Goal: Task Accomplishment & Management: Manage account settings

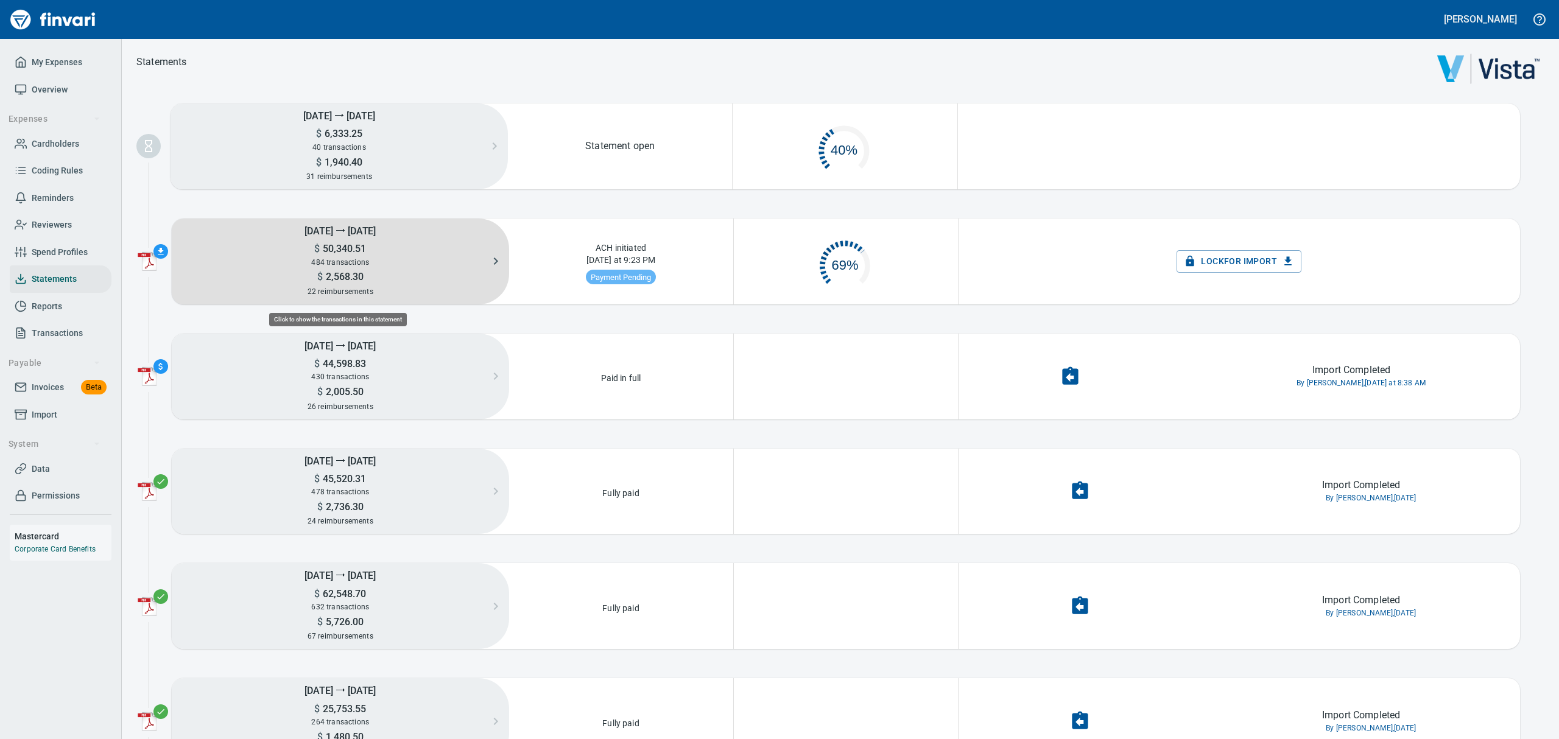
scroll to position [52, 208]
click at [354, 249] on span "50,340.51" at bounding box center [343, 249] width 46 height 12
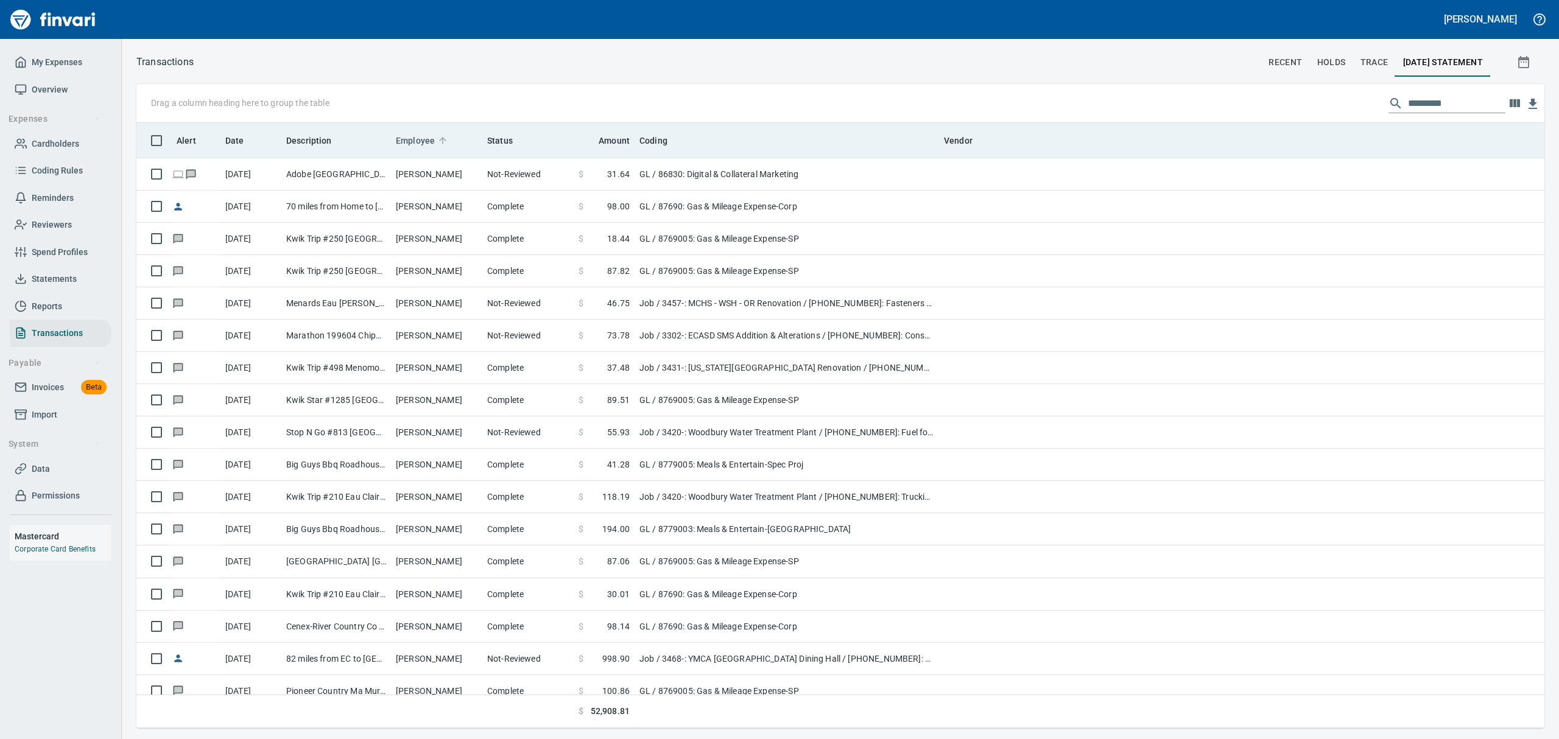
scroll to position [592, 1380]
click at [426, 135] on span "Employee" at bounding box center [415, 140] width 39 height 15
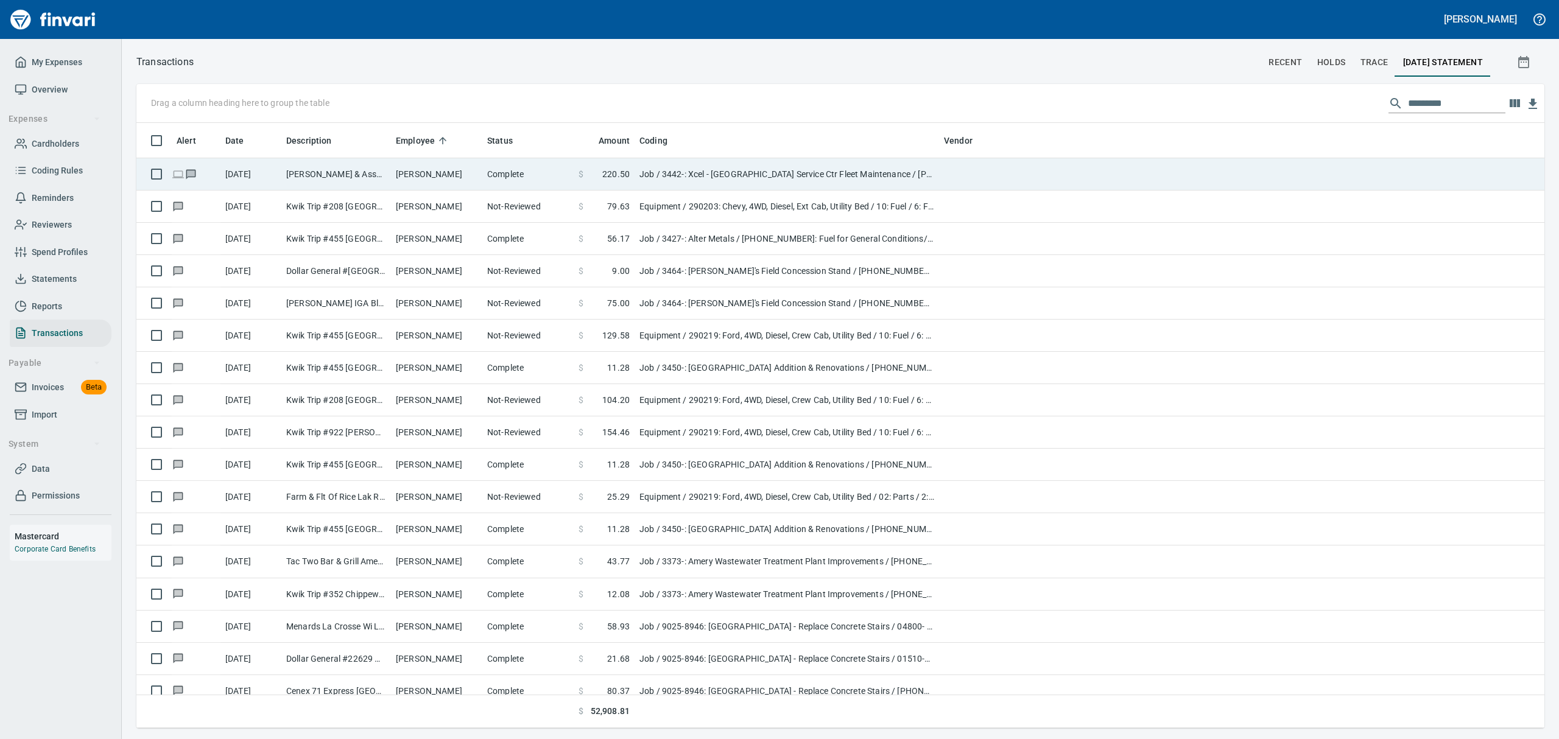
click at [419, 178] on td "[PERSON_NAME]" at bounding box center [436, 174] width 91 height 32
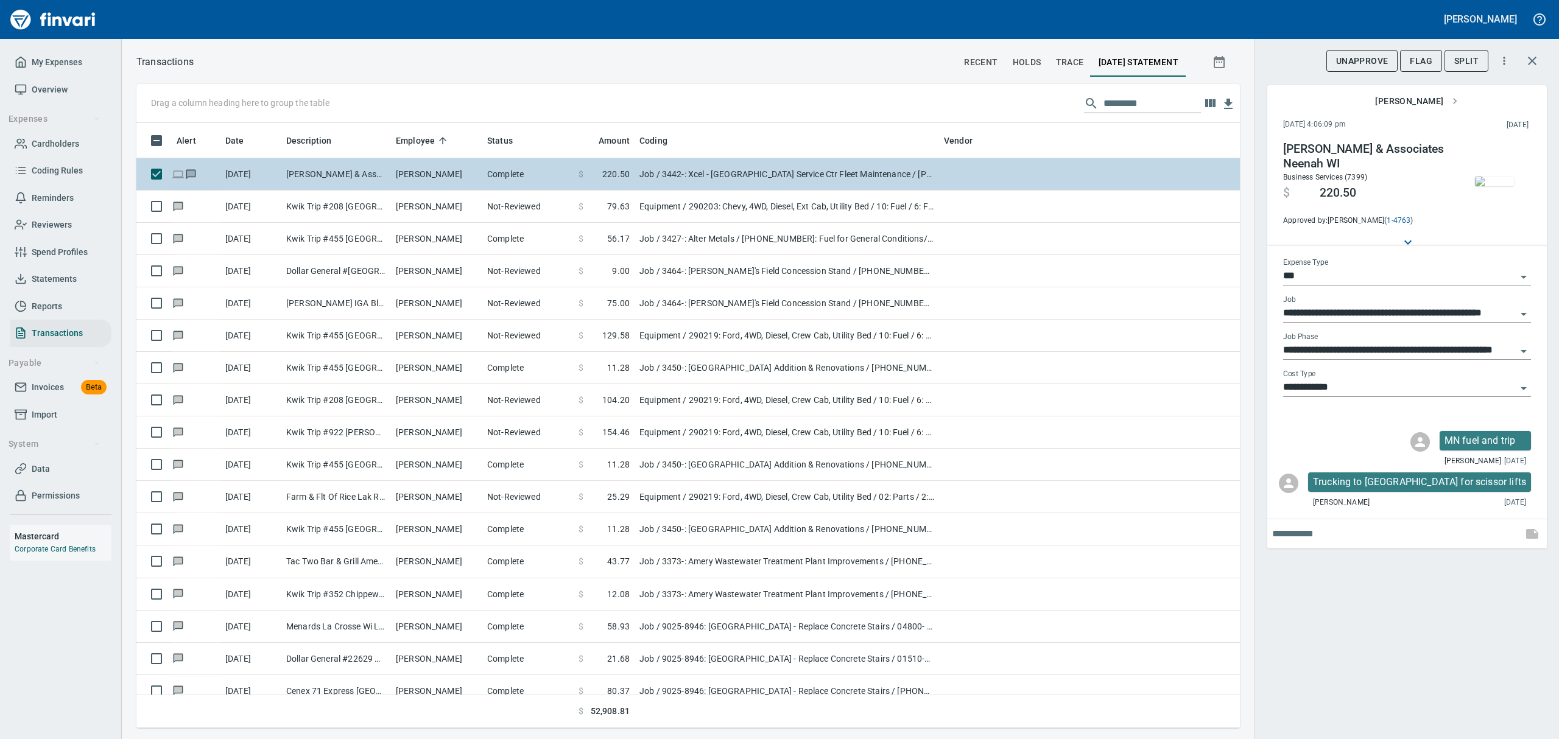
scroll to position [592, 1075]
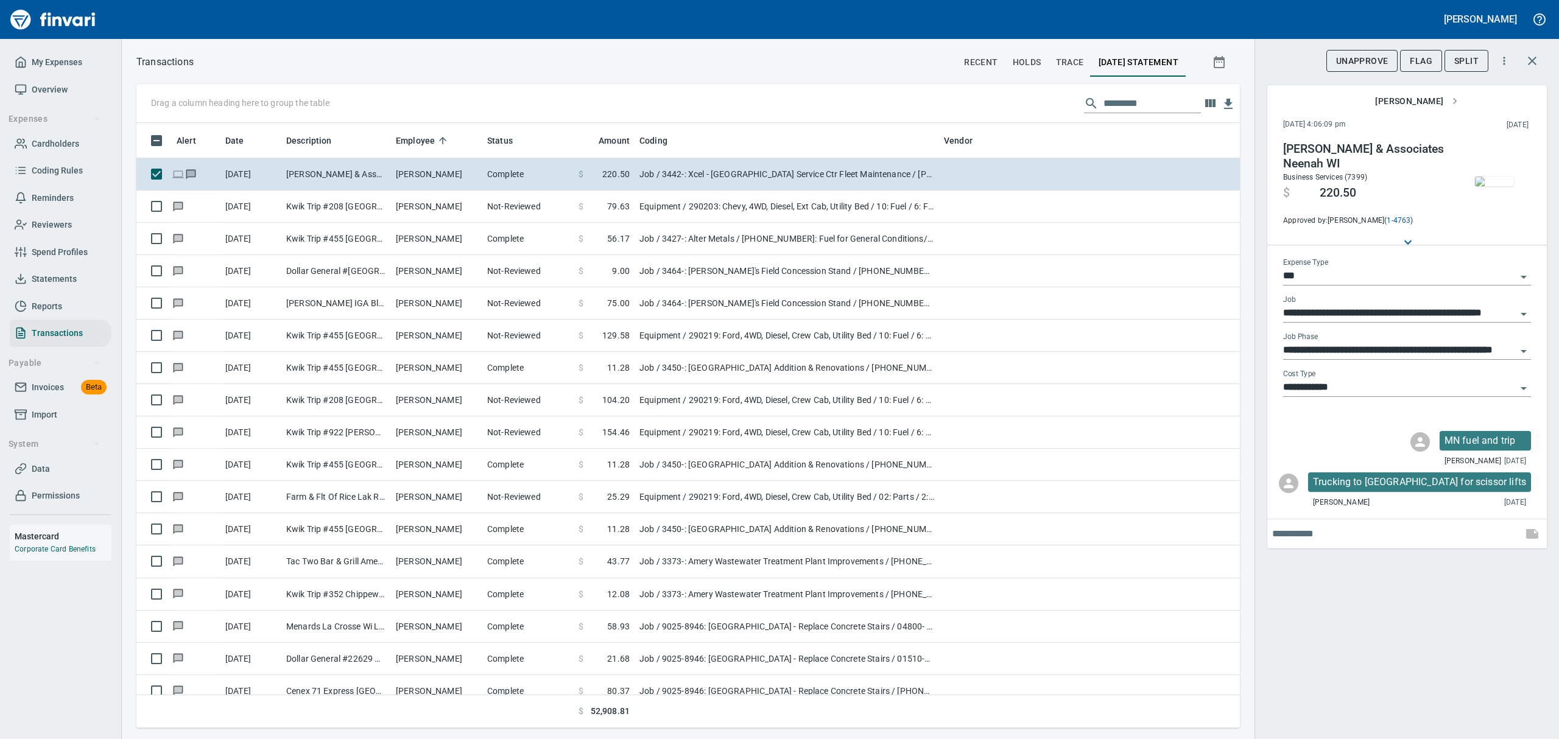
click at [1494, 178] on img "button" at bounding box center [1494, 182] width 39 height 10
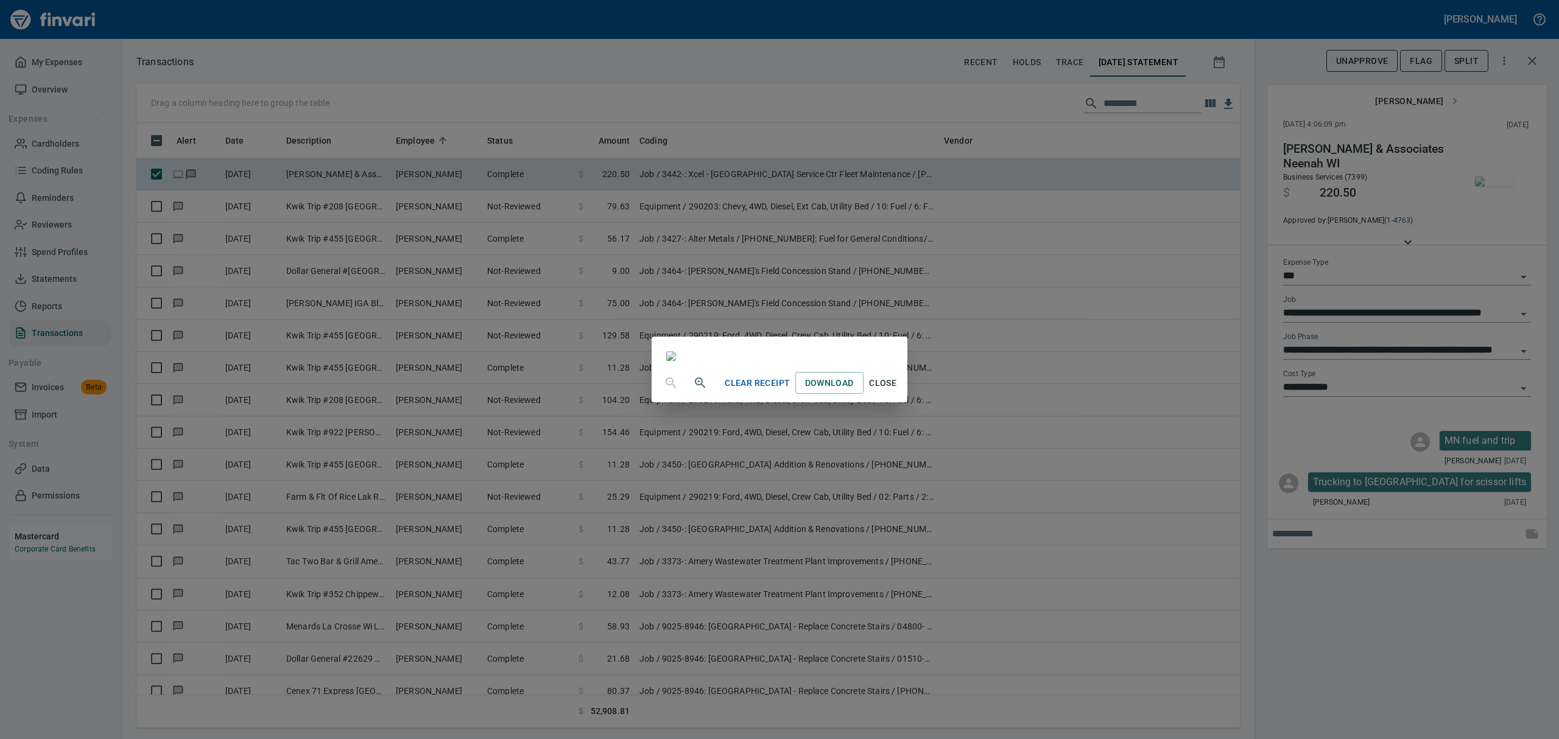
click at [897, 391] on span "Close" at bounding box center [882, 383] width 29 height 15
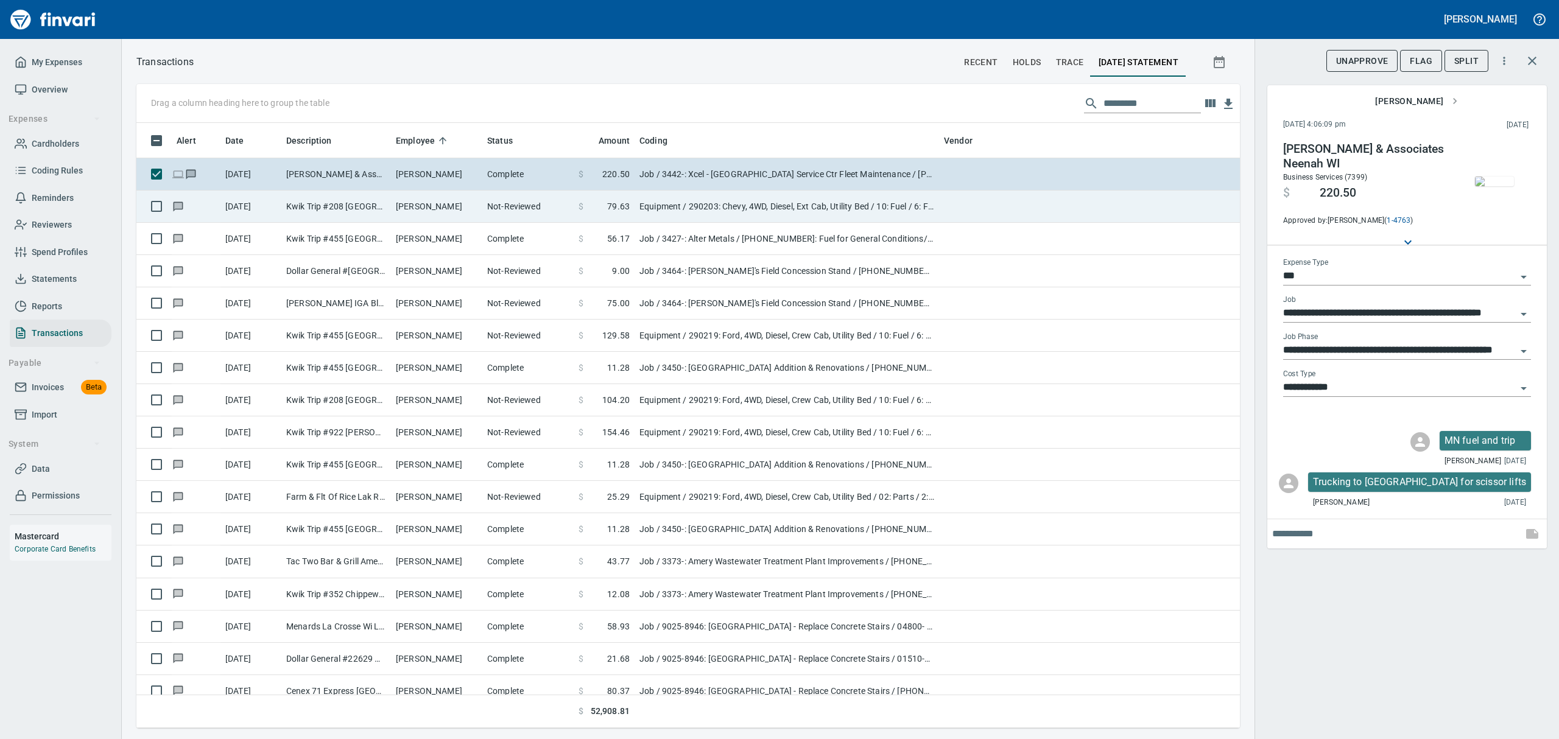
click at [527, 208] on td "Not-Reviewed" at bounding box center [527, 207] width 91 height 32
type input "*********"
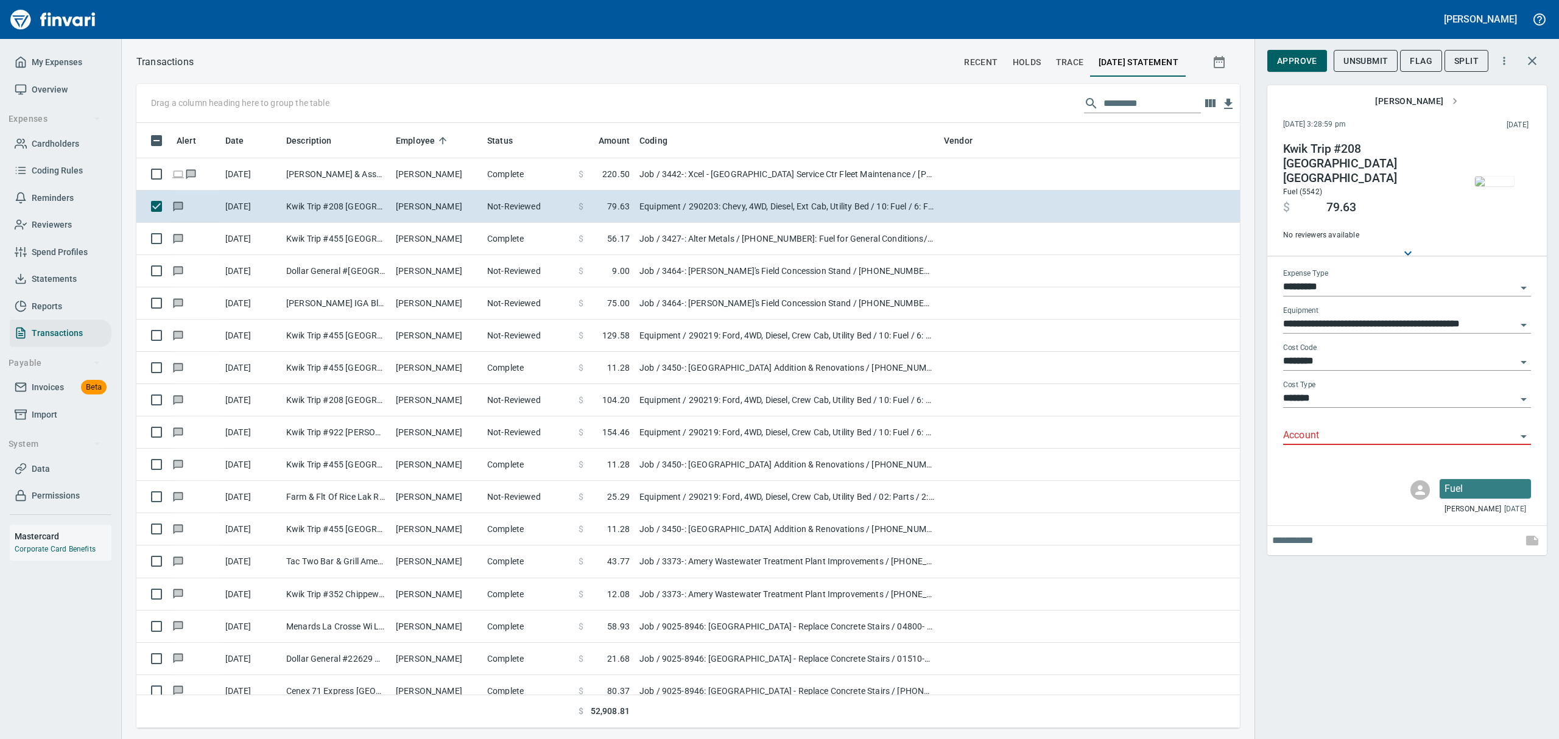
click at [1484, 186] on img "button" at bounding box center [1494, 182] width 39 height 10
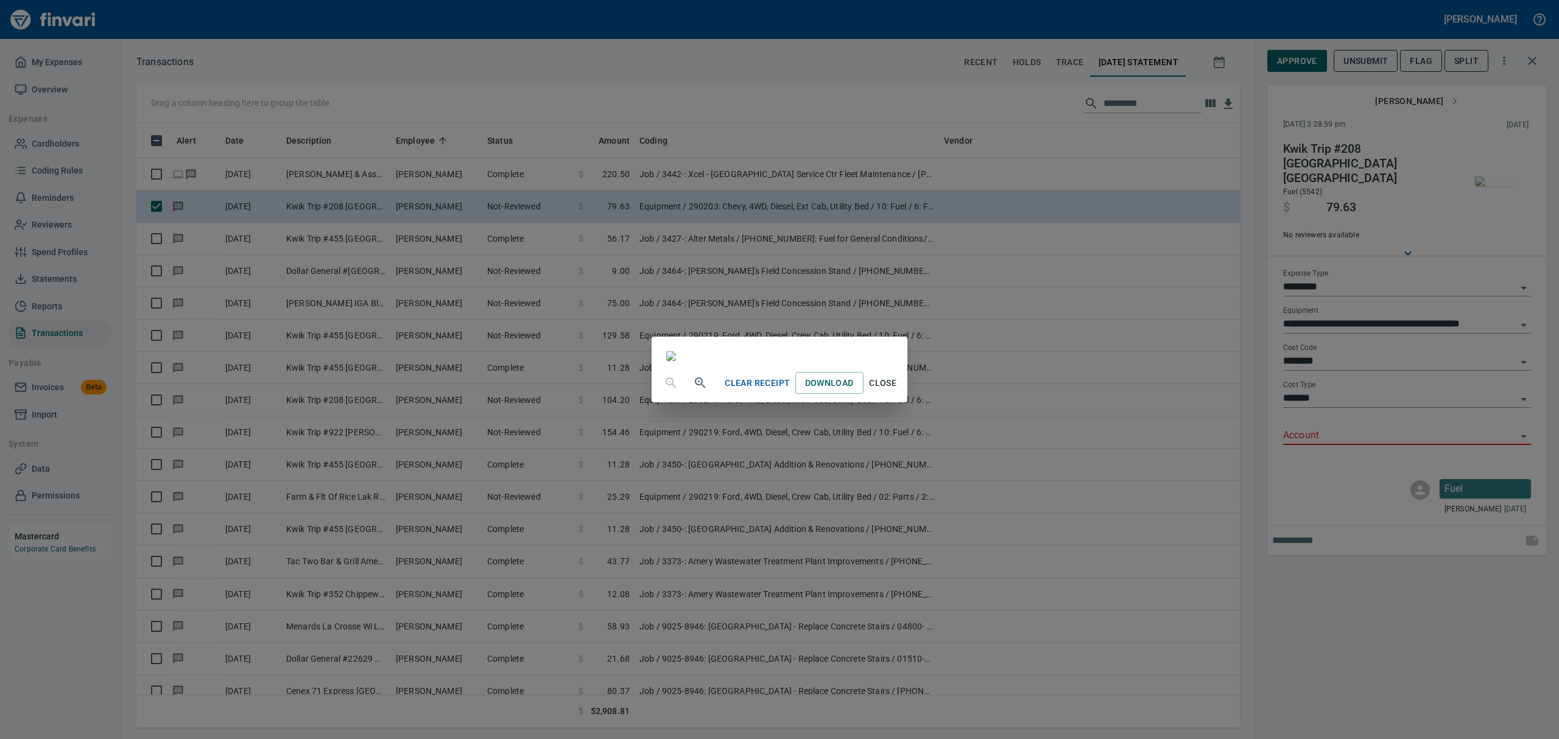
click at [897, 391] on span "Close" at bounding box center [882, 383] width 29 height 15
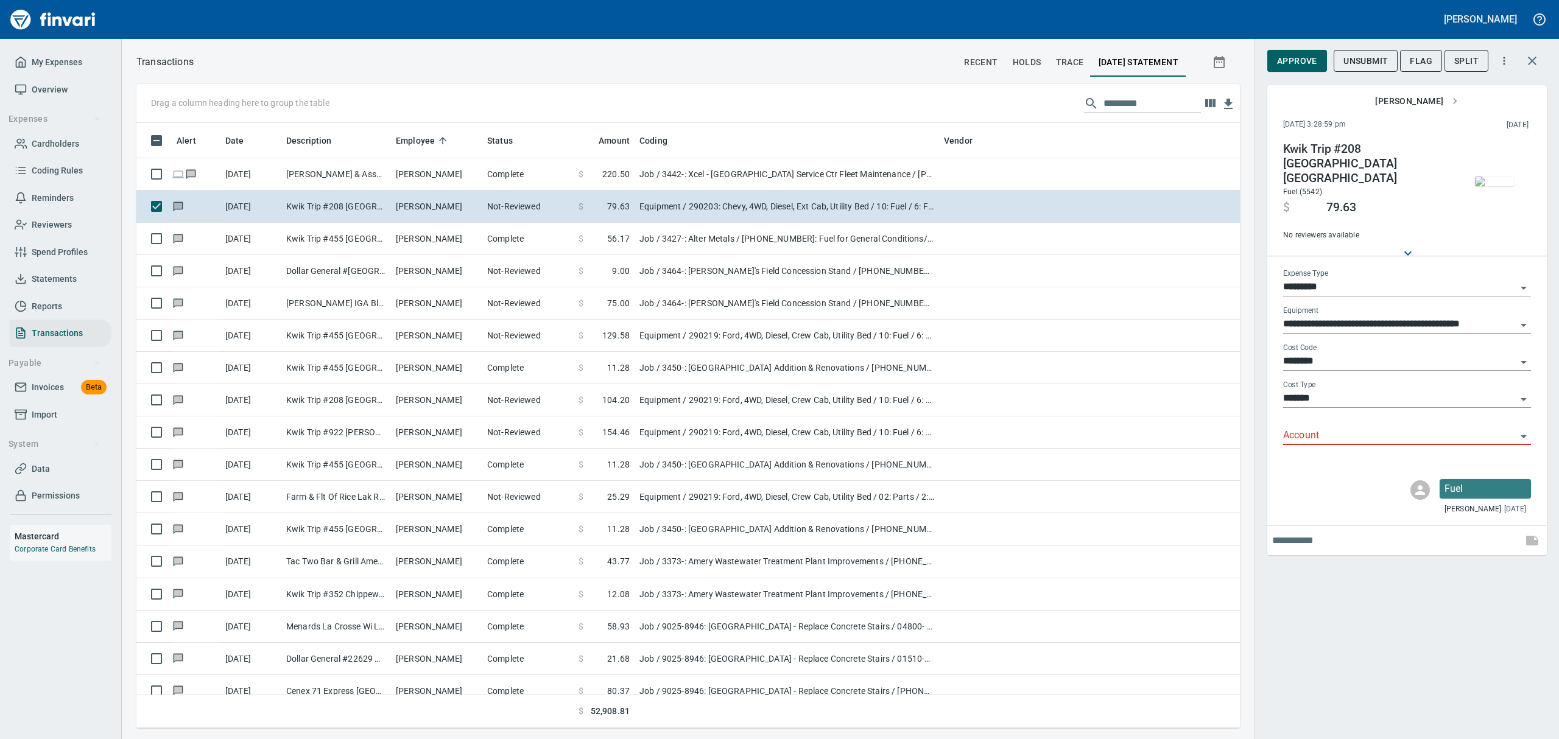
click at [1523, 435] on icon "Open" at bounding box center [1523, 436] width 6 height 3
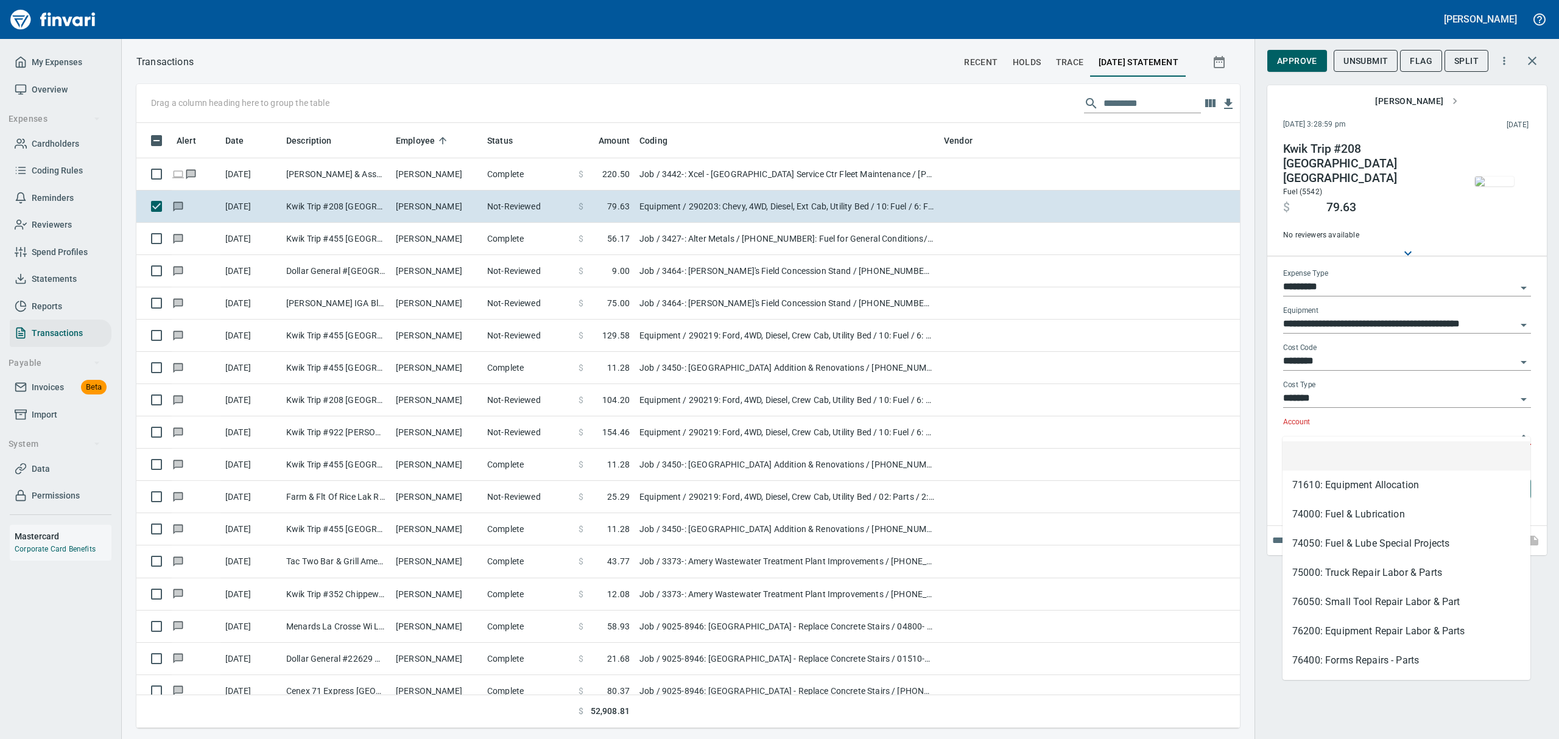
scroll to position [592, 1075]
click at [1348, 513] on li "74000: Fuel & Lubrication" at bounding box center [1406, 514] width 248 height 29
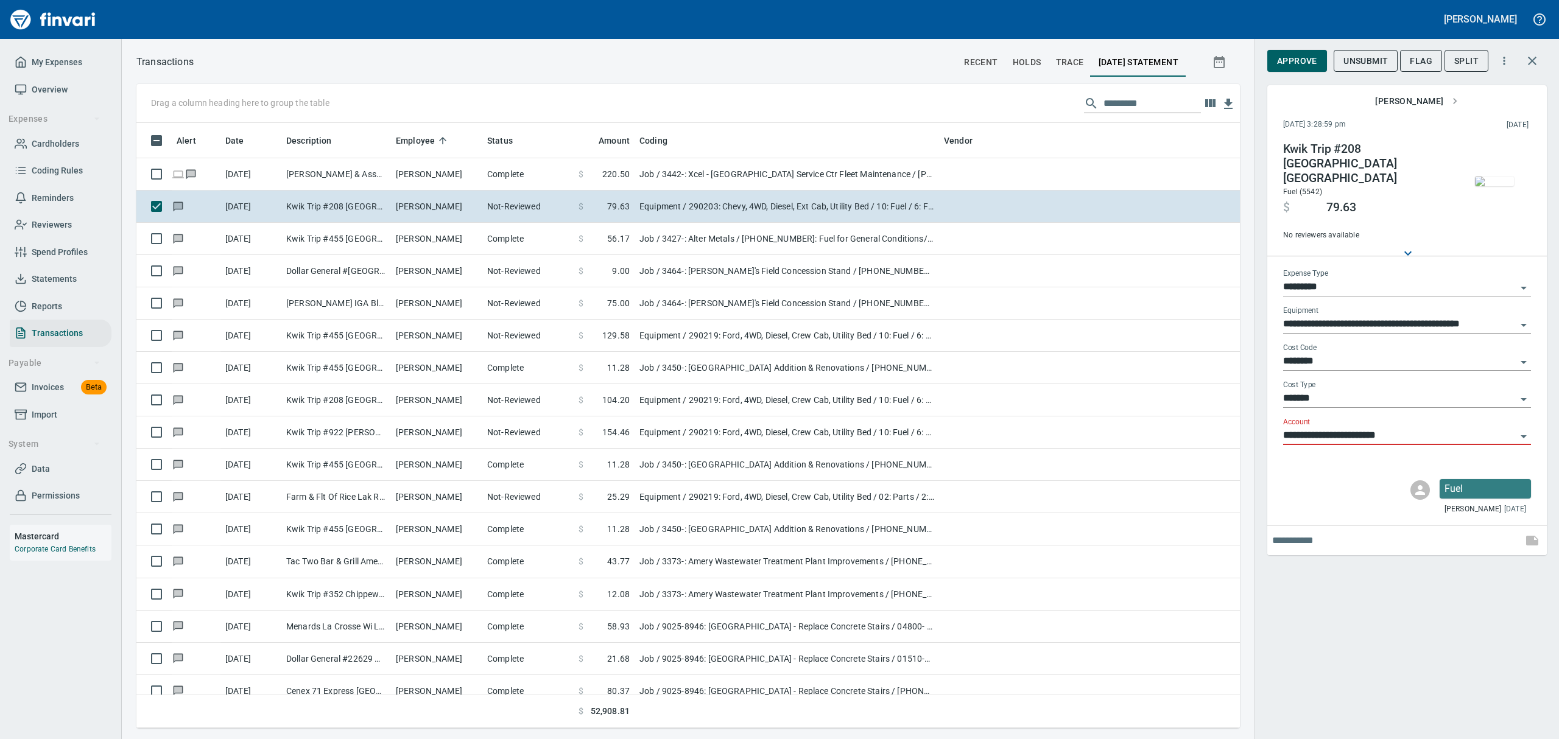
type input "**********"
click at [1291, 57] on span "Approve" at bounding box center [1297, 61] width 40 height 15
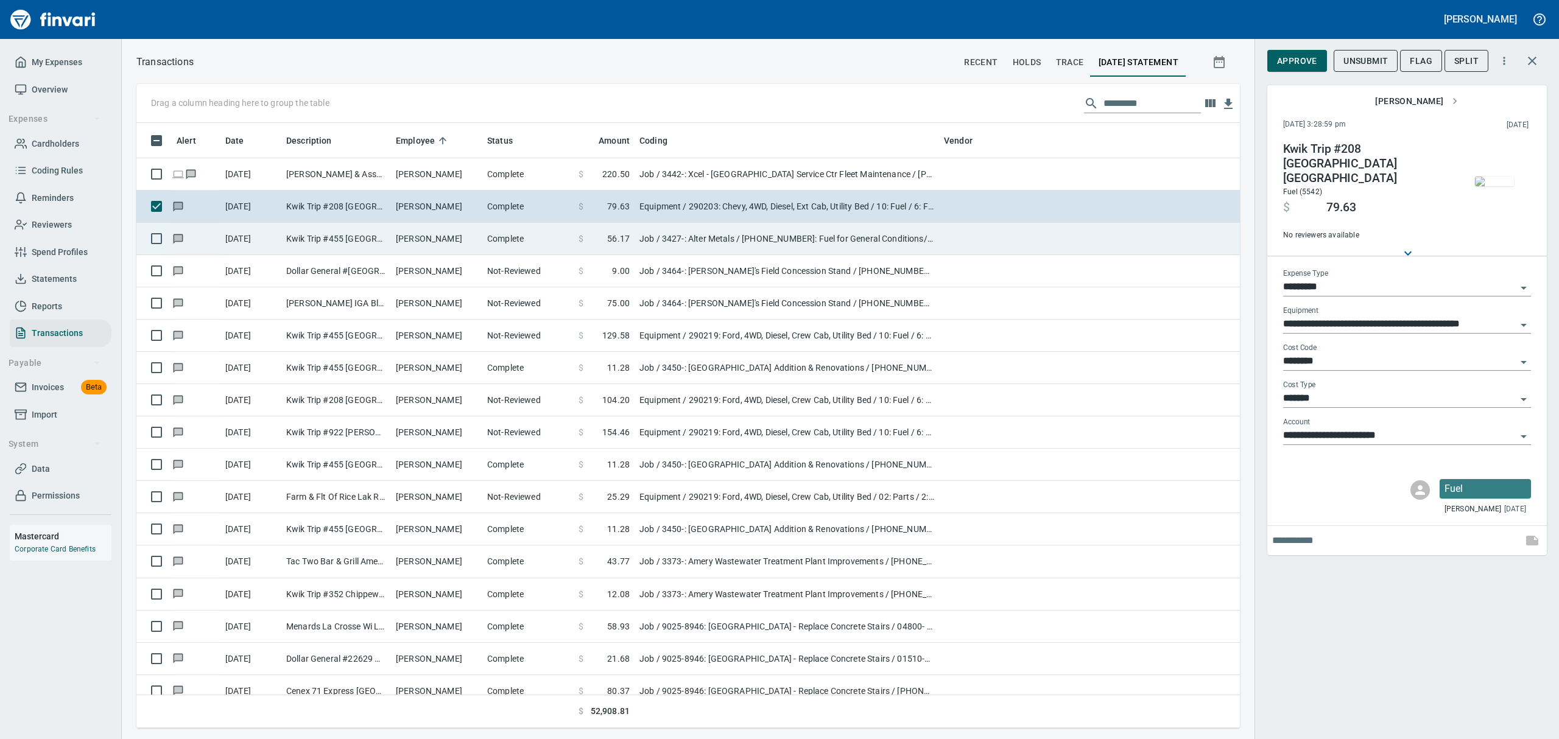
click at [567, 239] on td "Complete" at bounding box center [527, 239] width 91 height 32
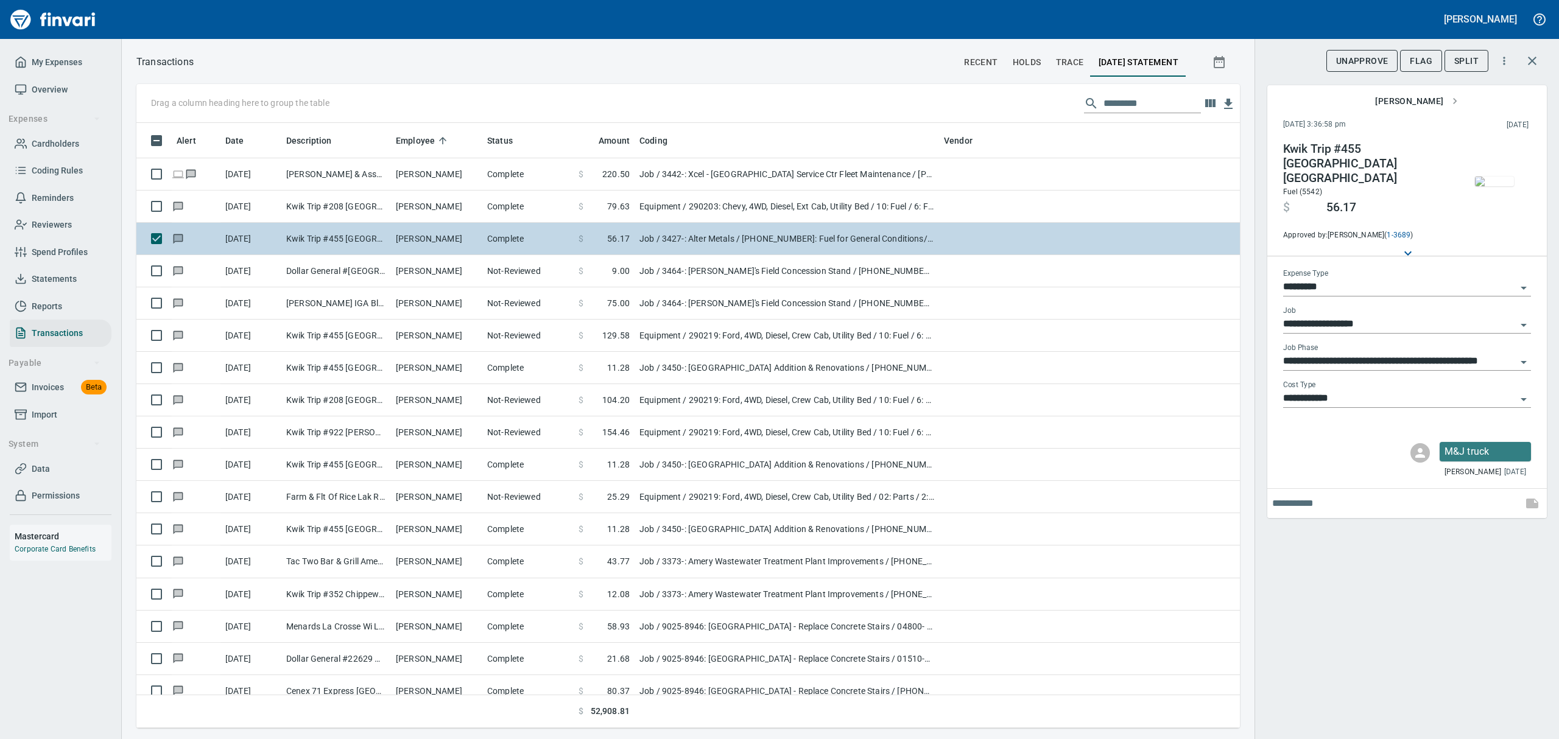
type input "***"
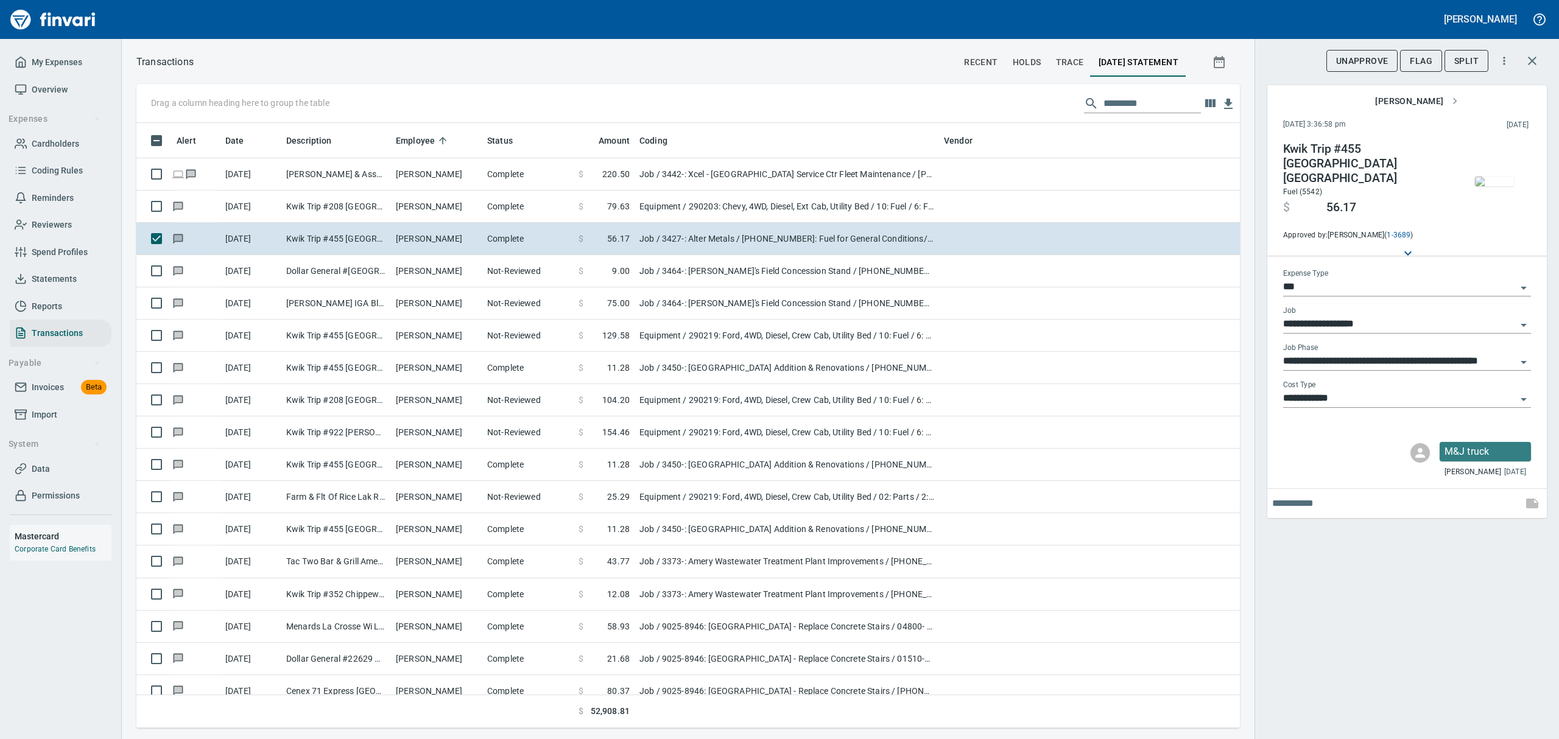
click at [1503, 186] on img "button" at bounding box center [1494, 182] width 39 height 10
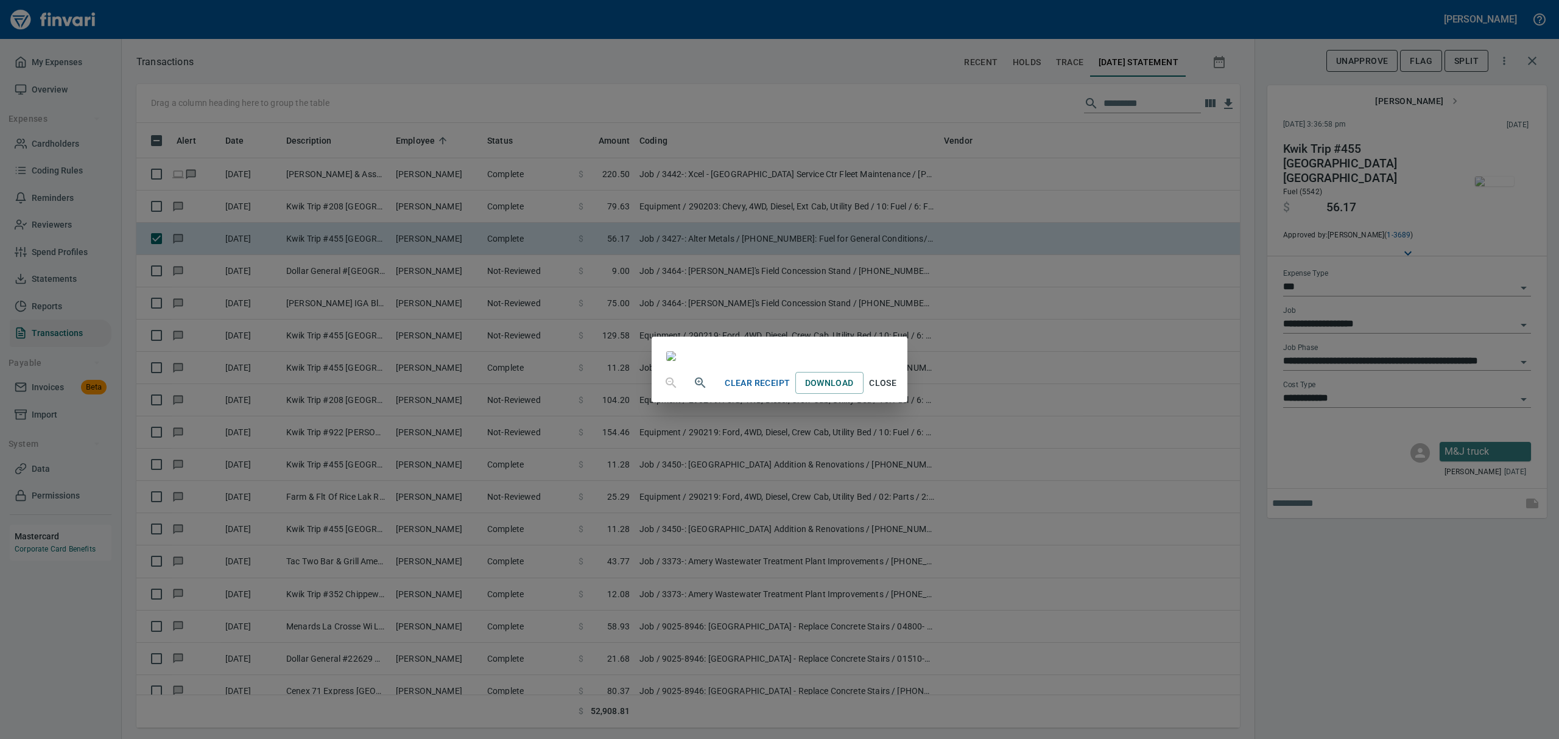
click at [897, 391] on span "Close" at bounding box center [882, 383] width 29 height 15
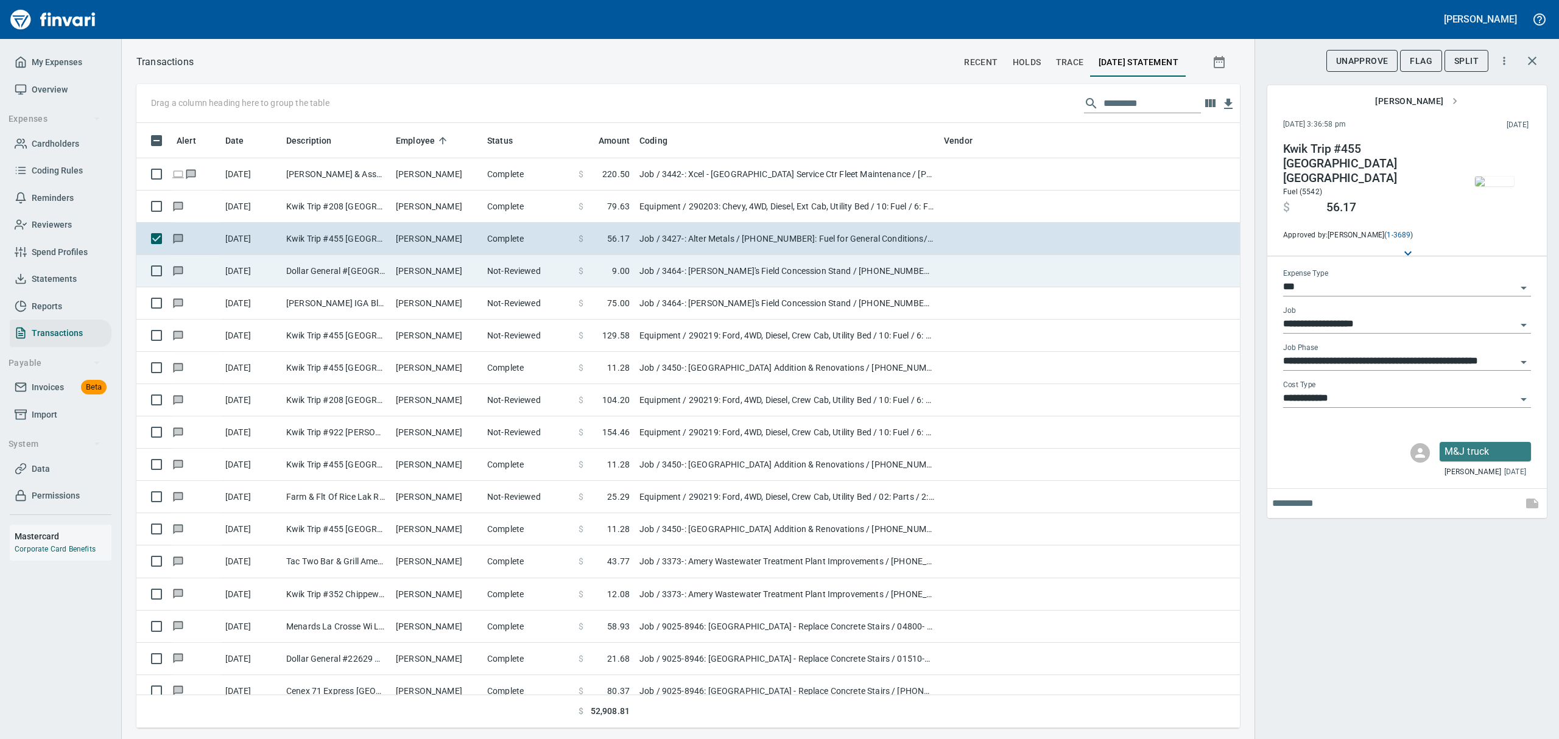
click at [412, 269] on td "[PERSON_NAME]" at bounding box center [436, 271] width 91 height 32
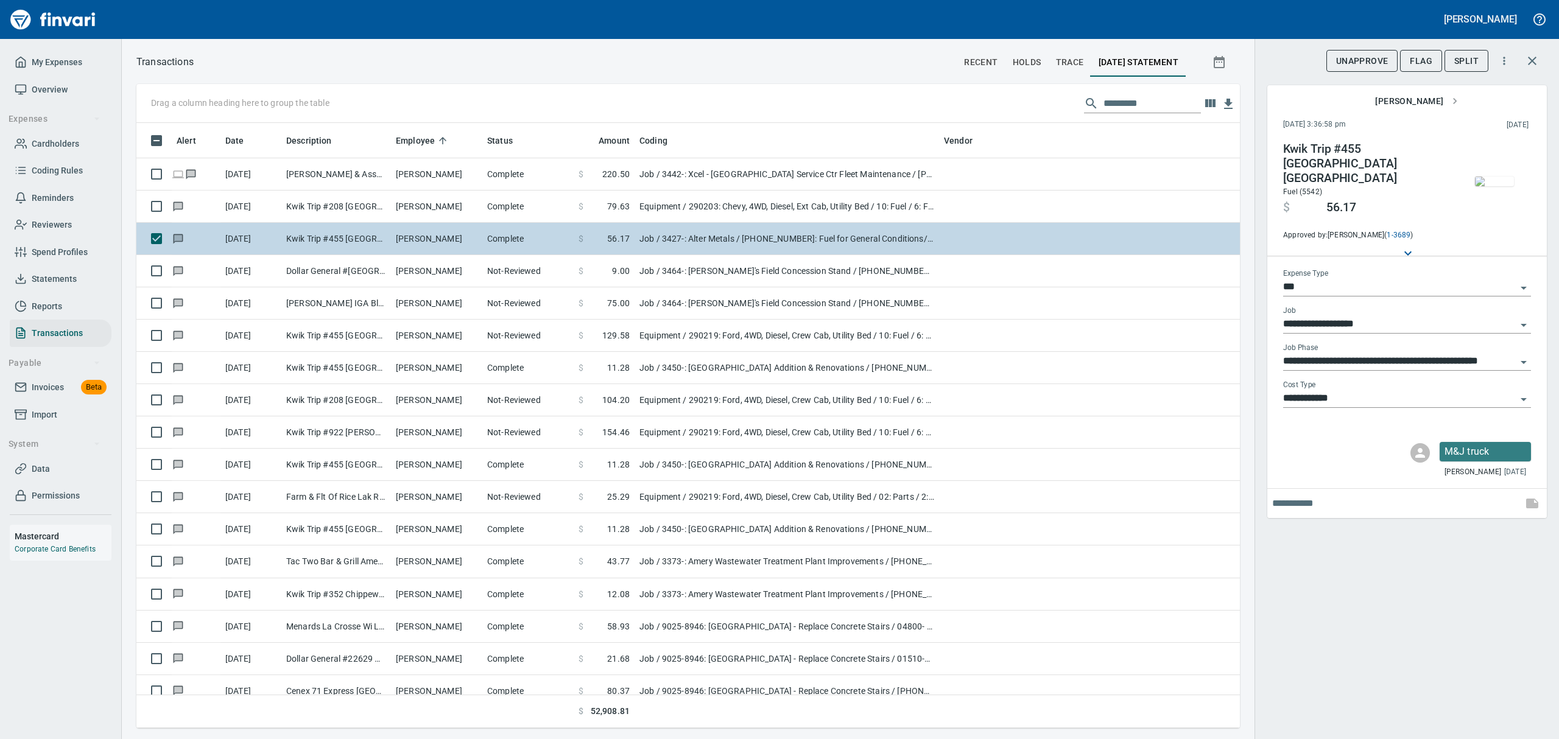
type input "**********"
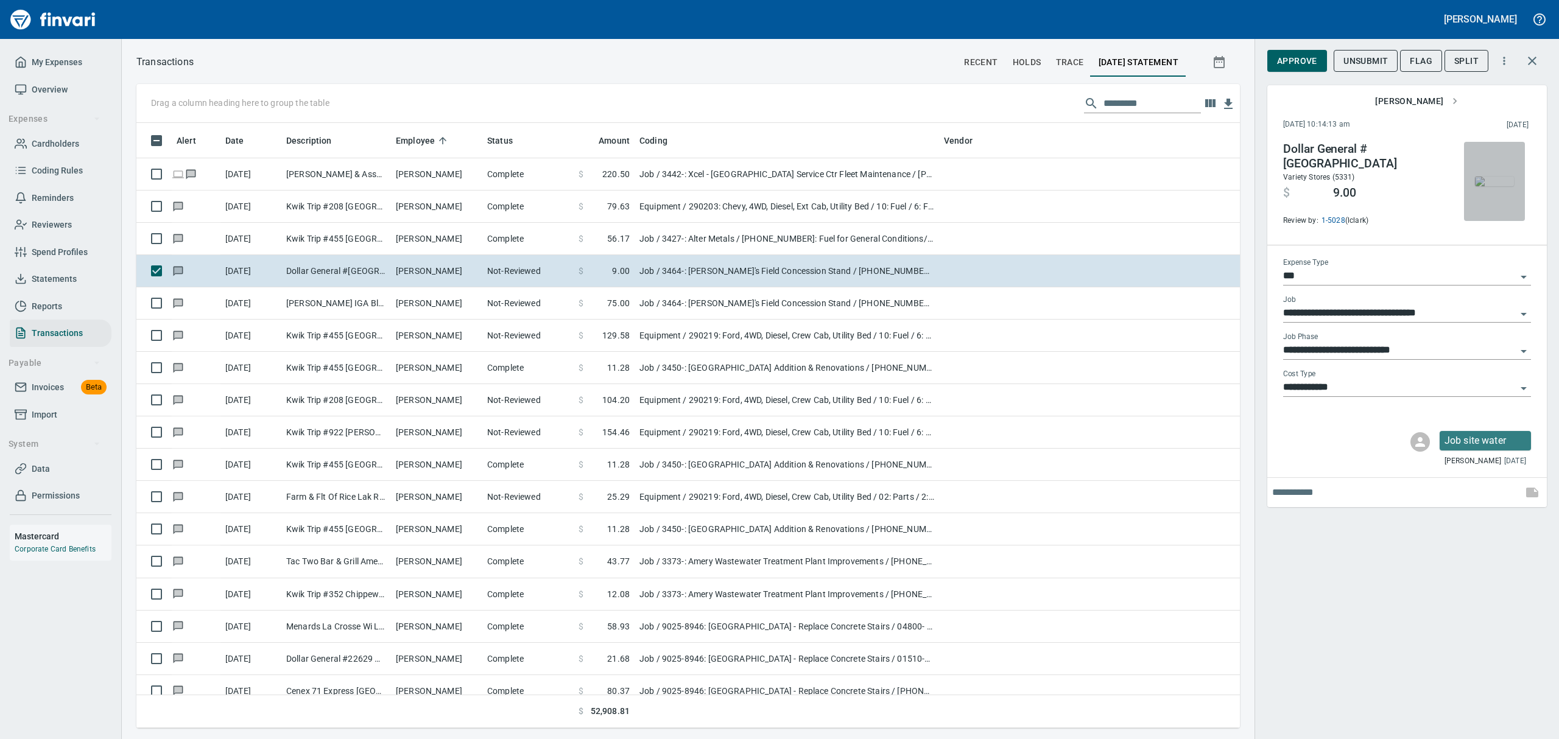
click at [1498, 183] on img "button" at bounding box center [1494, 182] width 39 height 10
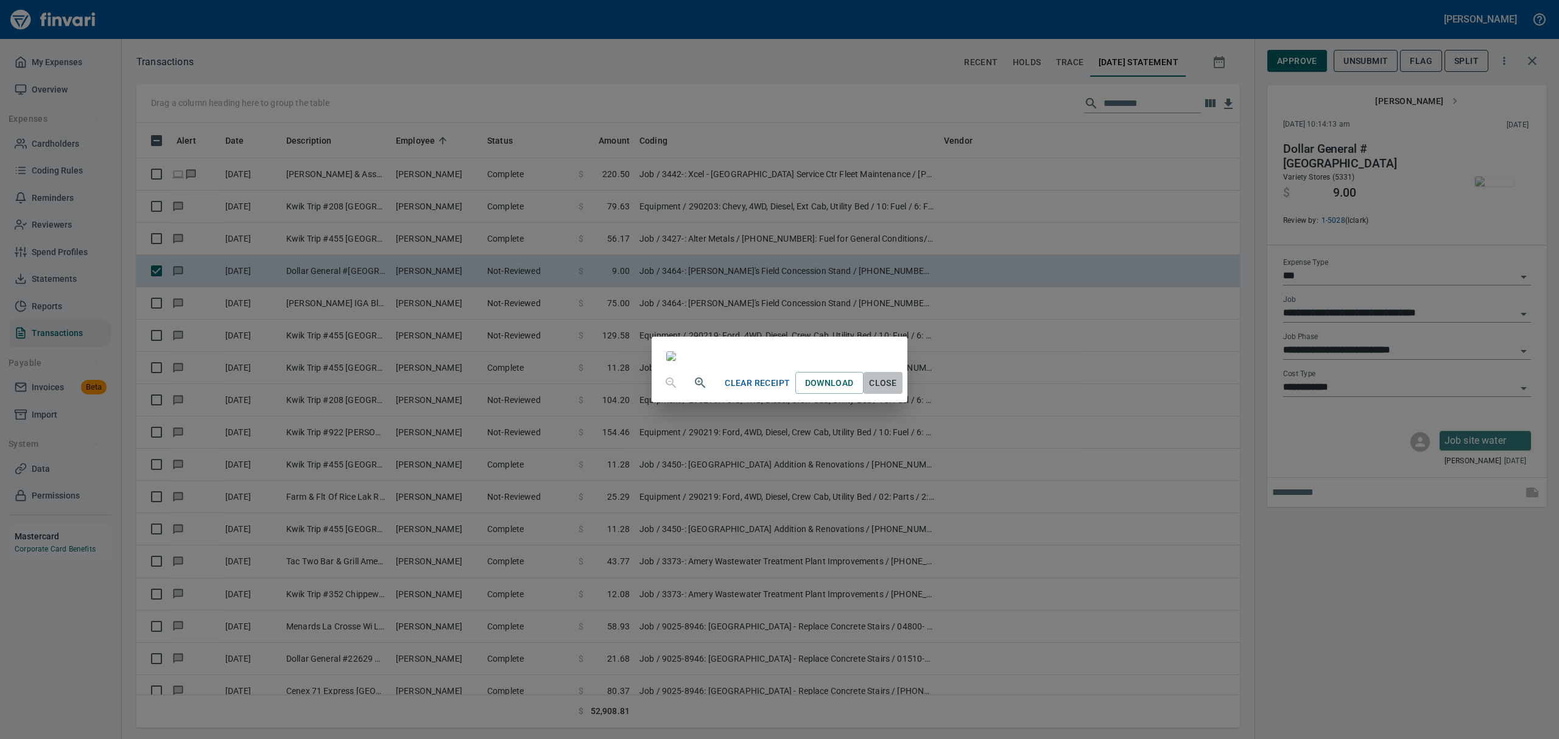
click at [897, 391] on span "Close" at bounding box center [882, 383] width 29 height 15
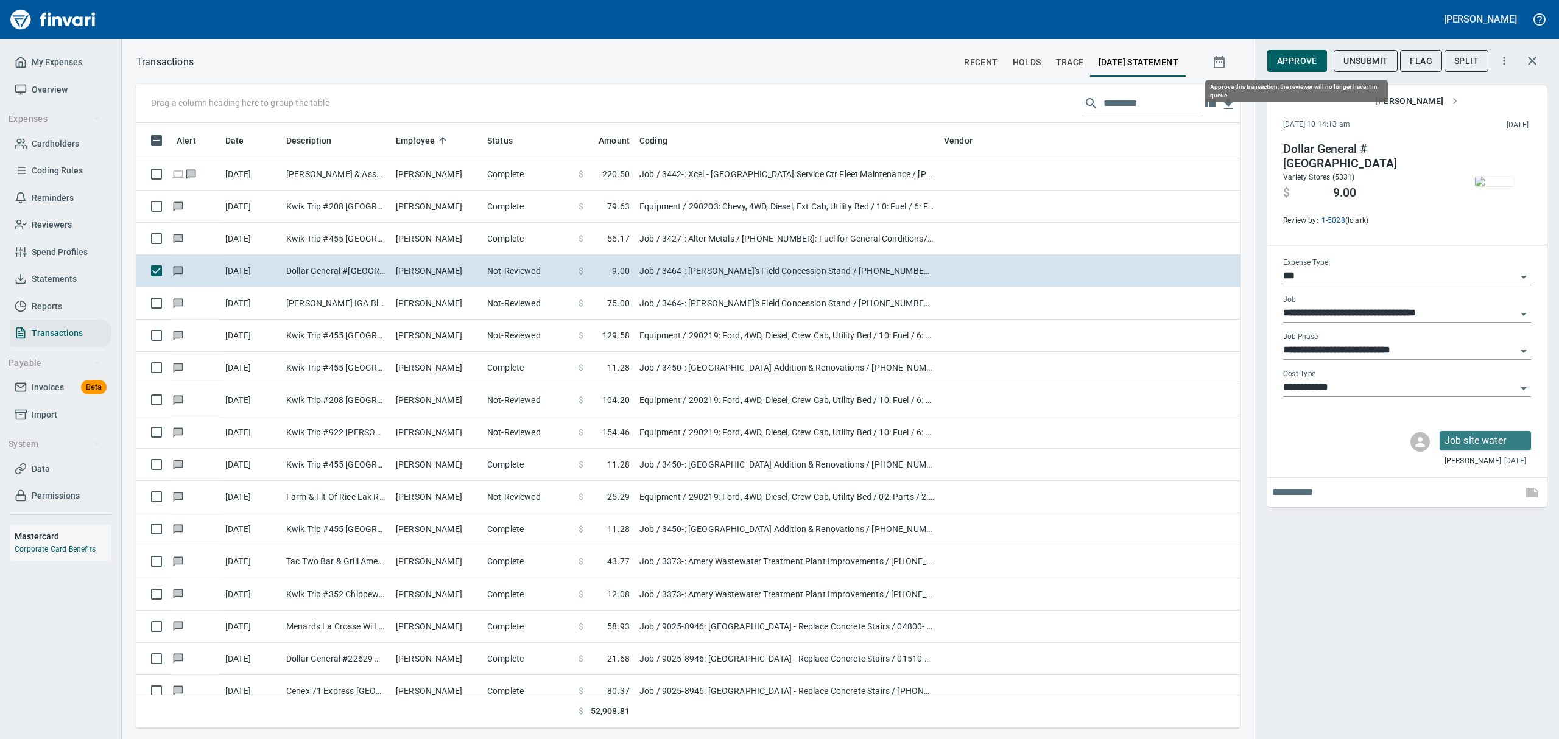
click at [1298, 61] on span "Approve" at bounding box center [1297, 61] width 40 height 15
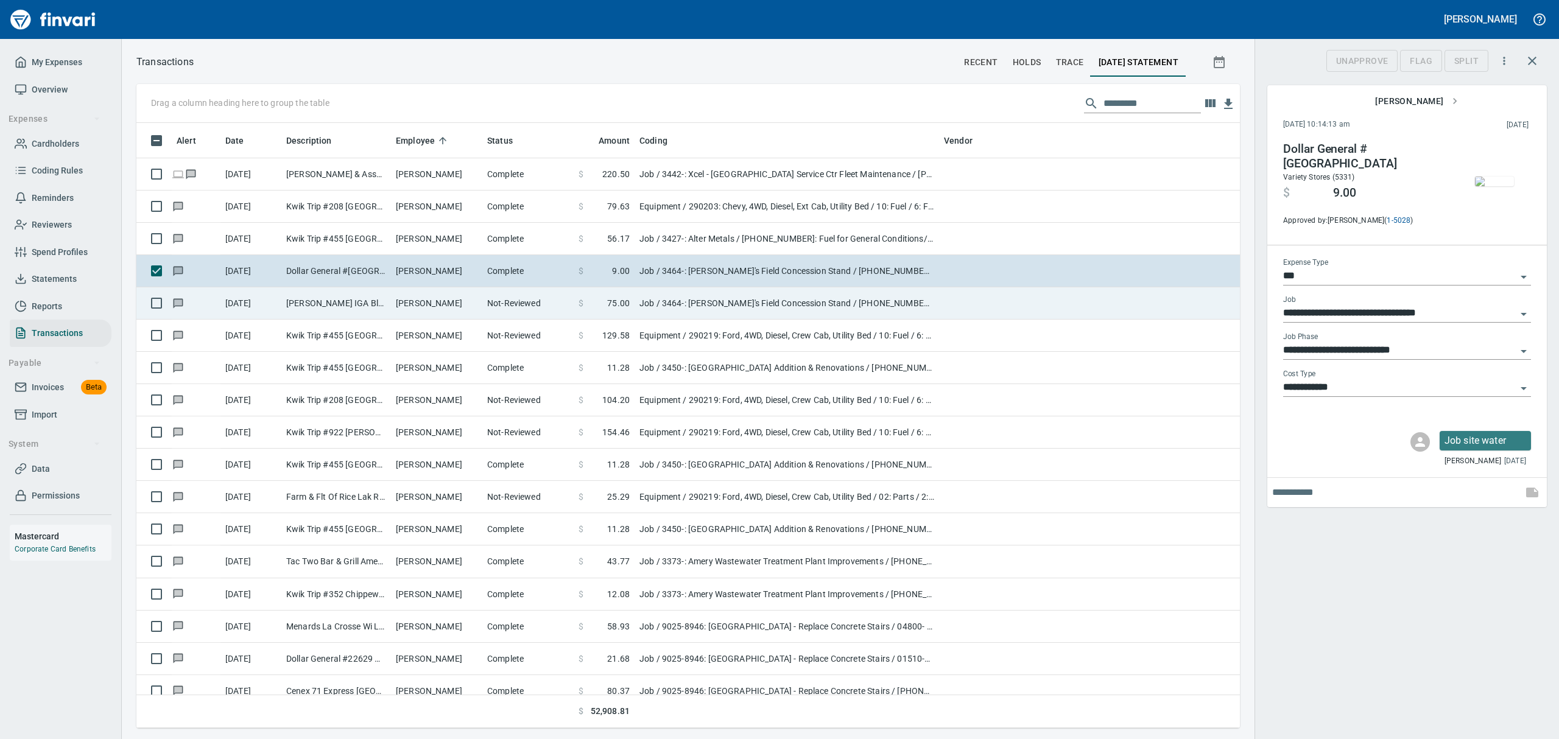
scroll to position [592, 1075]
click at [398, 300] on td "[PERSON_NAME]" at bounding box center [436, 303] width 91 height 32
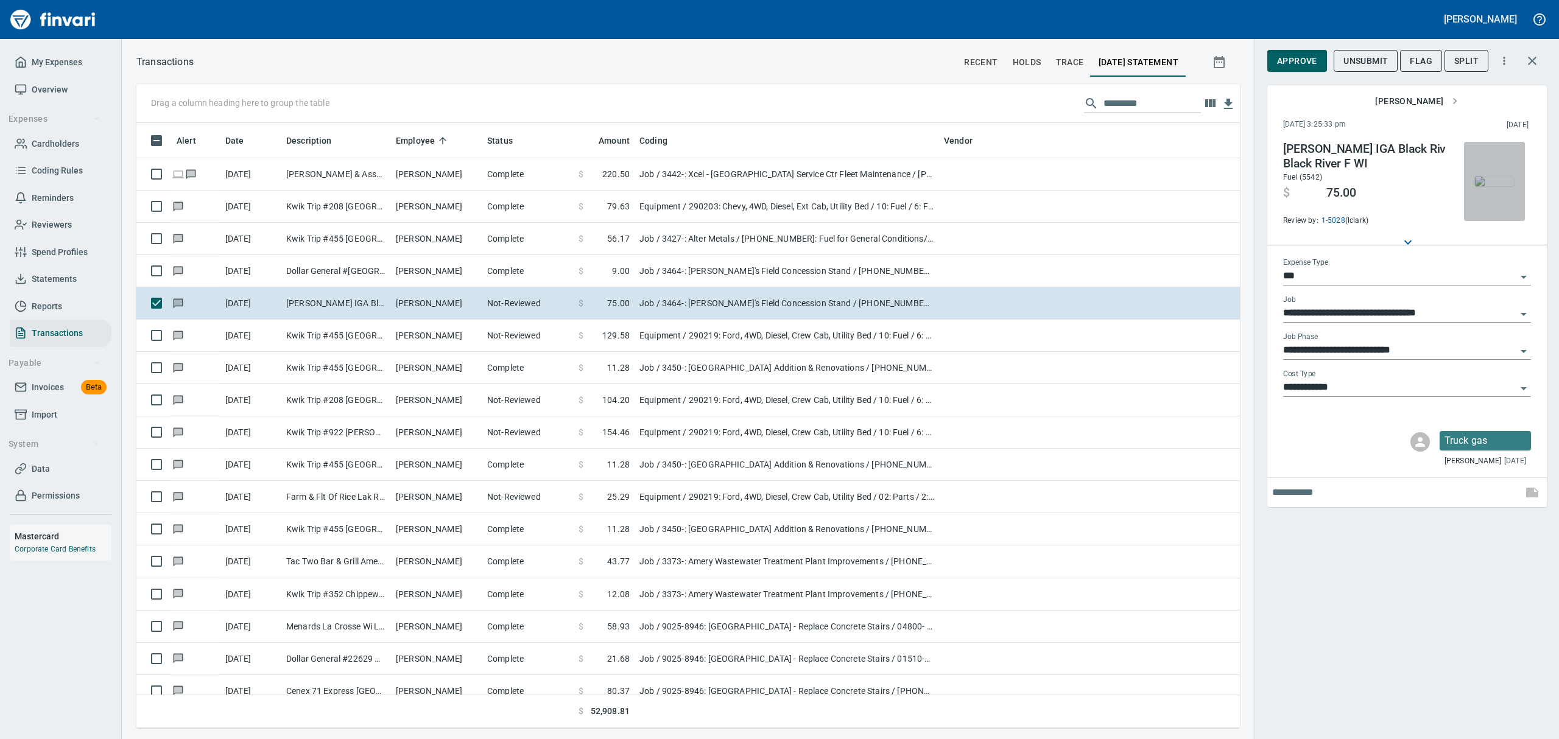
click at [1505, 181] on img "button" at bounding box center [1494, 182] width 39 height 10
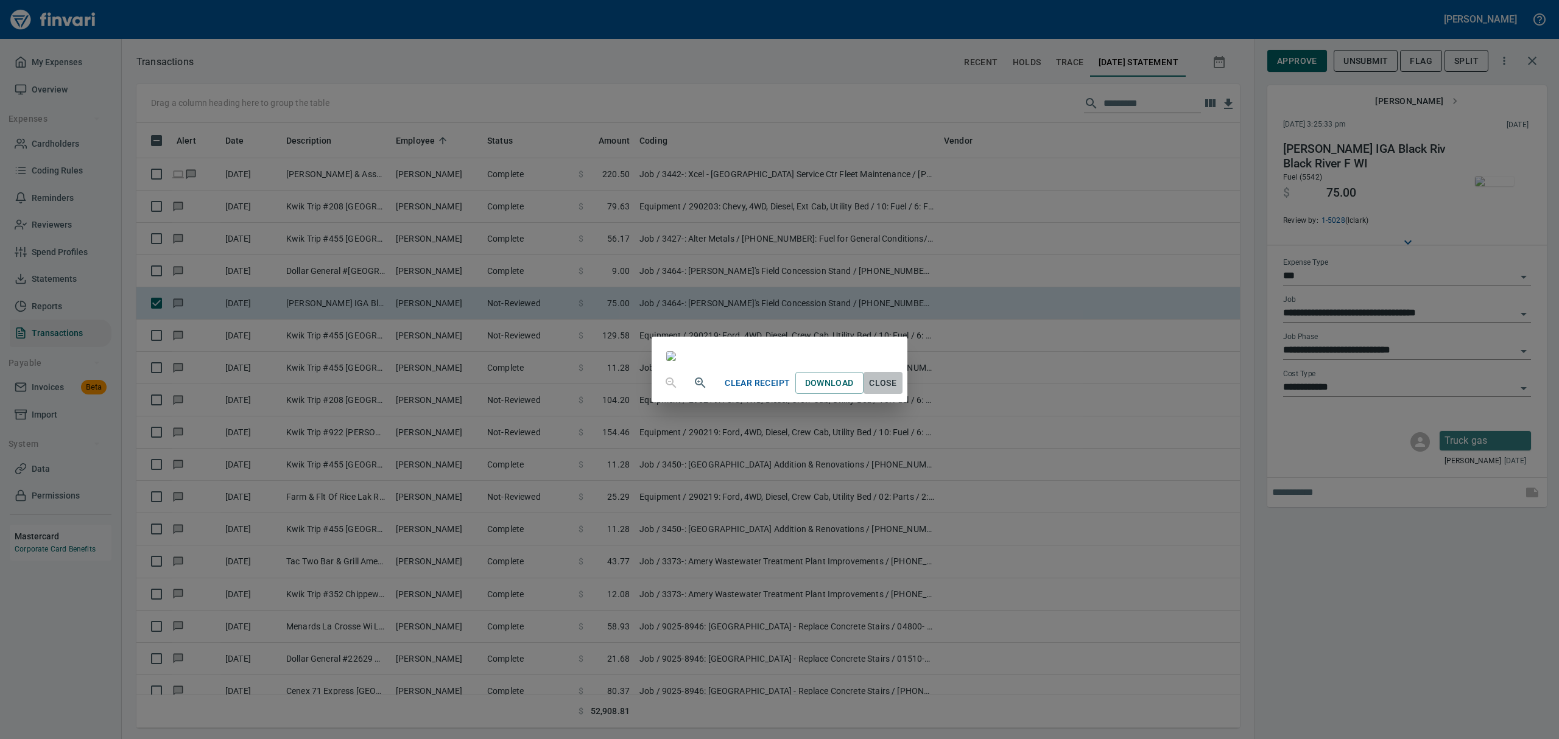
click at [897, 391] on span "Close" at bounding box center [882, 383] width 29 height 15
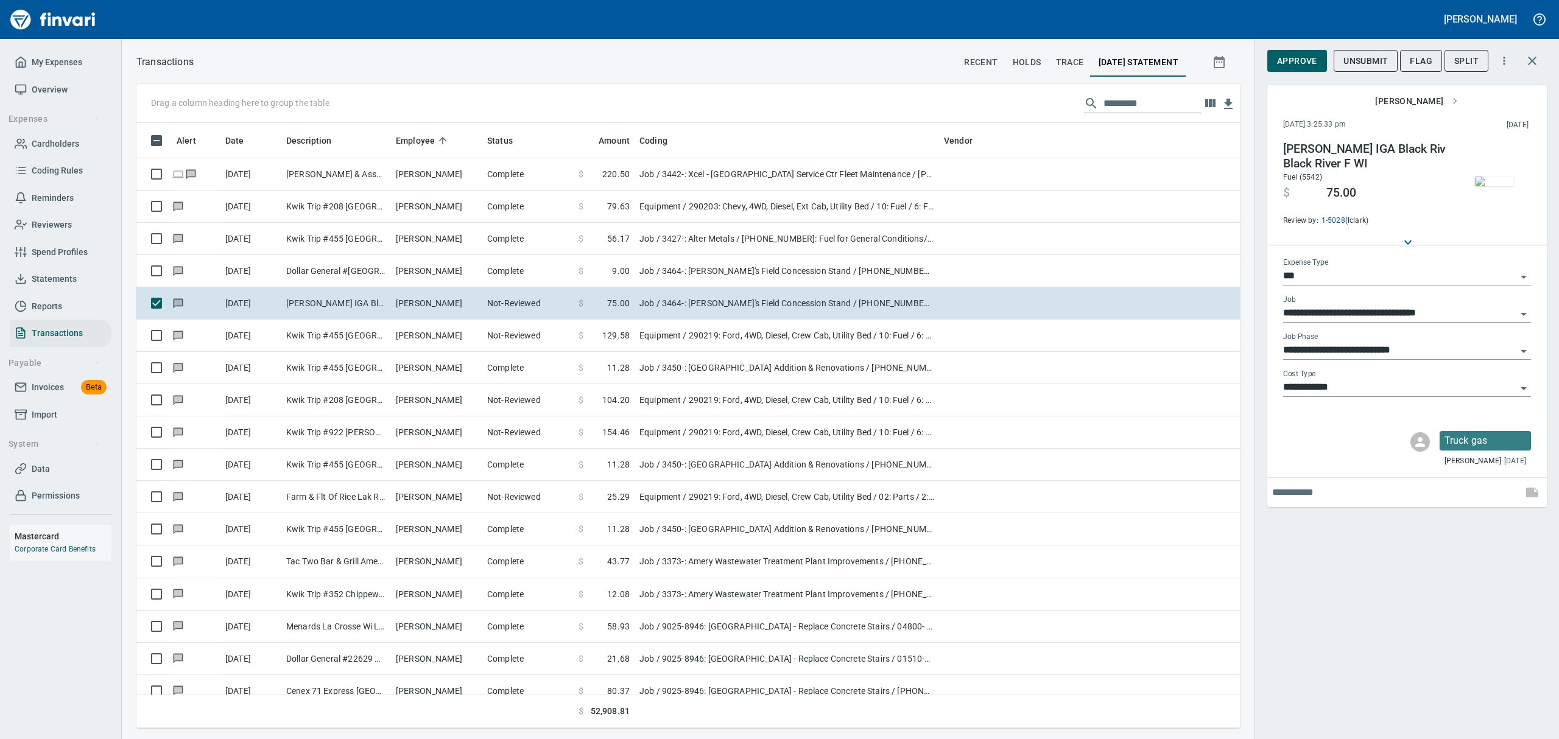
click at [1521, 348] on icon "Open" at bounding box center [1523, 351] width 15 height 15
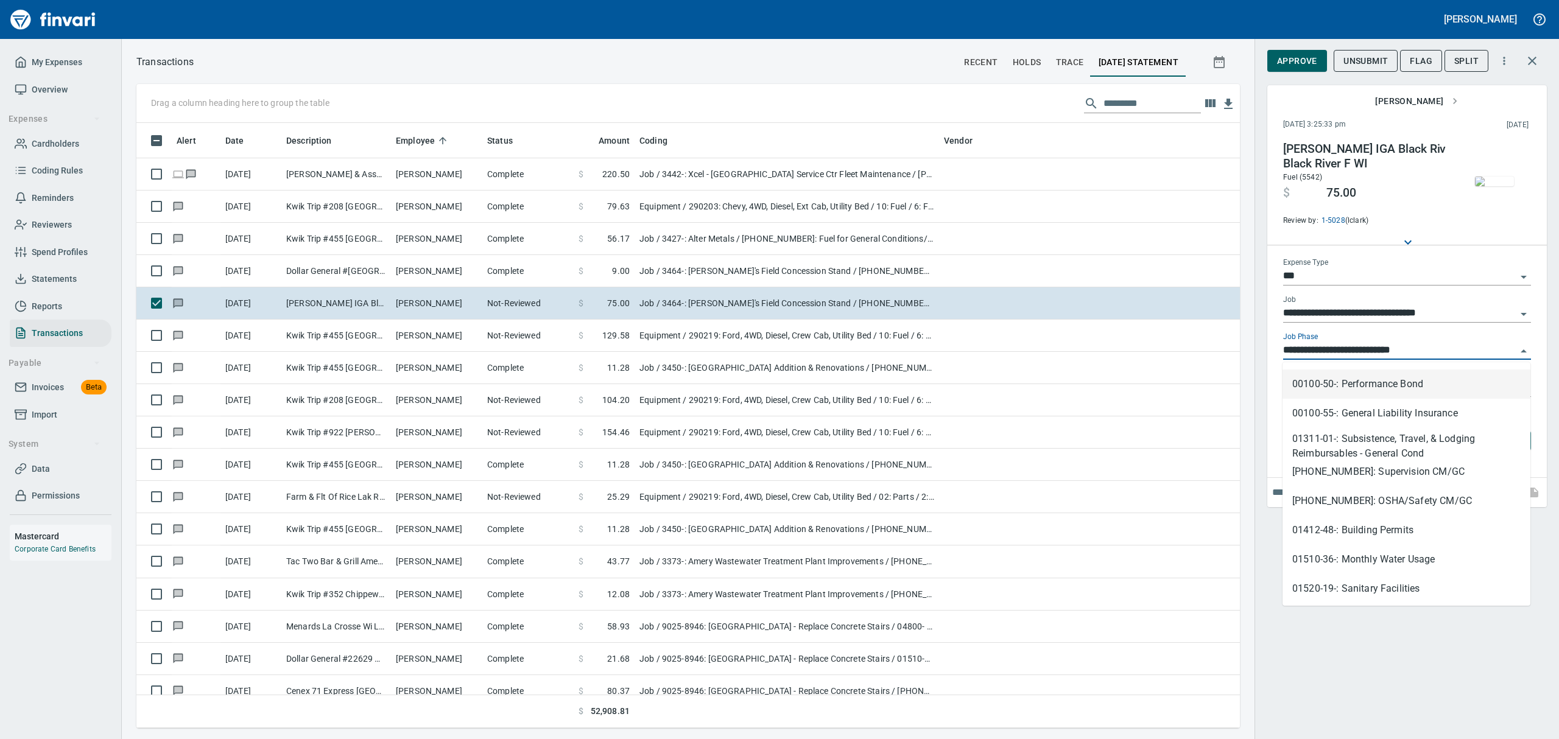
scroll to position [162, 0]
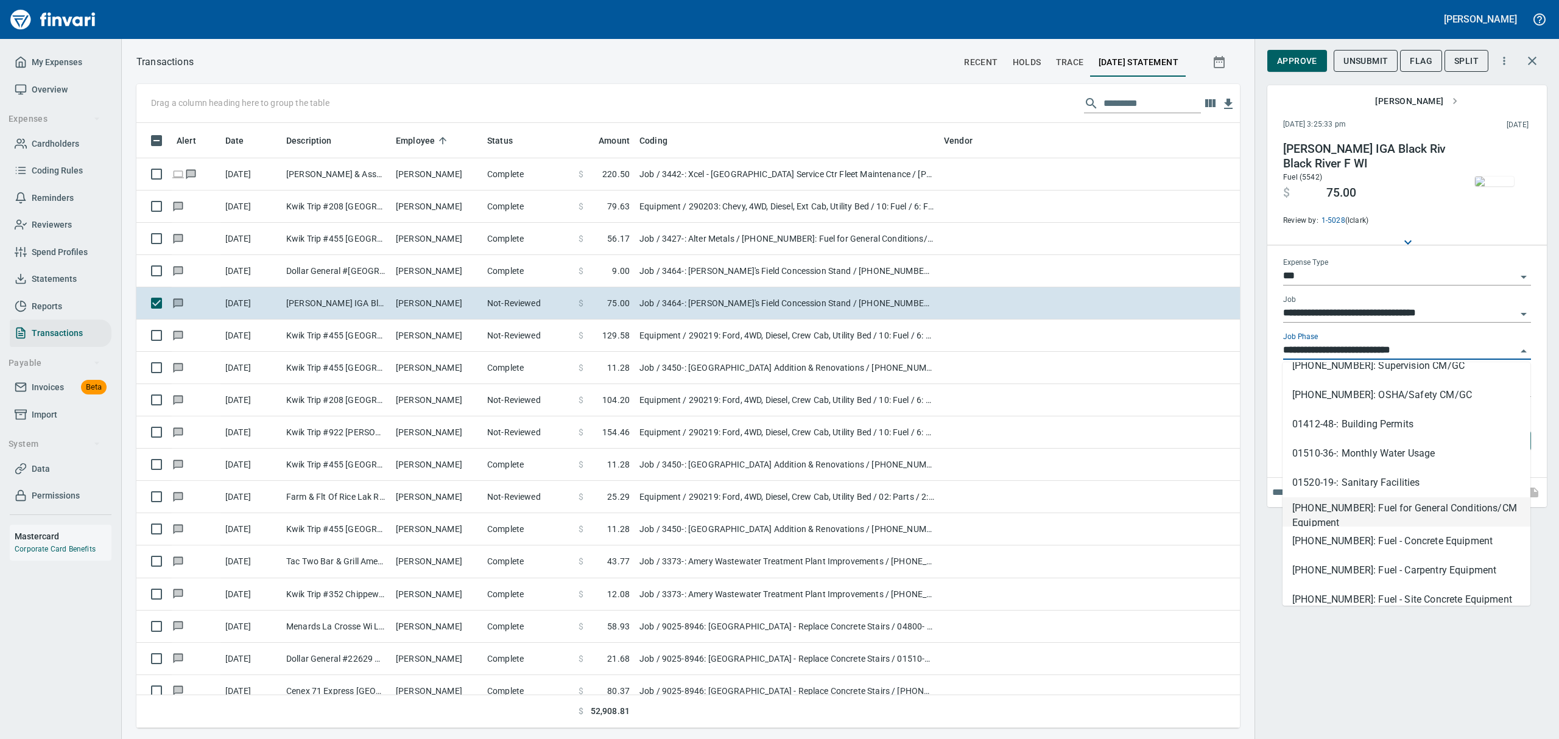
click at [1380, 518] on li "[PHONE_NUMBER]: Fuel for General Conditions/CM Equipment" at bounding box center [1406, 511] width 248 height 29
type input "**********"
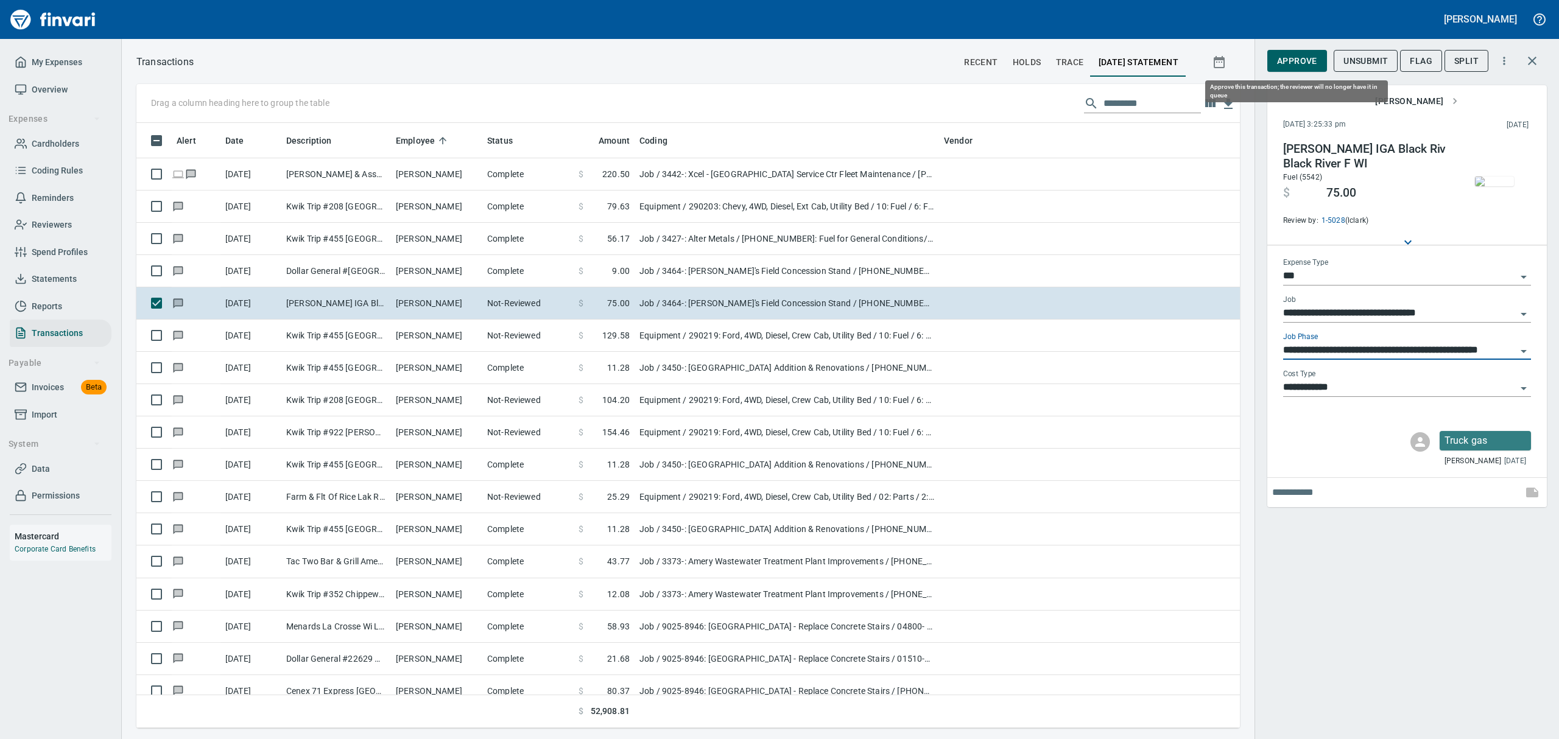
click at [1288, 58] on span "Approve" at bounding box center [1297, 61] width 40 height 15
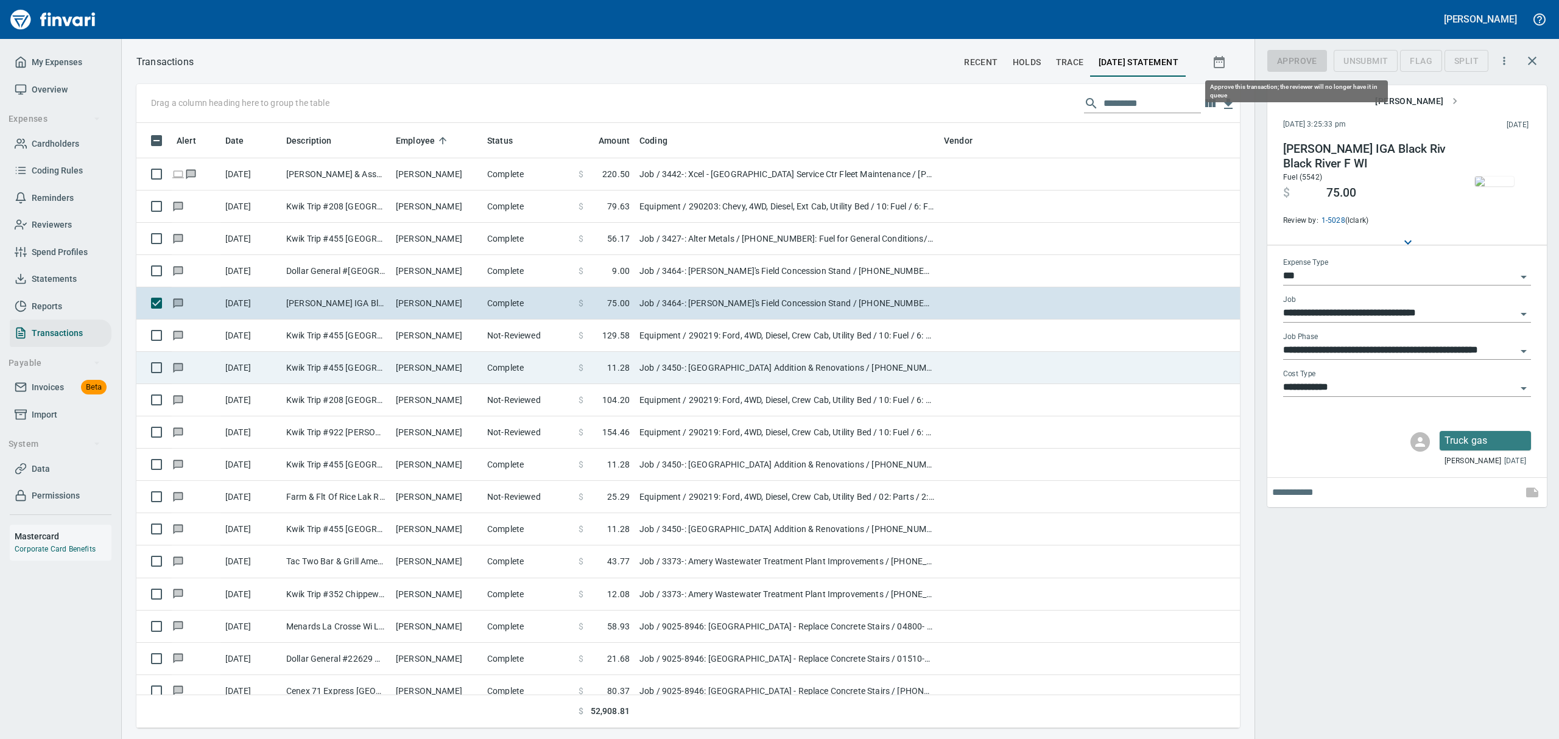
scroll to position [592, 1075]
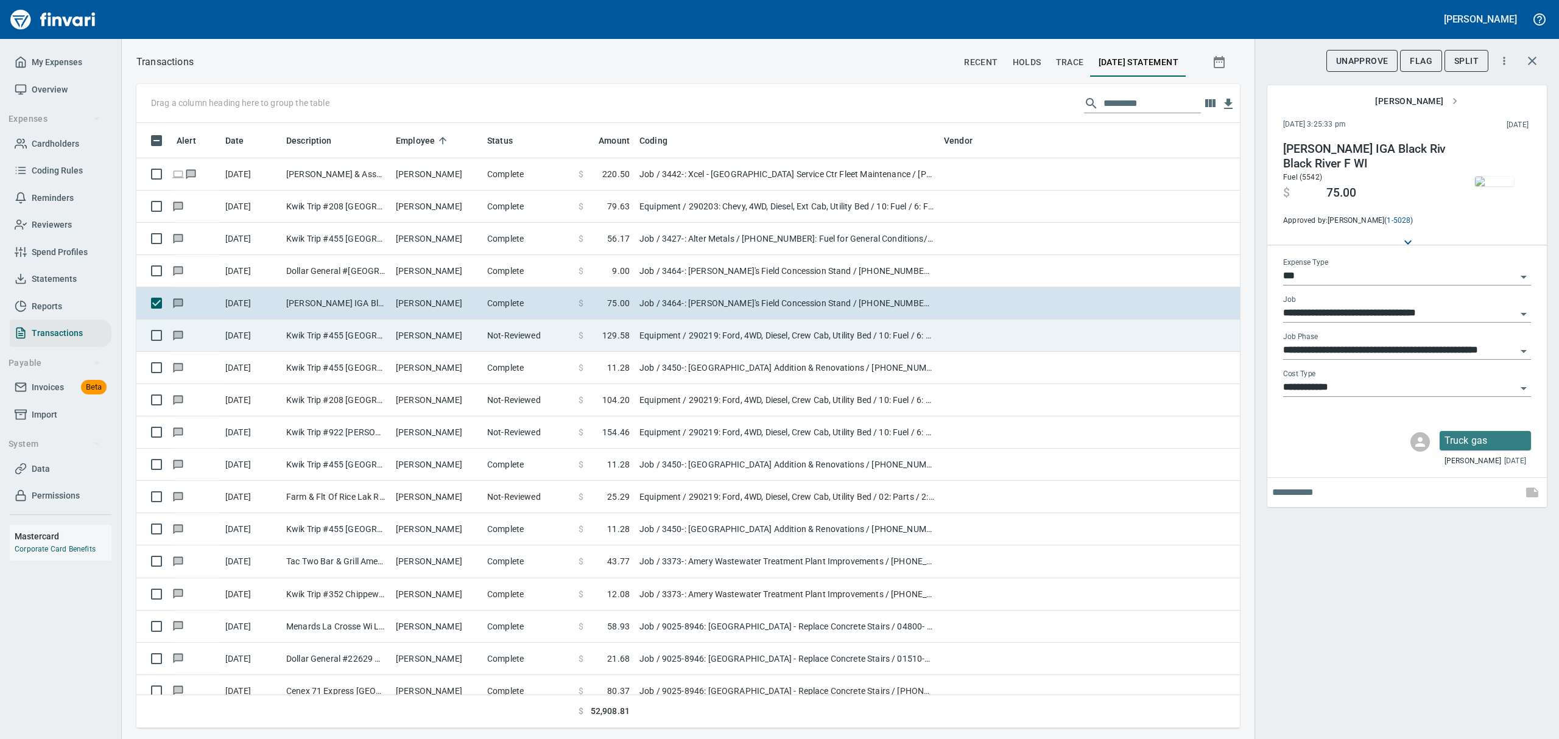
click at [490, 340] on td "Not-Reviewed" at bounding box center [527, 336] width 91 height 32
type input "*********"
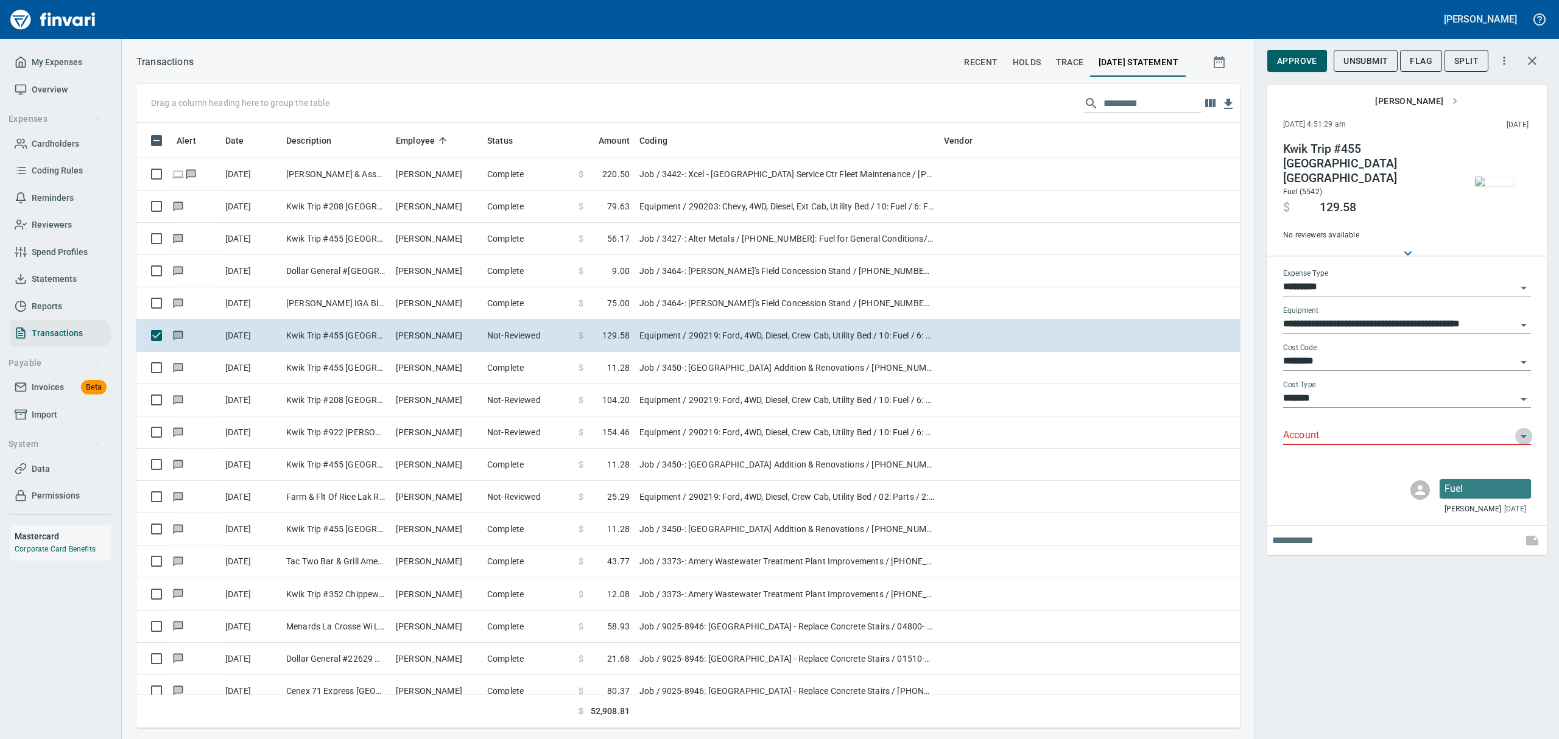
click at [1525, 429] on icon "Open" at bounding box center [1523, 436] width 15 height 15
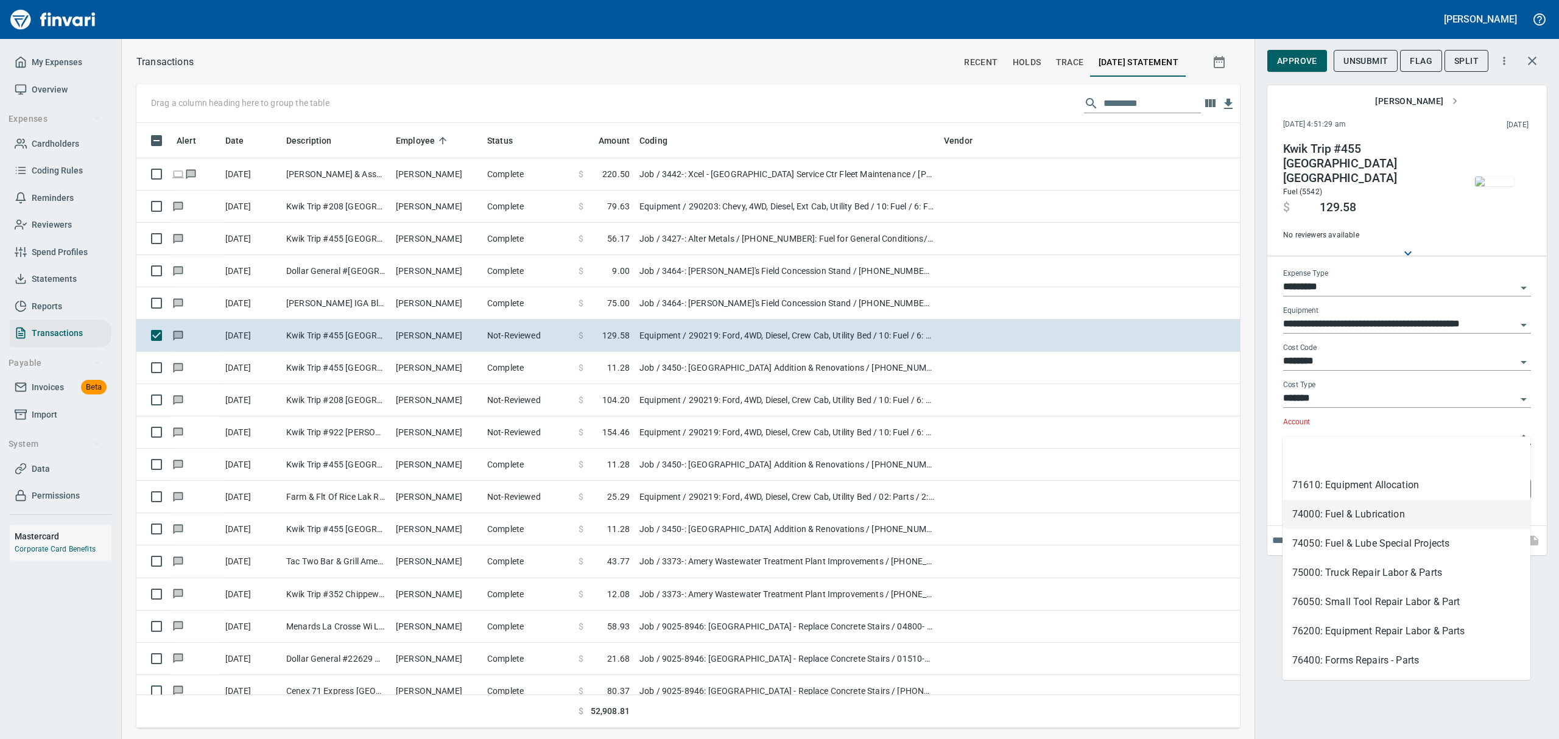
click at [1403, 519] on li "74000: Fuel & Lubrication" at bounding box center [1406, 514] width 248 height 29
type input "**********"
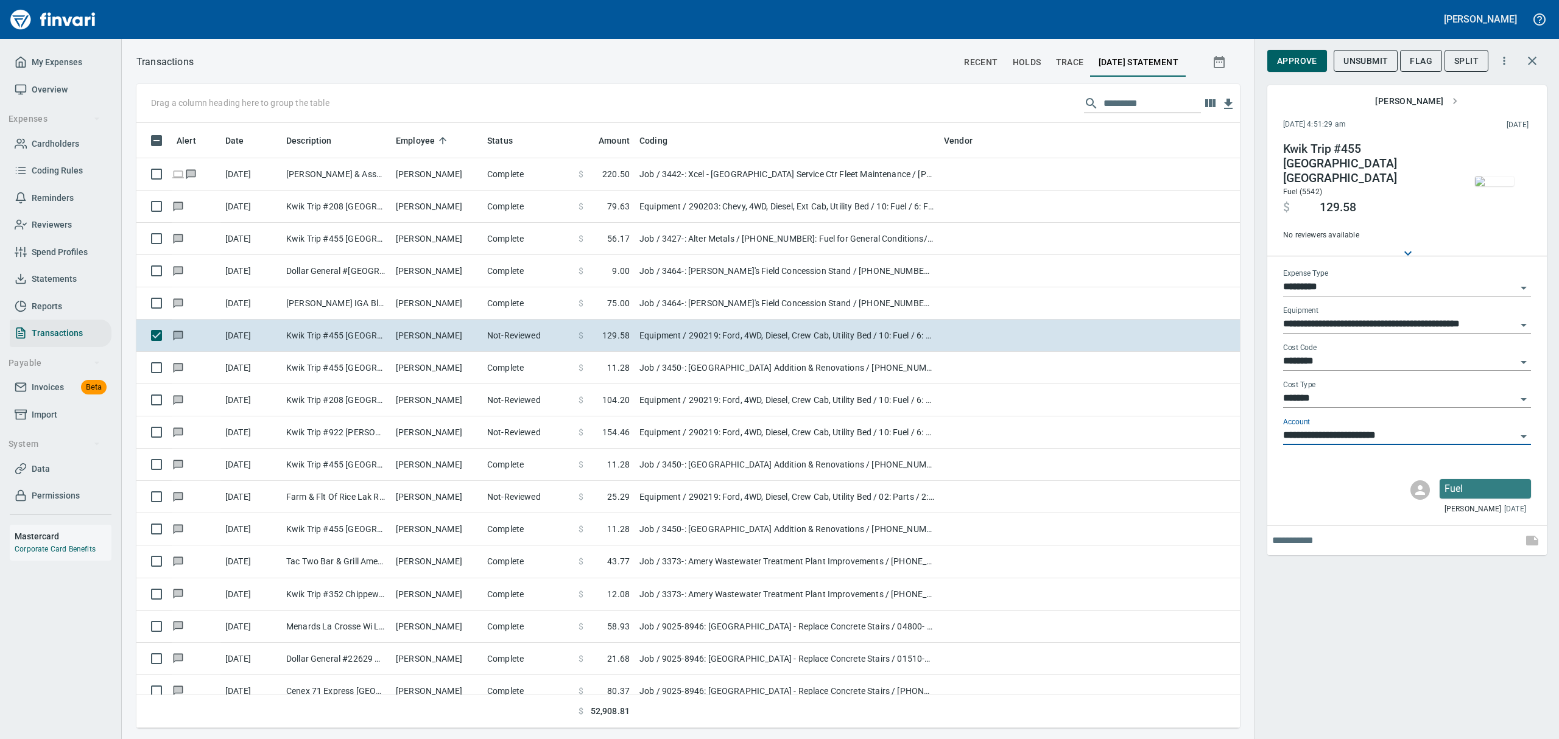
click at [1294, 62] on span "Approve" at bounding box center [1297, 61] width 40 height 15
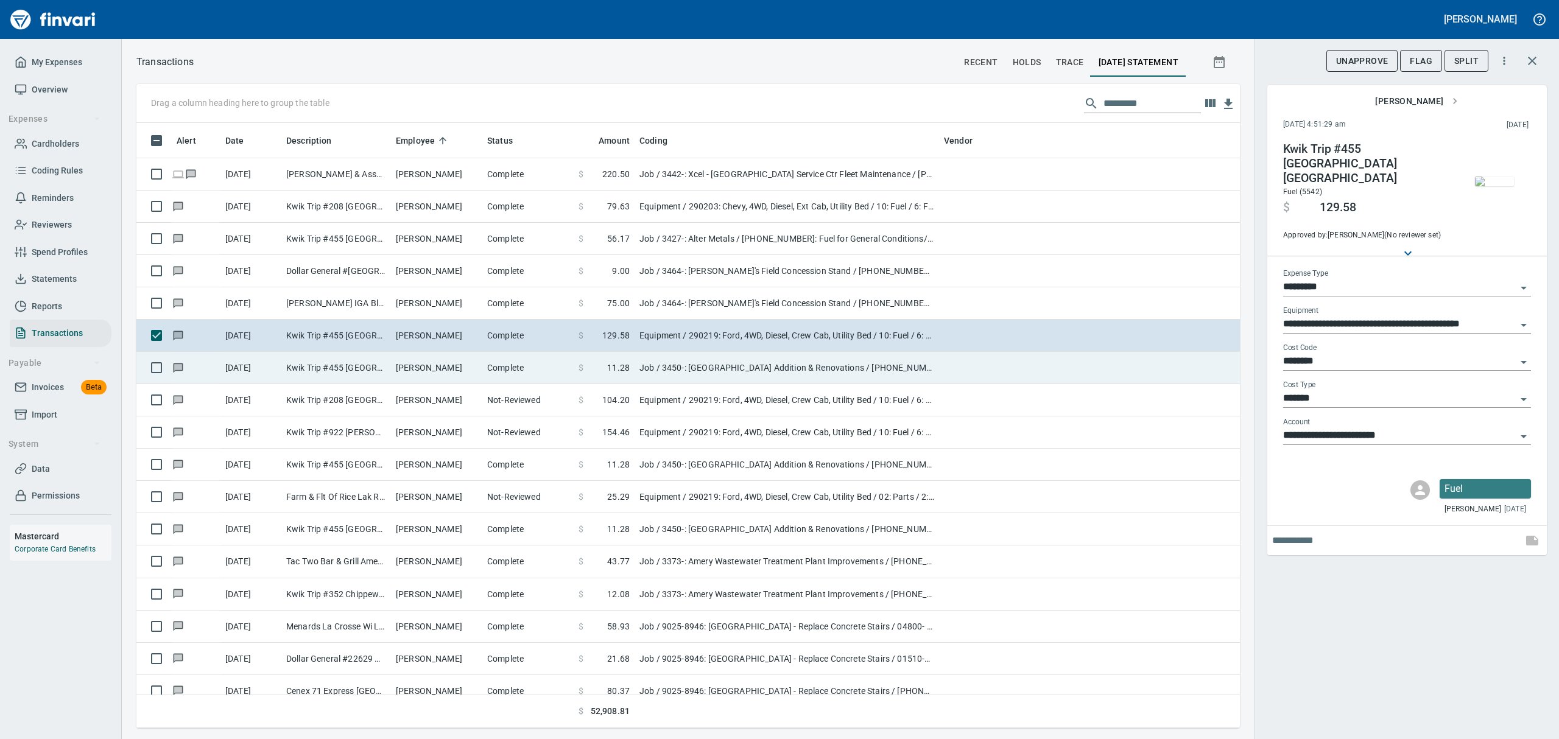
click at [402, 369] on td "[PERSON_NAME]" at bounding box center [436, 368] width 91 height 32
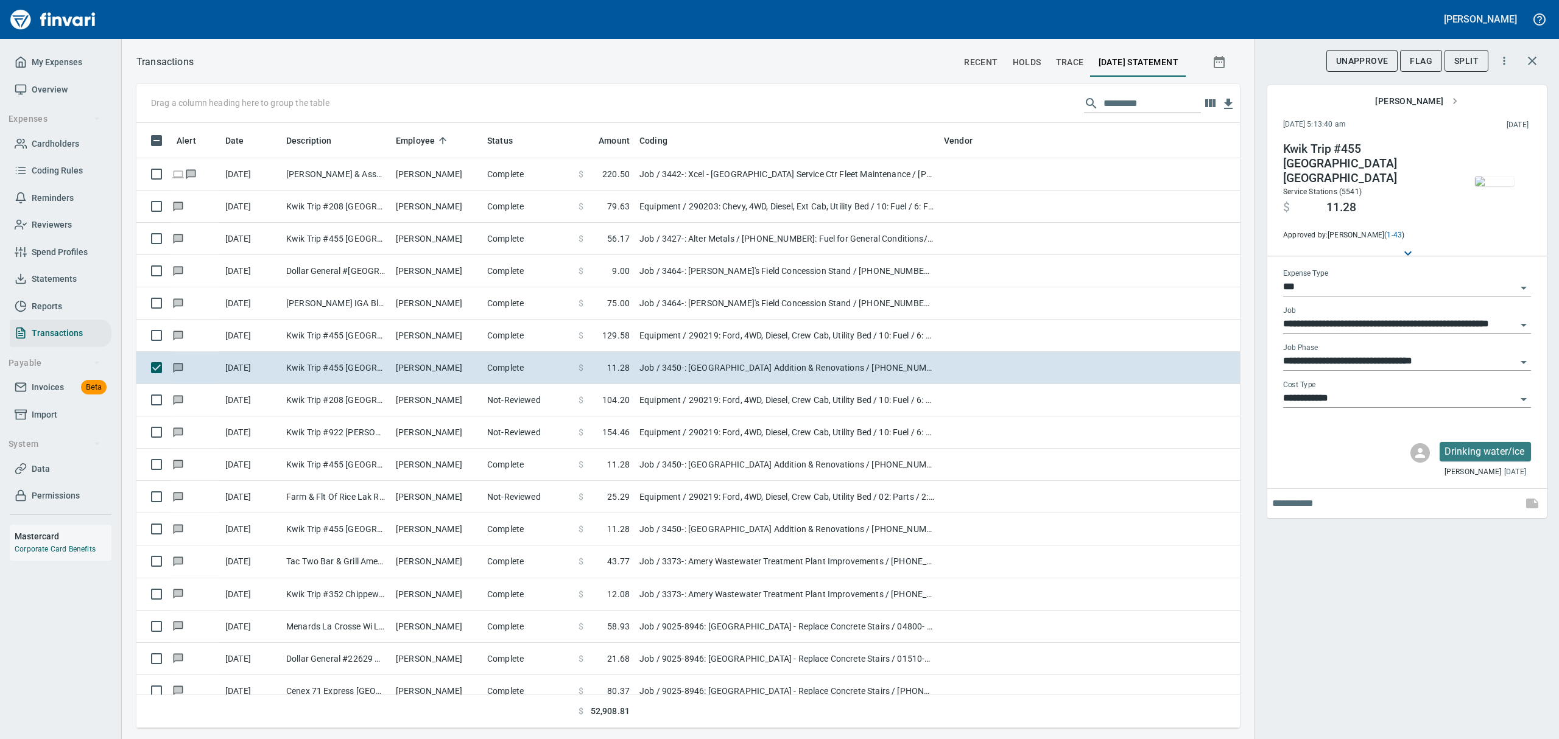
click at [1484, 186] on img "button" at bounding box center [1494, 182] width 39 height 10
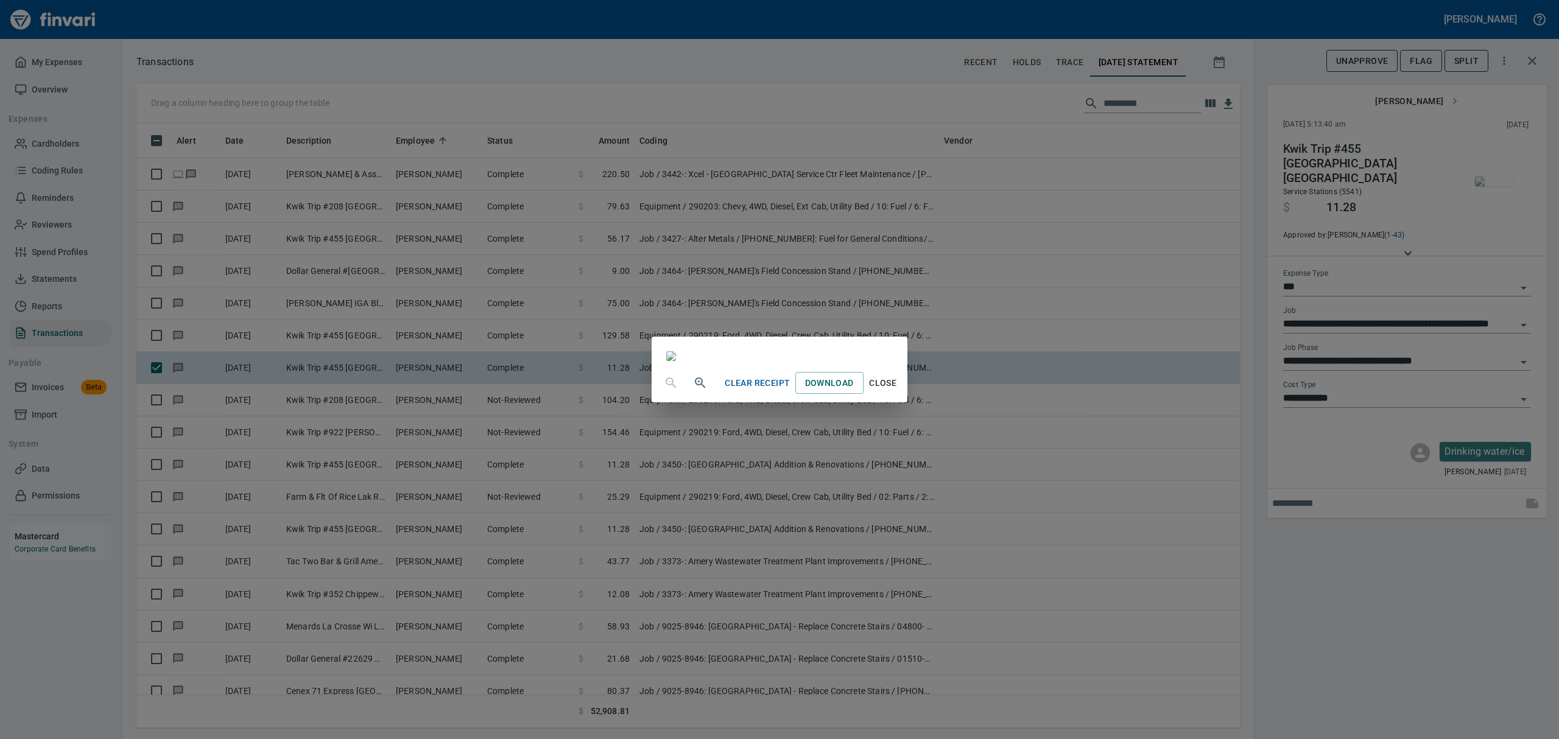
click at [897, 391] on span "Close" at bounding box center [882, 383] width 29 height 15
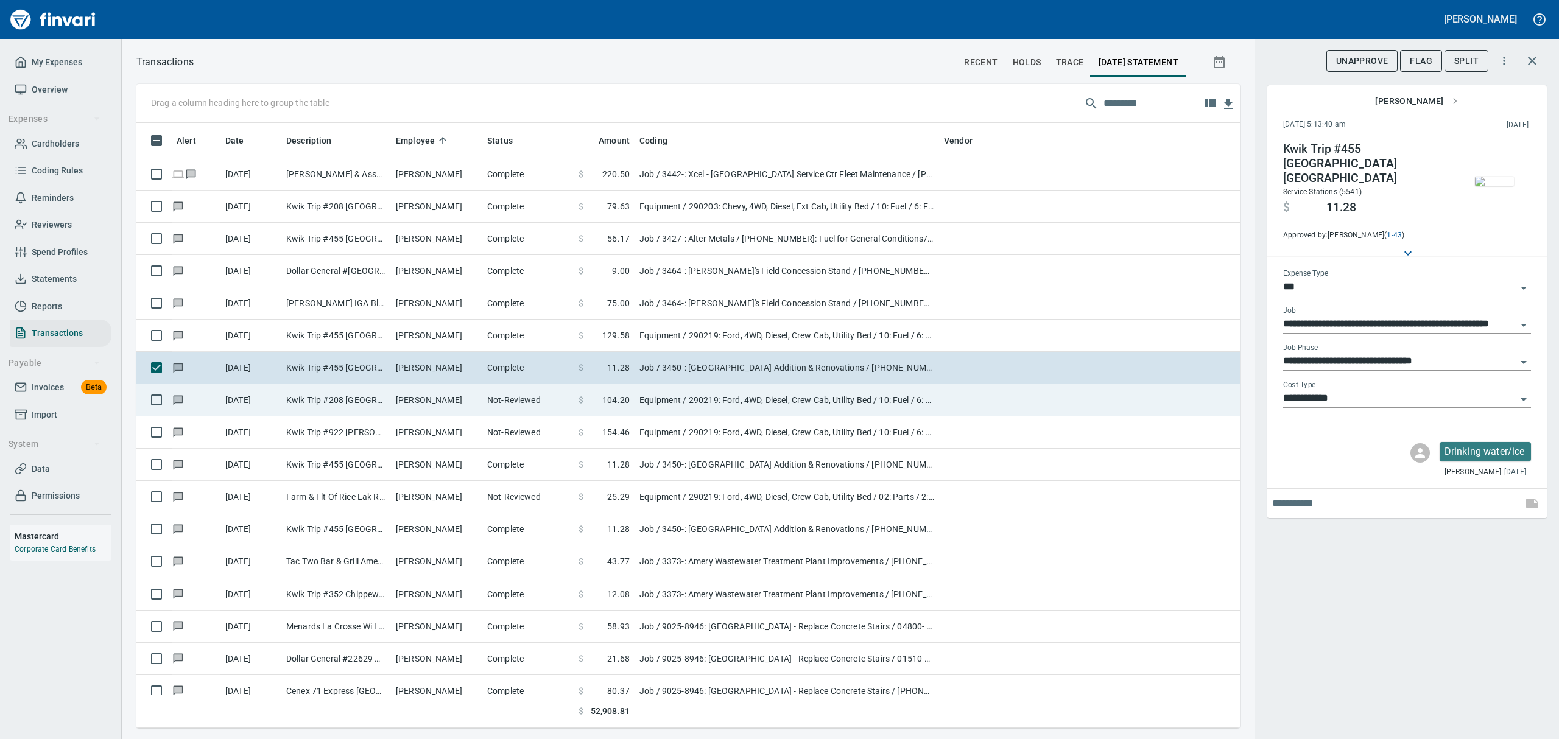
click at [300, 398] on td "Kwik Trip #208 [GEOGRAPHIC_DATA] [GEOGRAPHIC_DATA]" at bounding box center [336, 400] width 110 height 32
type input "*********"
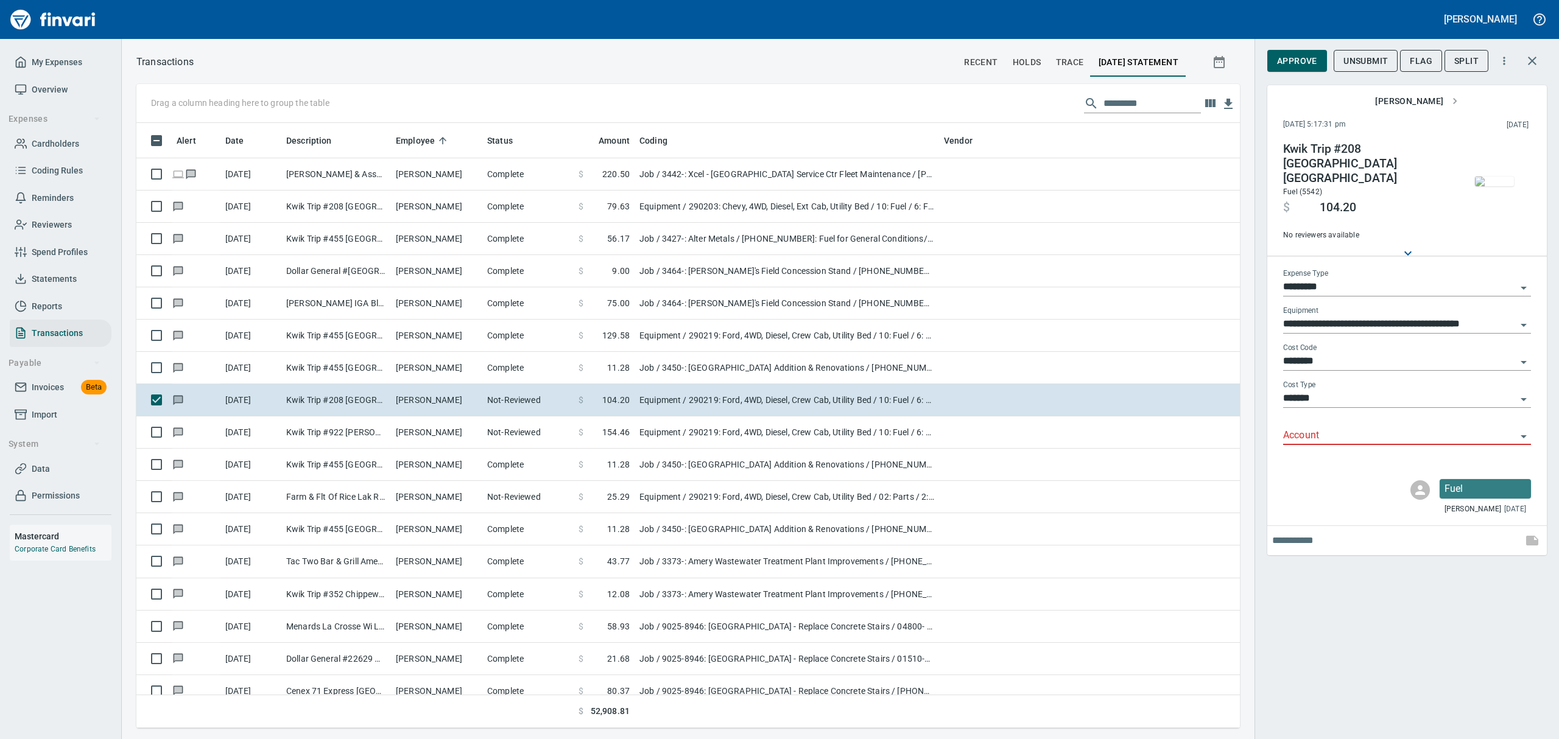
click at [1523, 429] on icon "Open" at bounding box center [1523, 436] width 15 height 15
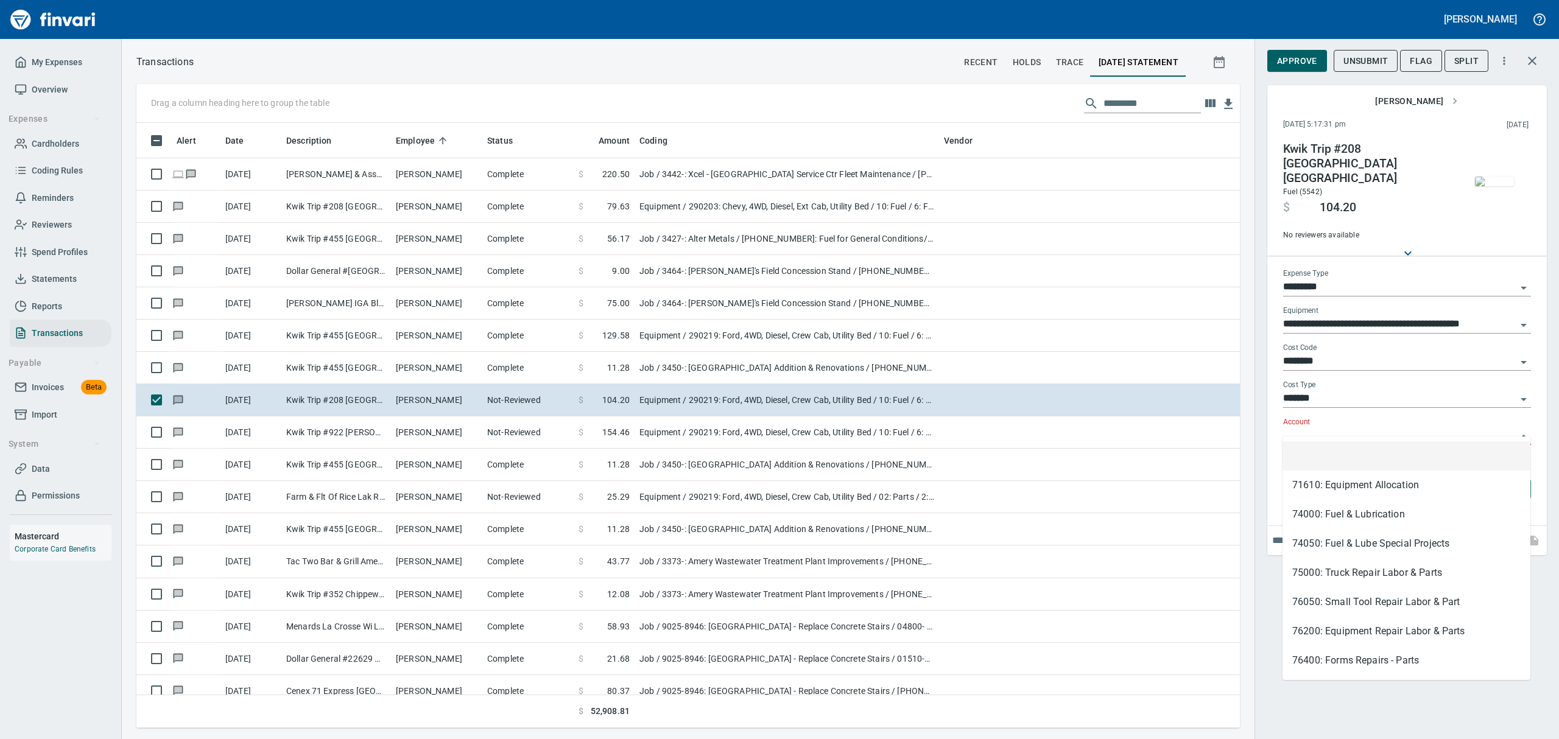
scroll to position [592, 1075]
click at [1318, 514] on li "74000: Fuel & Lubrication" at bounding box center [1406, 514] width 248 height 29
type input "**********"
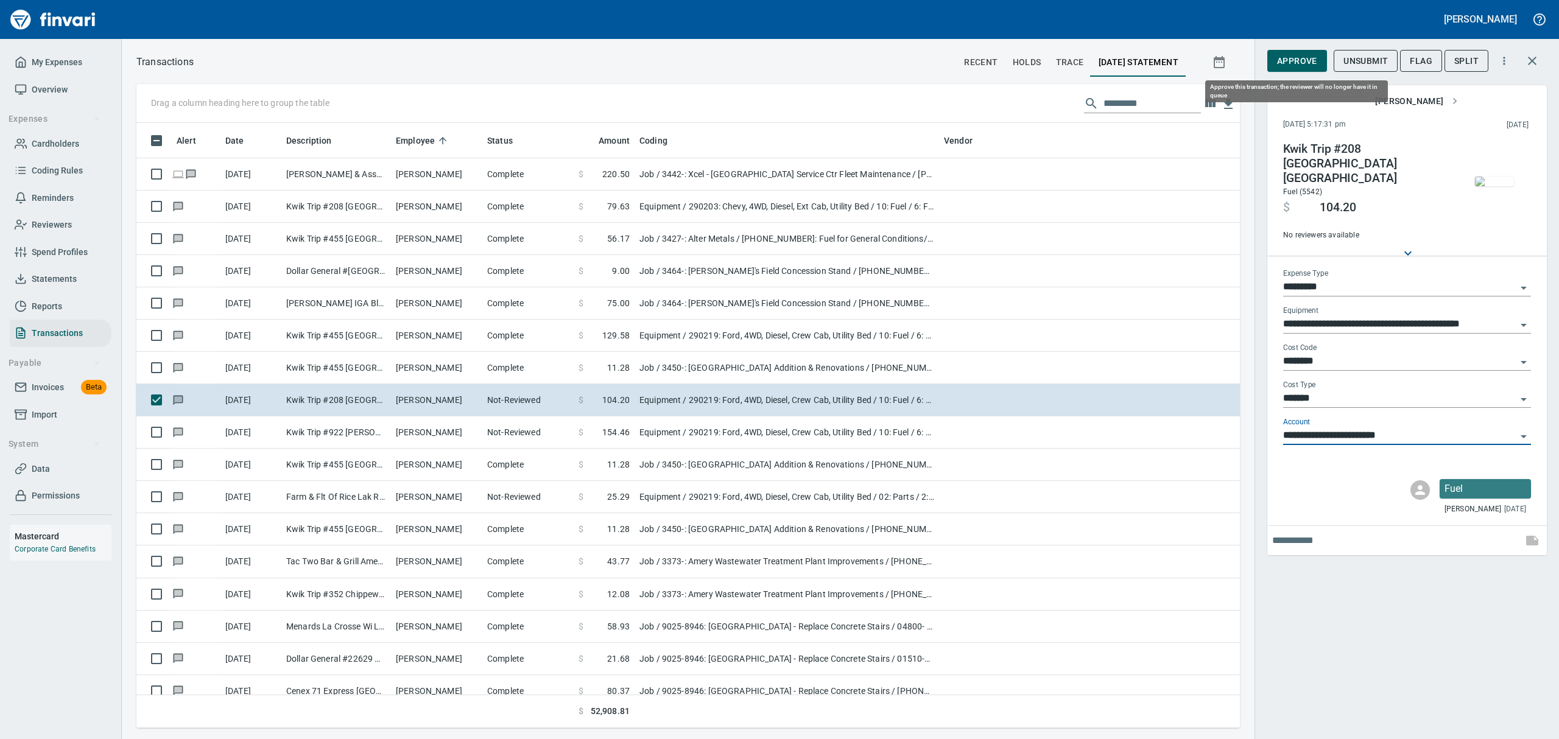
click at [1298, 62] on span "Approve" at bounding box center [1297, 61] width 40 height 15
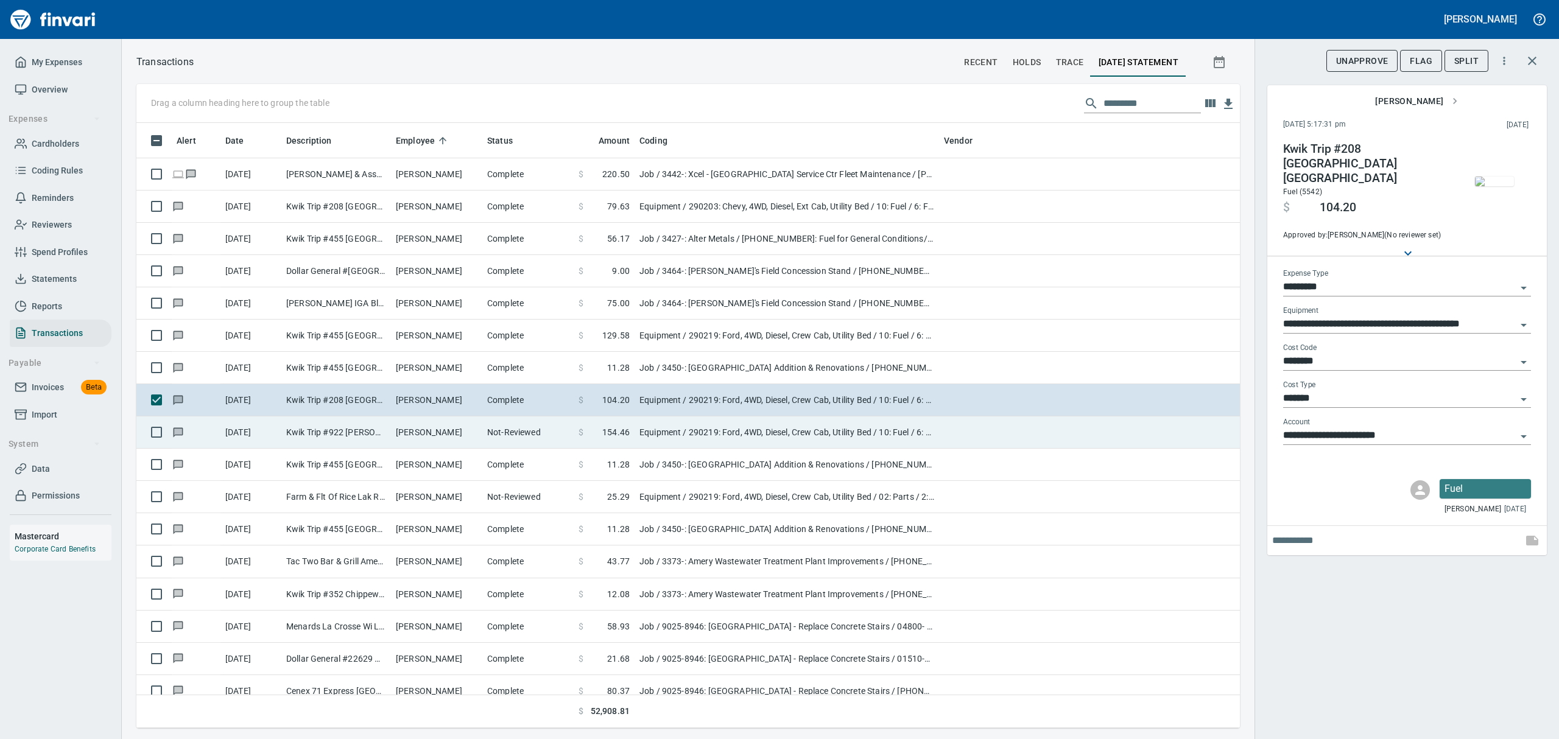
click at [423, 436] on td "[PERSON_NAME]" at bounding box center [436, 432] width 91 height 32
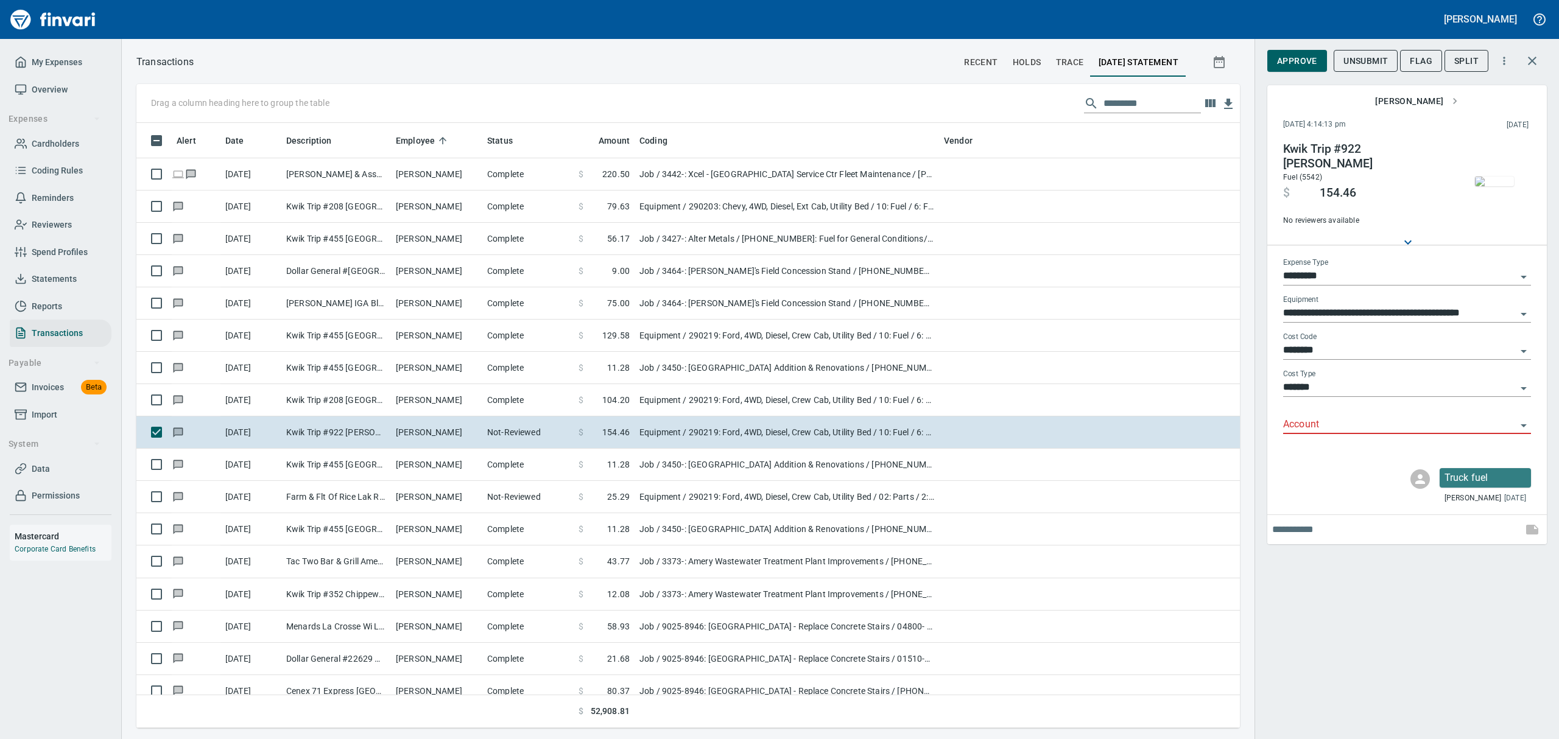
click at [1491, 186] on img "button" at bounding box center [1494, 182] width 39 height 10
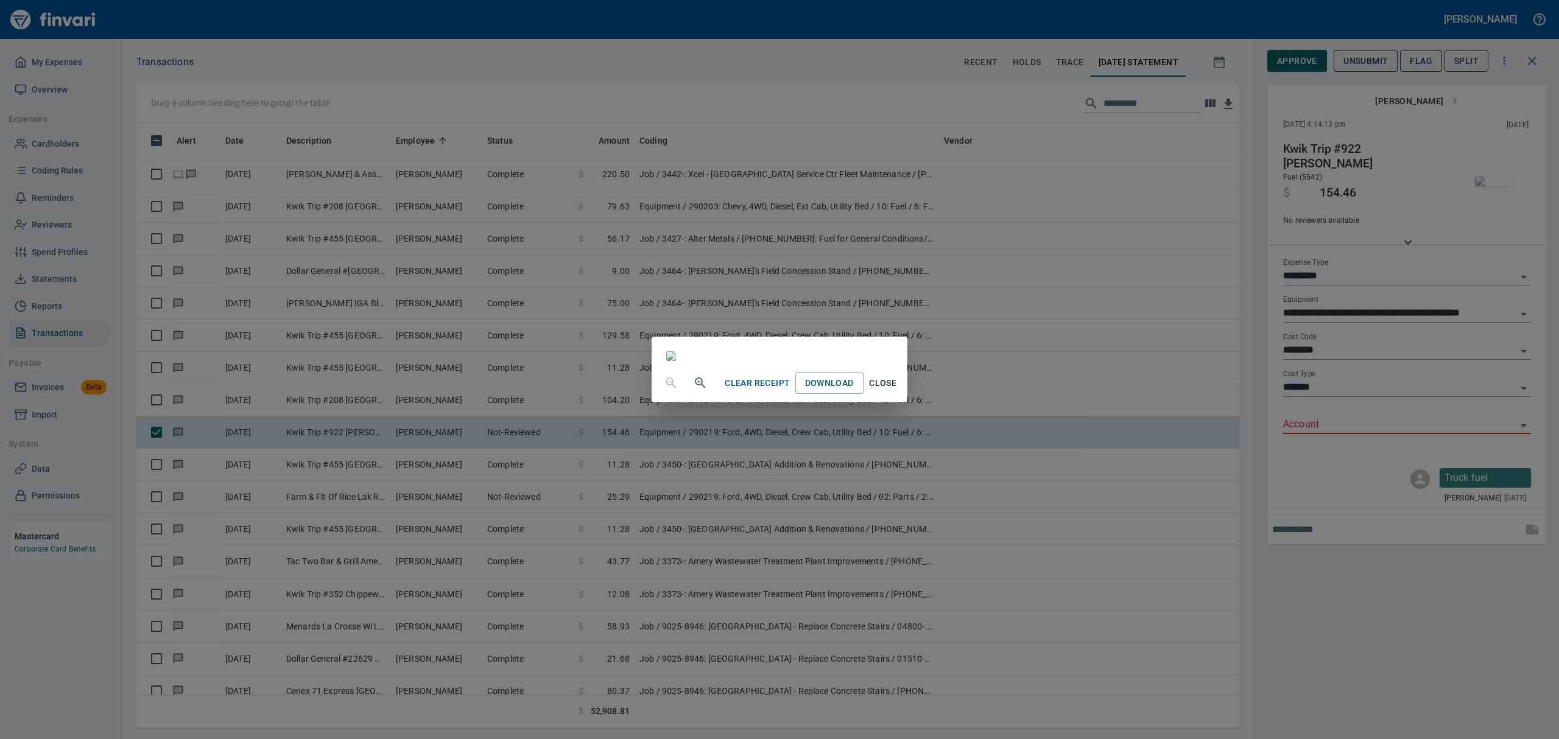
click at [897, 391] on span "Close" at bounding box center [882, 383] width 29 height 15
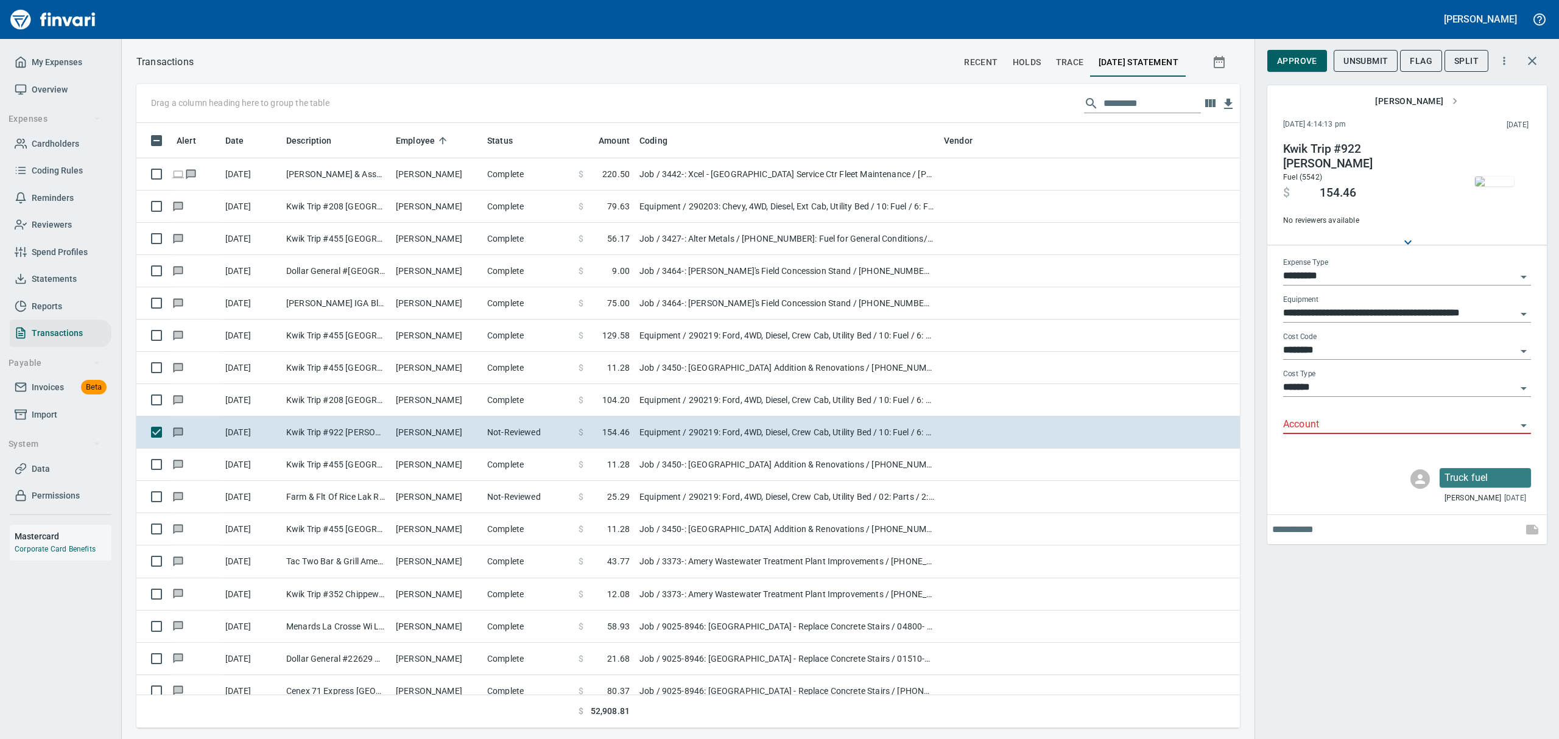
click at [1523, 420] on icon "Open" at bounding box center [1523, 425] width 15 height 15
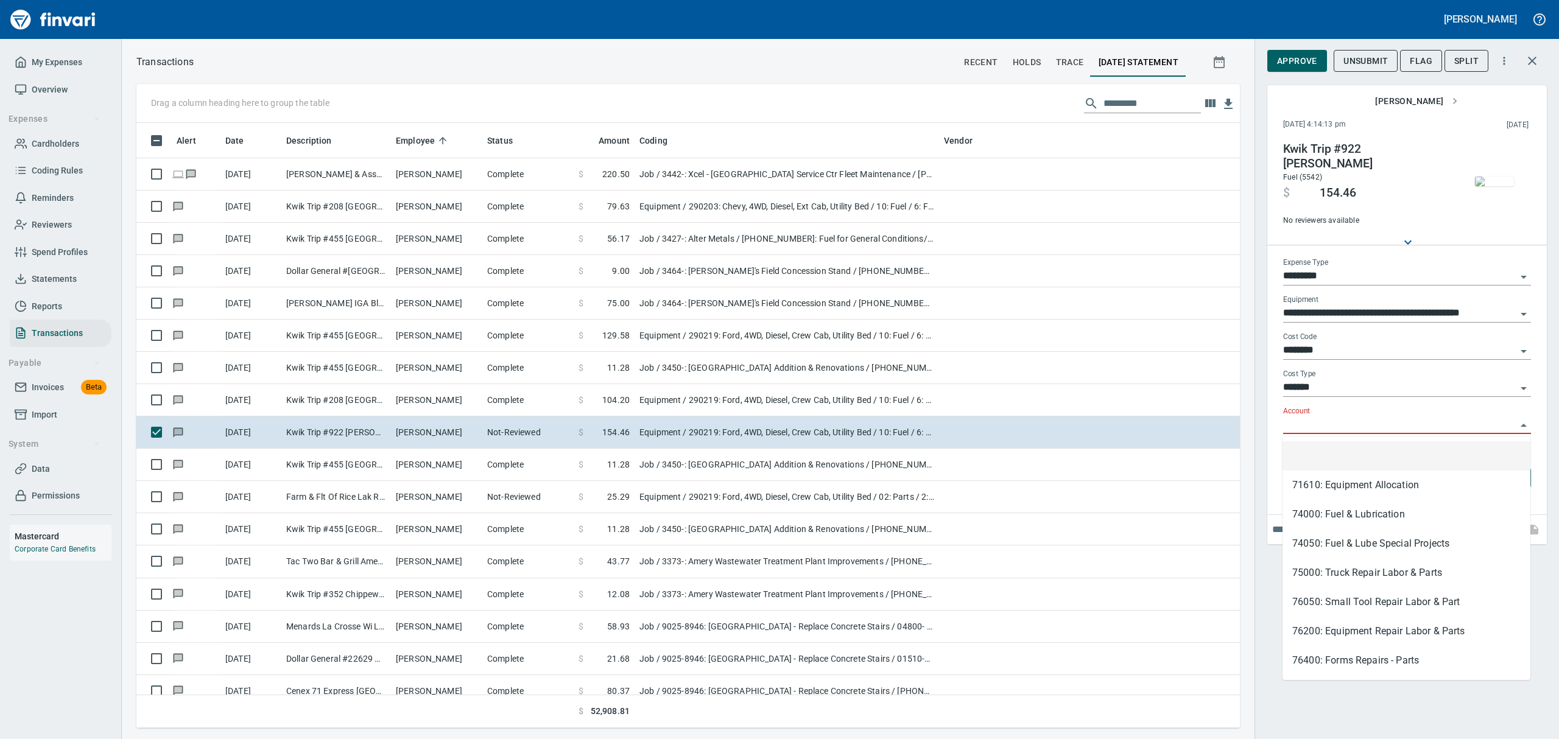
scroll to position [592, 1075]
click at [1333, 514] on li "74000: Fuel & Lubrication" at bounding box center [1406, 514] width 248 height 29
type input "**********"
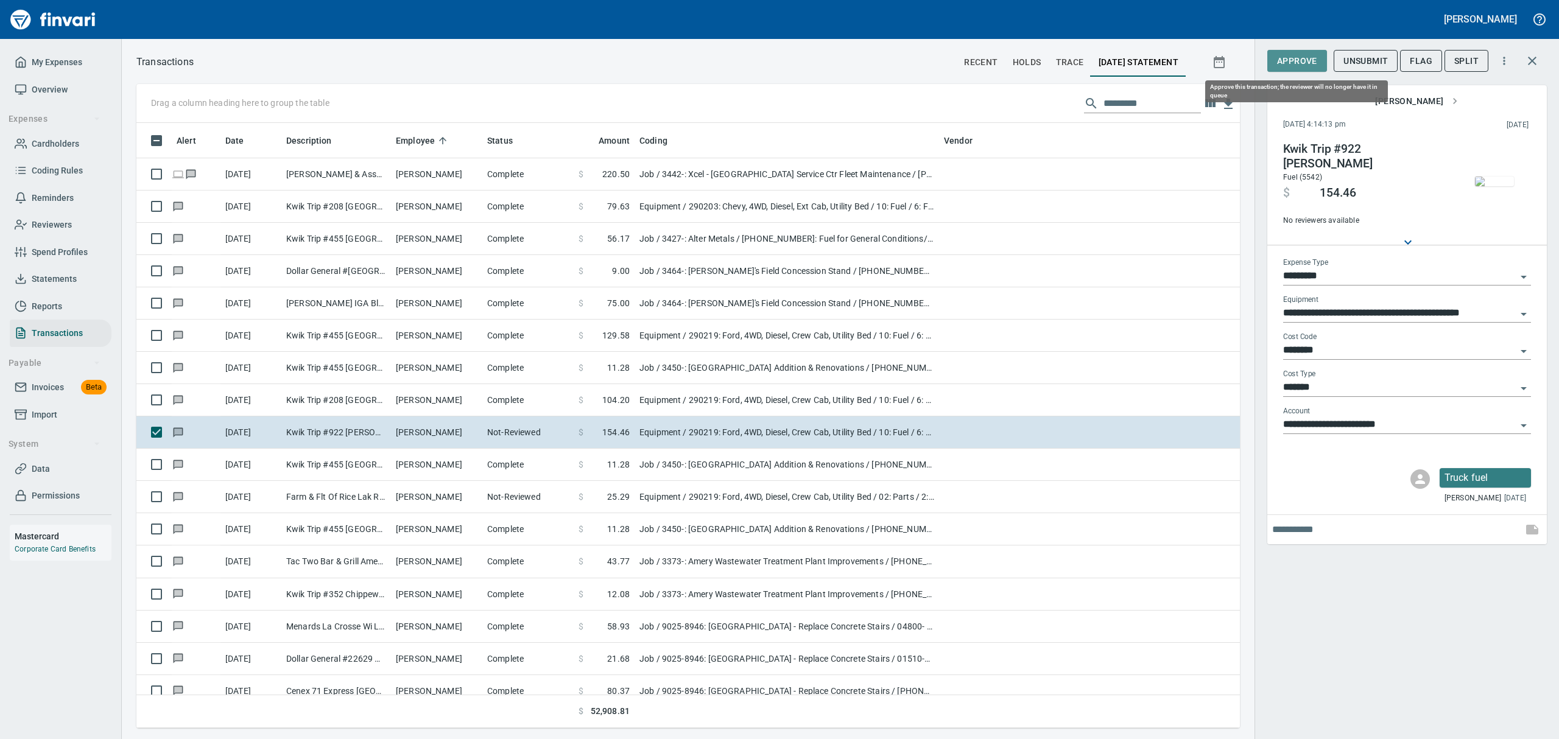
click at [1293, 62] on span "Approve" at bounding box center [1297, 61] width 40 height 15
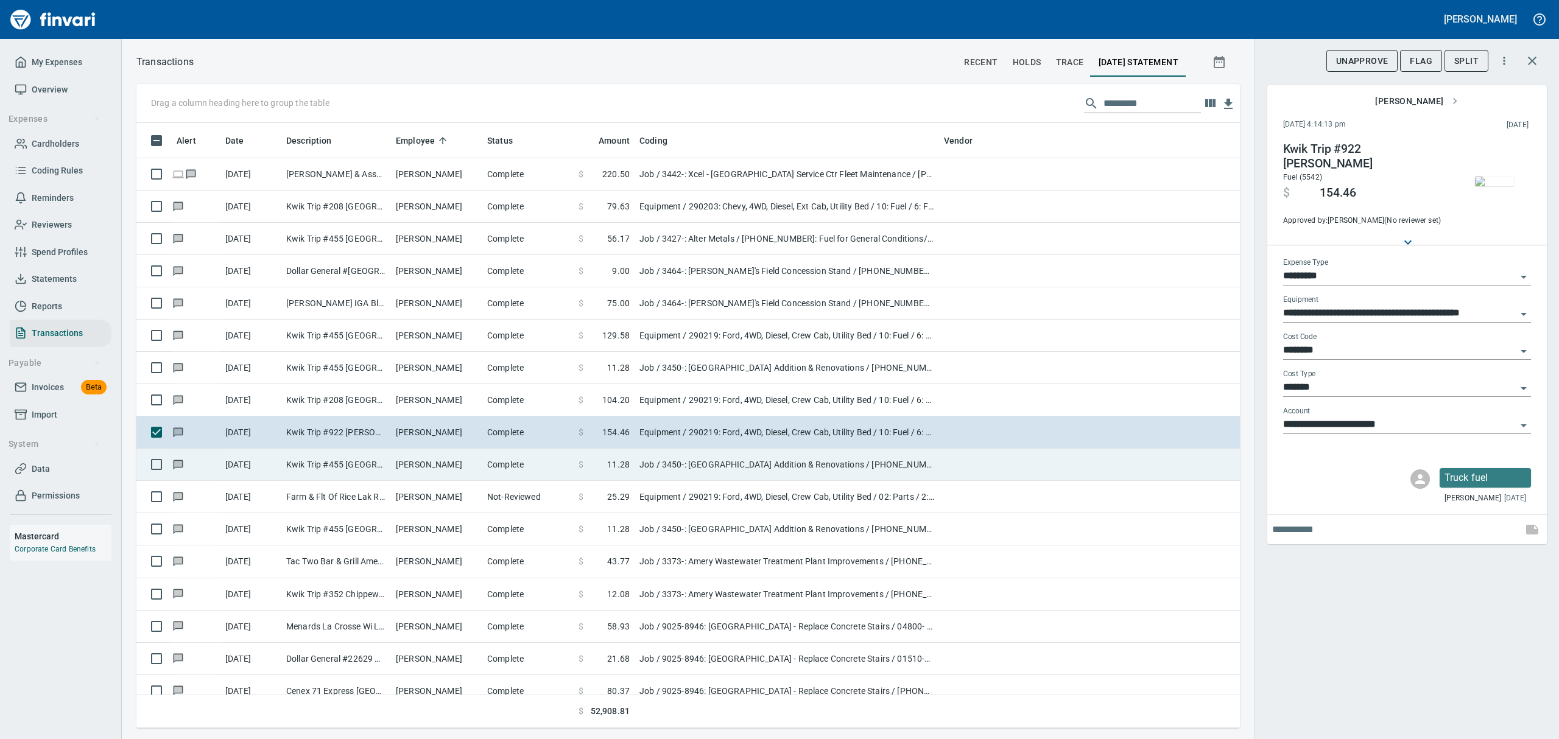
click at [351, 466] on td "Kwik Trip #455 [GEOGRAPHIC_DATA] [GEOGRAPHIC_DATA]" at bounding box center [336, 465] width 110 height 32
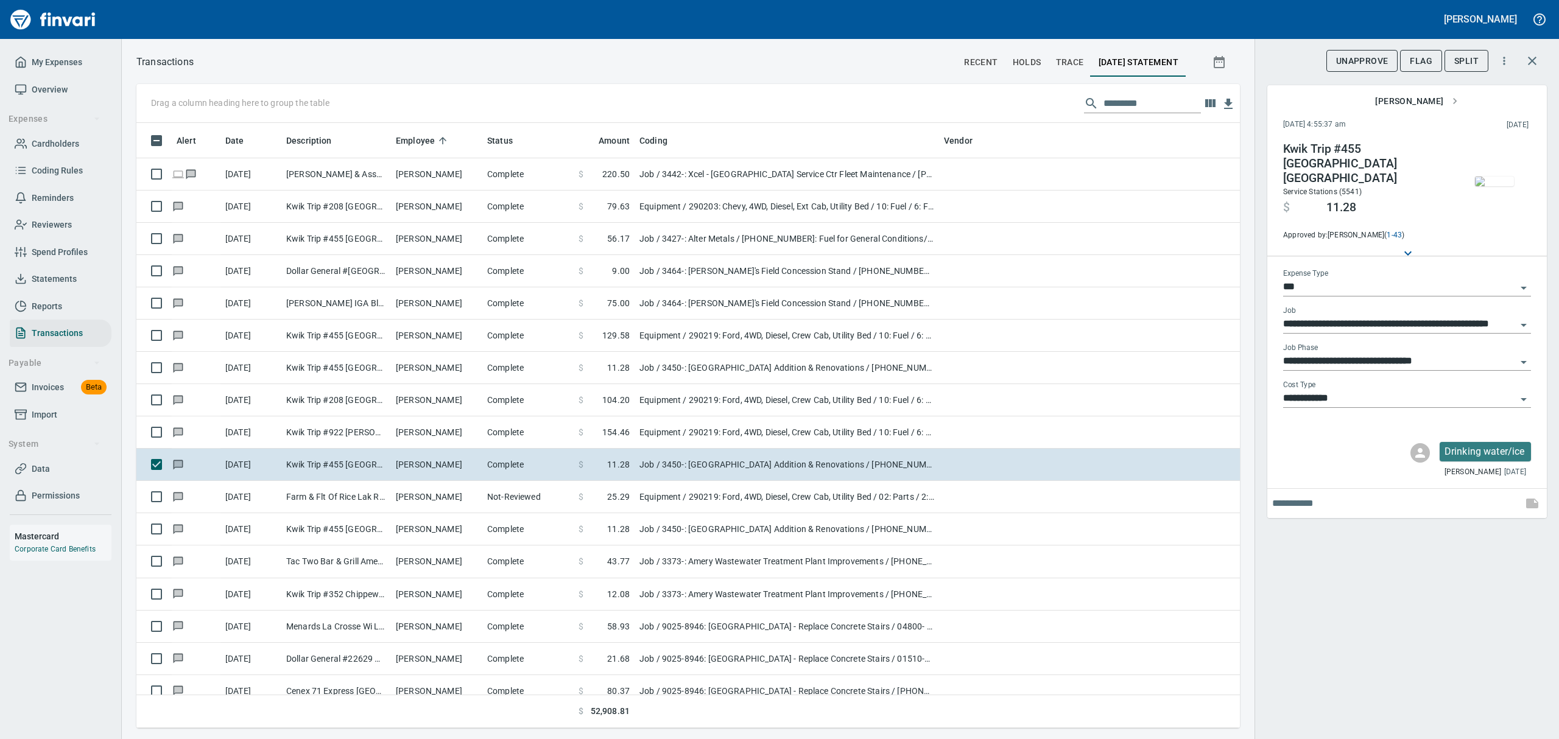
click at [1490, 181] on img "button" at bounding box center [1494, 182] width 39 height 10
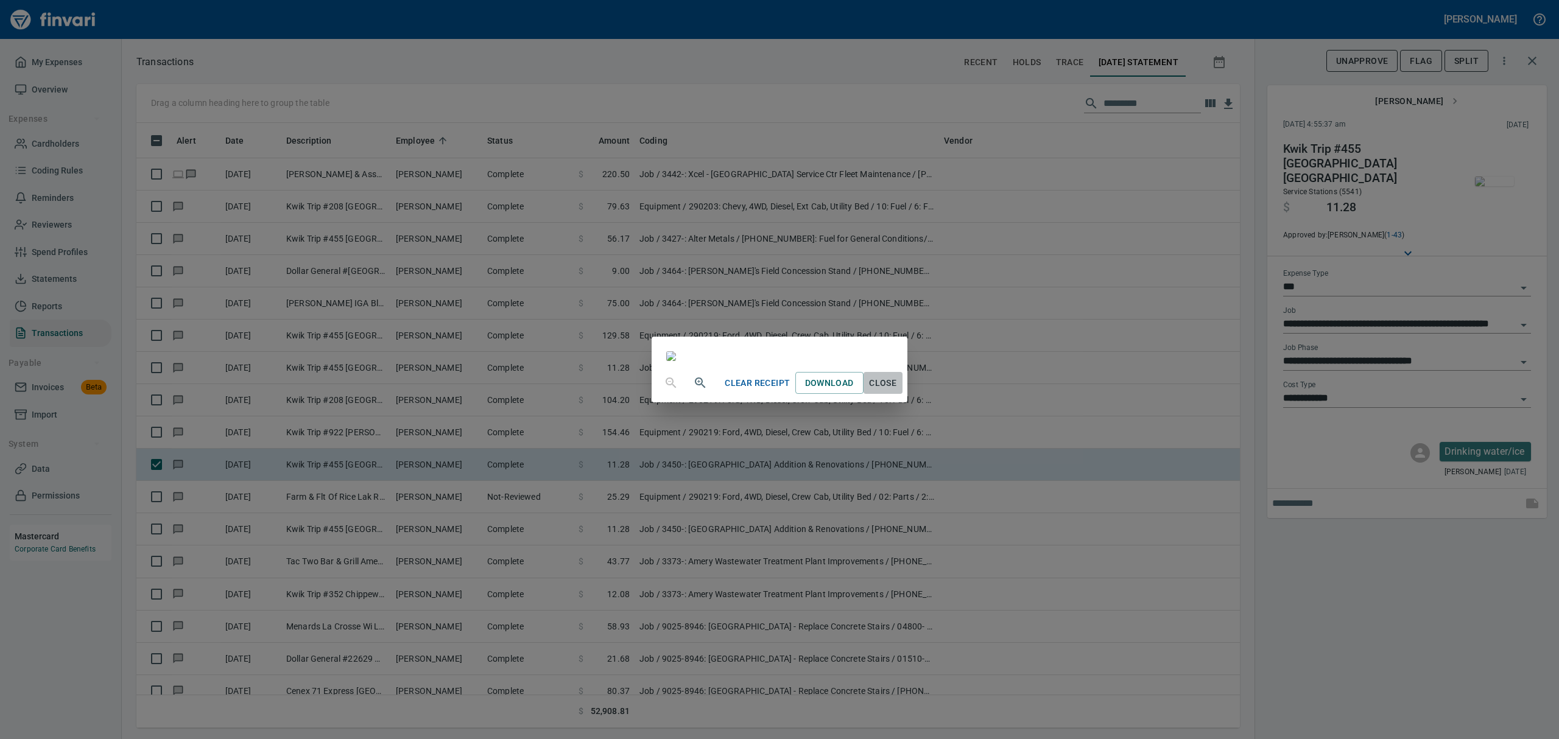
click at [897, 391] on span "Close" at bounding box center [882, 383] width 29 height 15
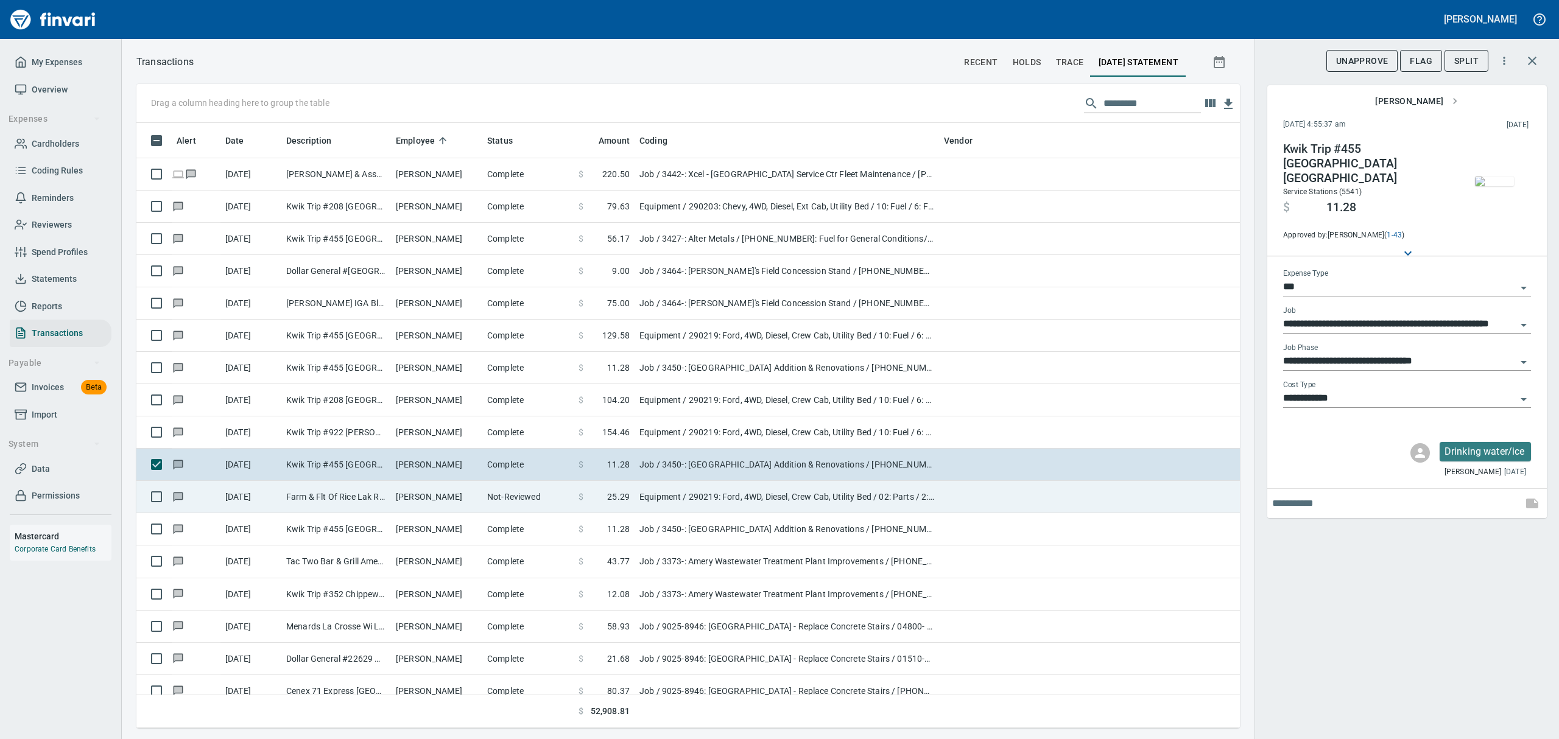
click at [351, 490] on td "Farm & Flt Of Rice Lak Rice Lake [GEOGRAPHIC_DATA]" at bounding box center [336, 497] width 110 height 32
type input "*********"
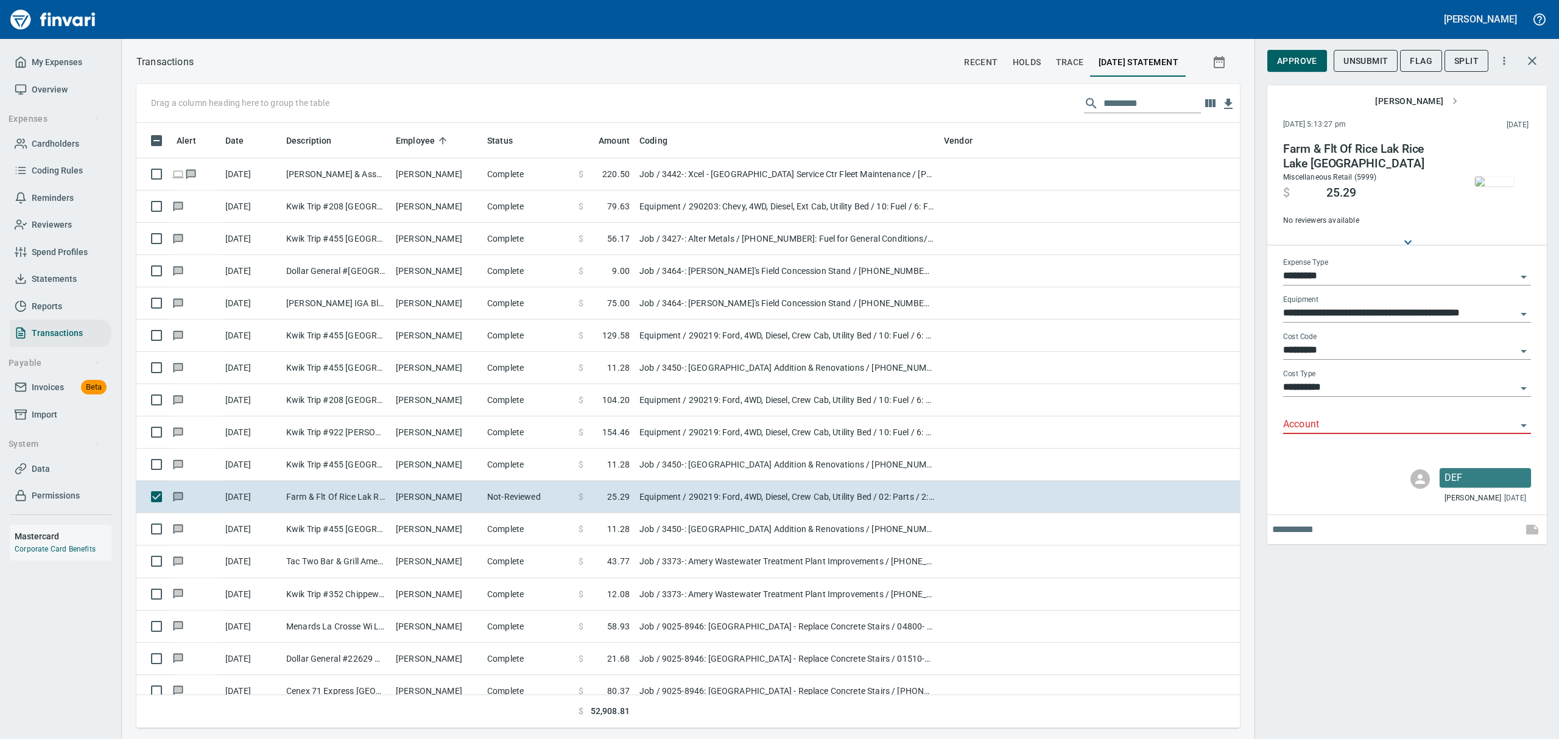
click at [1498, 177] on img "button" at bounding box center [1494, 182] width 39 height 10
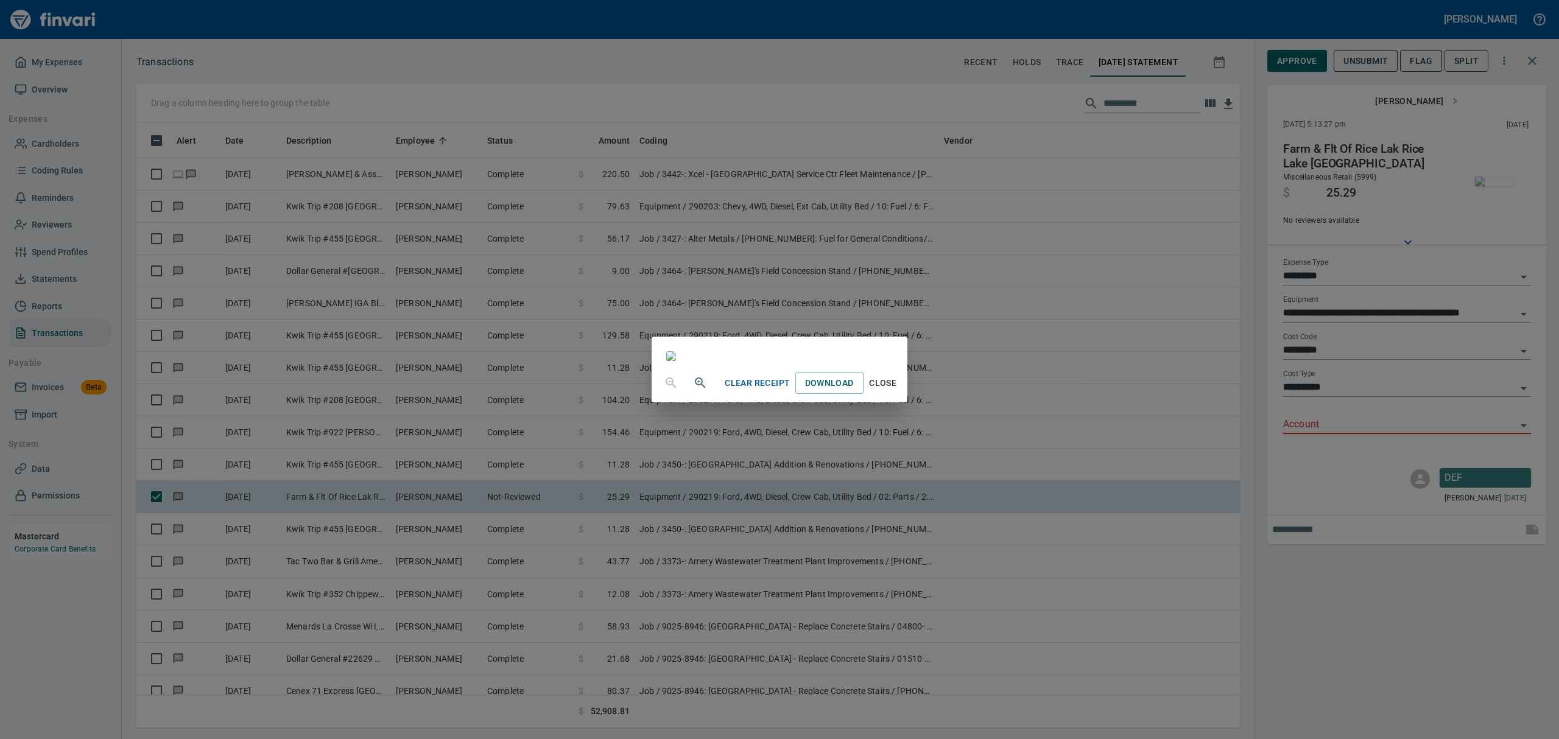
click at [897, 391] on span "Close" at bounding box center [882, 383] width 29 height 15
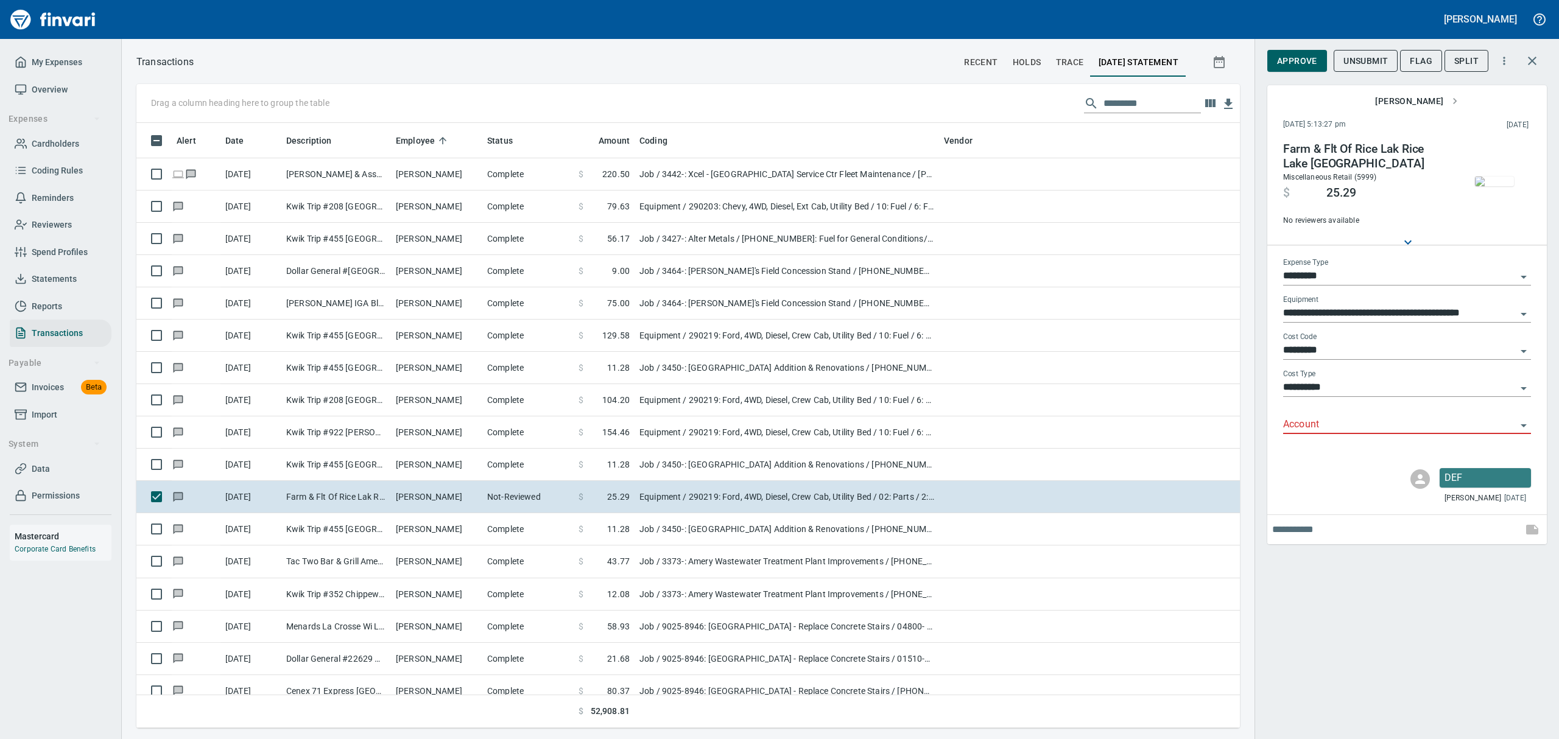
click at [1517, 419] on icon "Open" at bounding box center [1523, 425] width 15 height 15
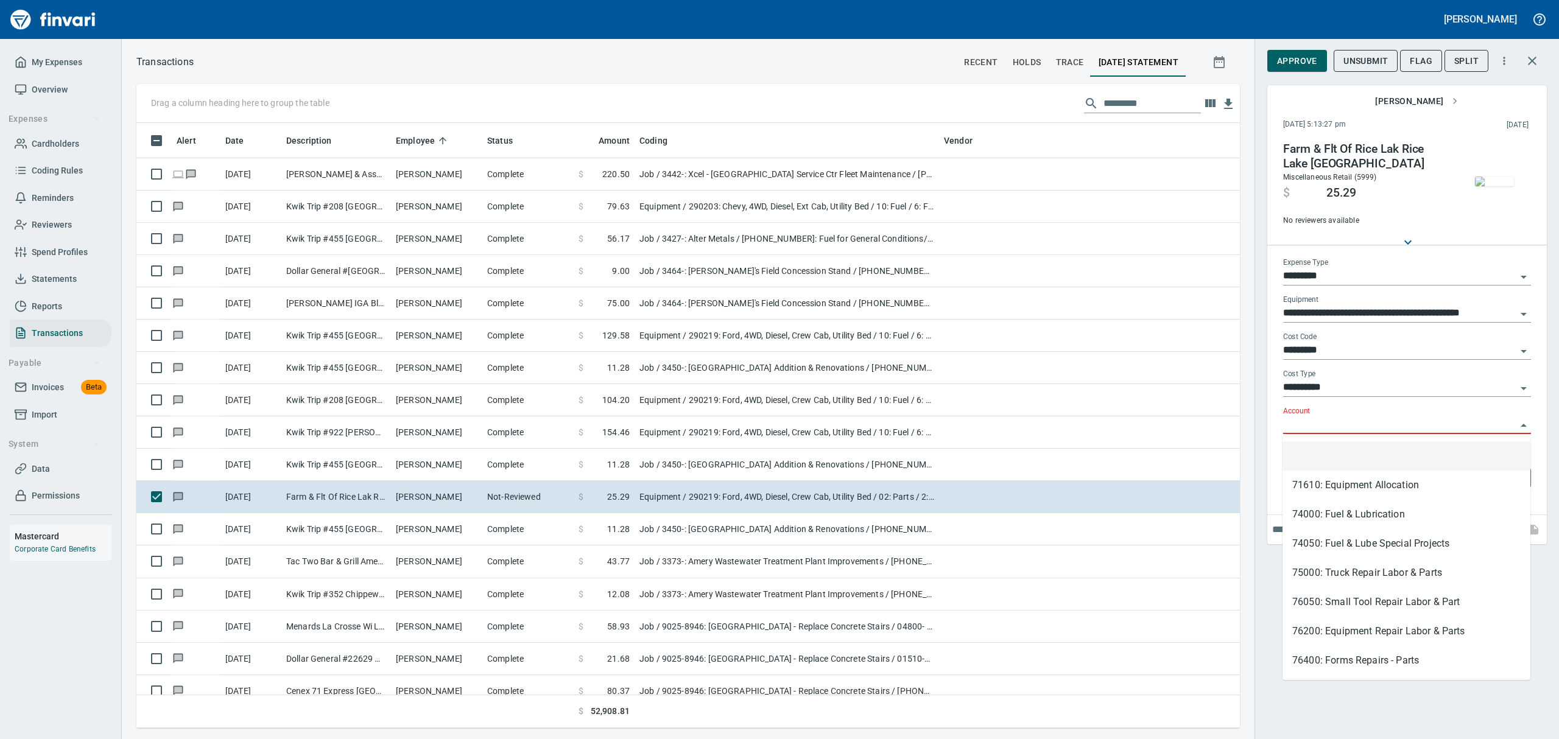
scroll to position [592, 1075]
click at [1353, 510] on li "74000: Fuel & Lubrication" at bounding box center [1406, 514] width 248 height 29
type input "**********"
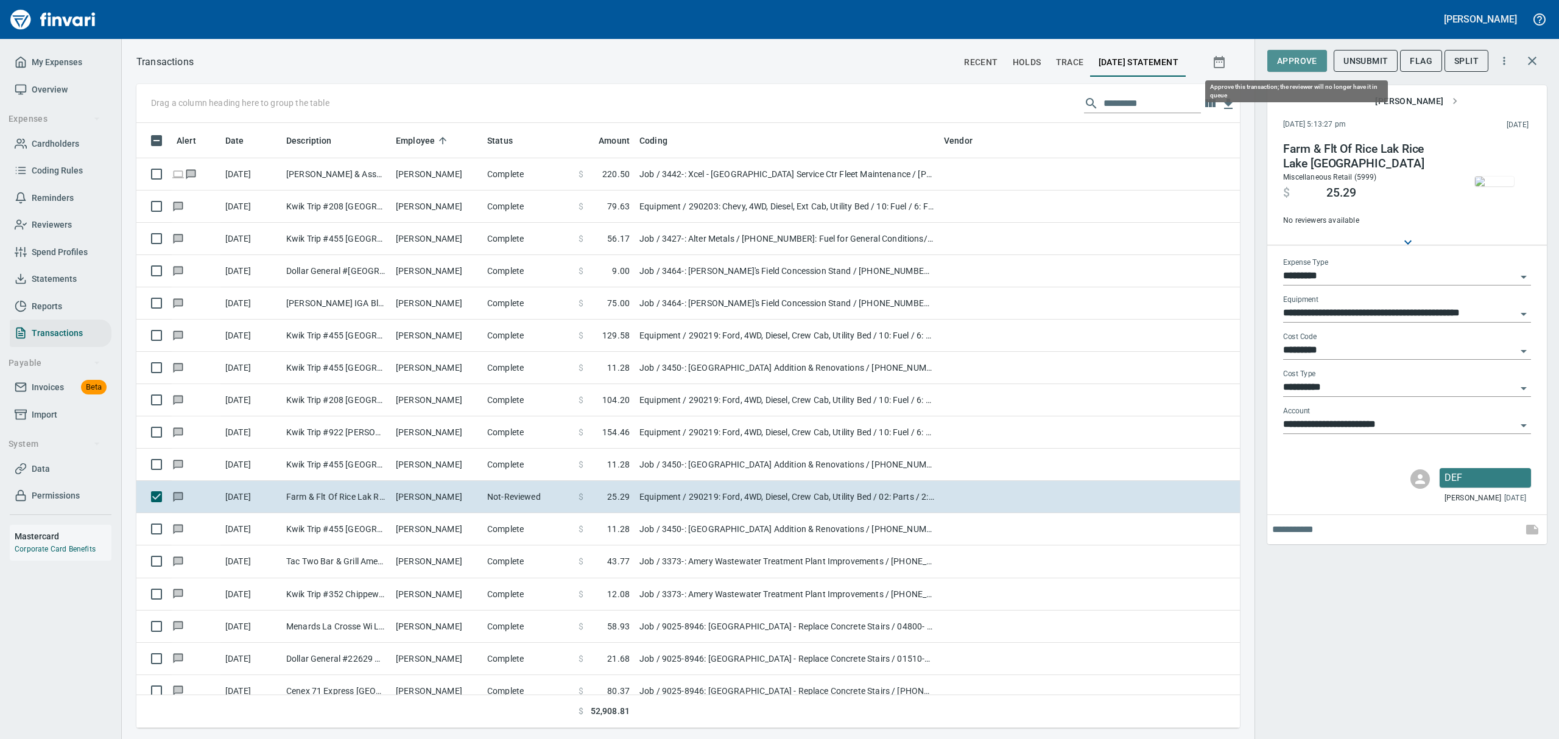
click at [1287, 62] on span "Approve" at bounding box center [1297, 61] width 40 height 15
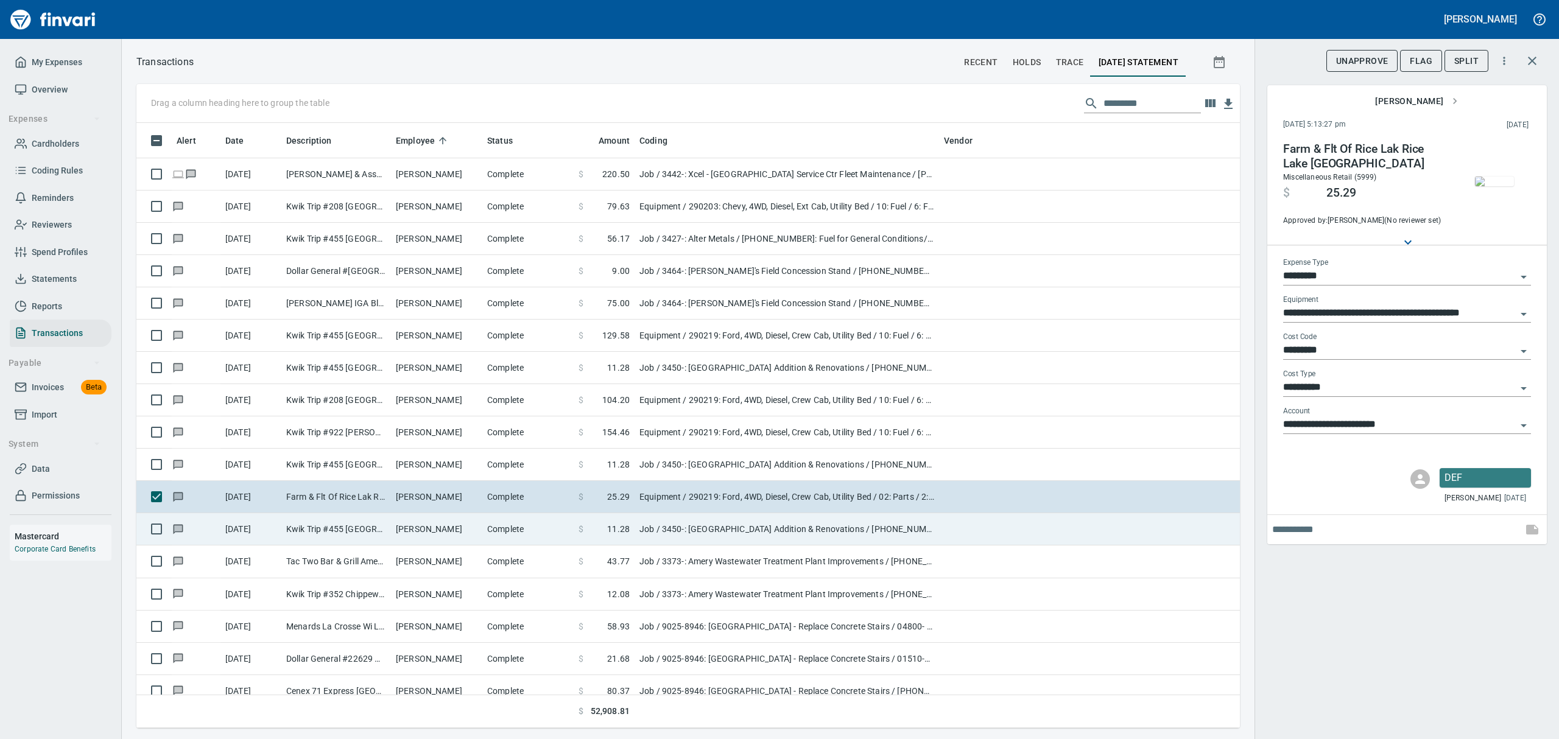
click at [402, 529] on td "[PERSON_NAME]" at bounding box center [436, 529] width 91 height 32
type input "***"
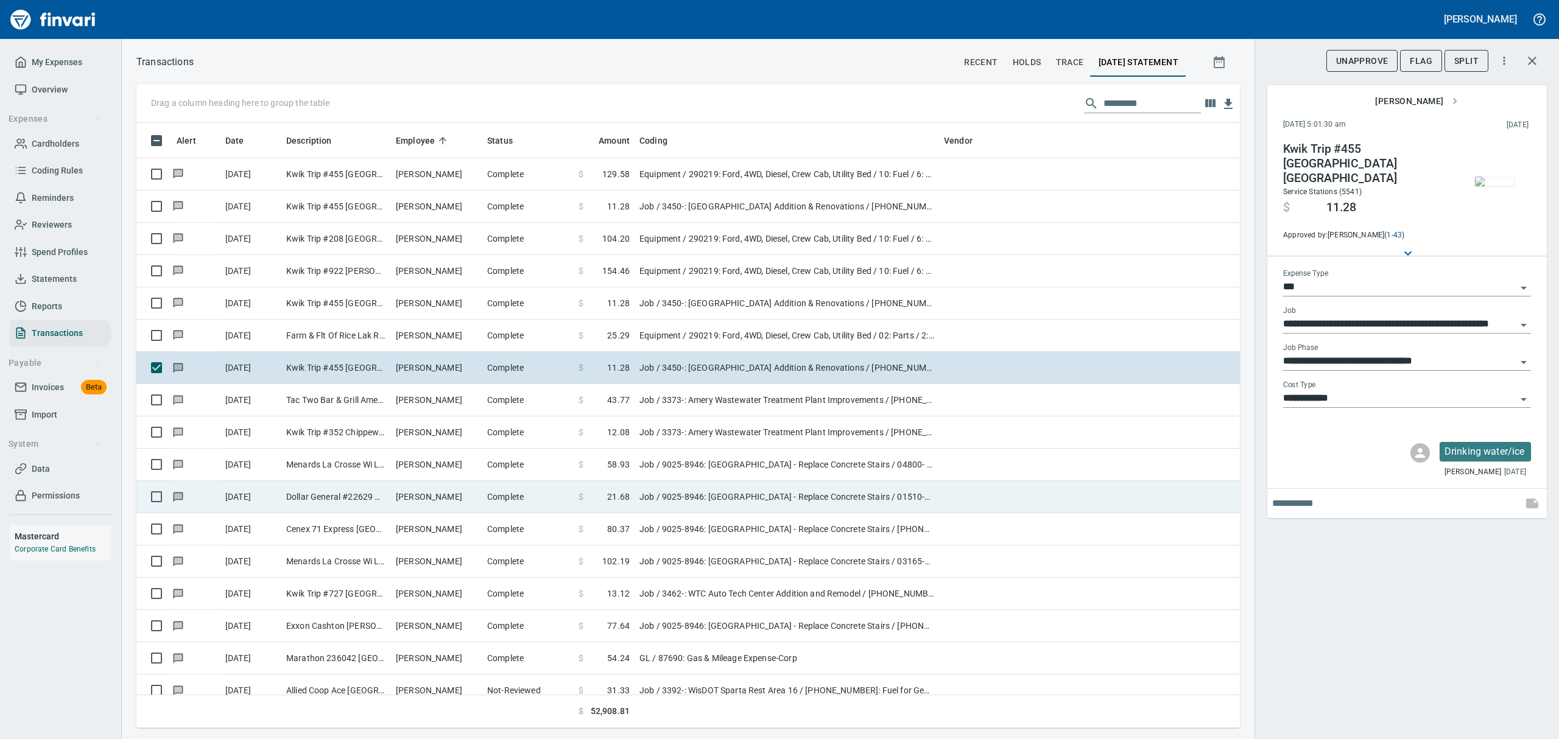
scroll to position [325, 0]
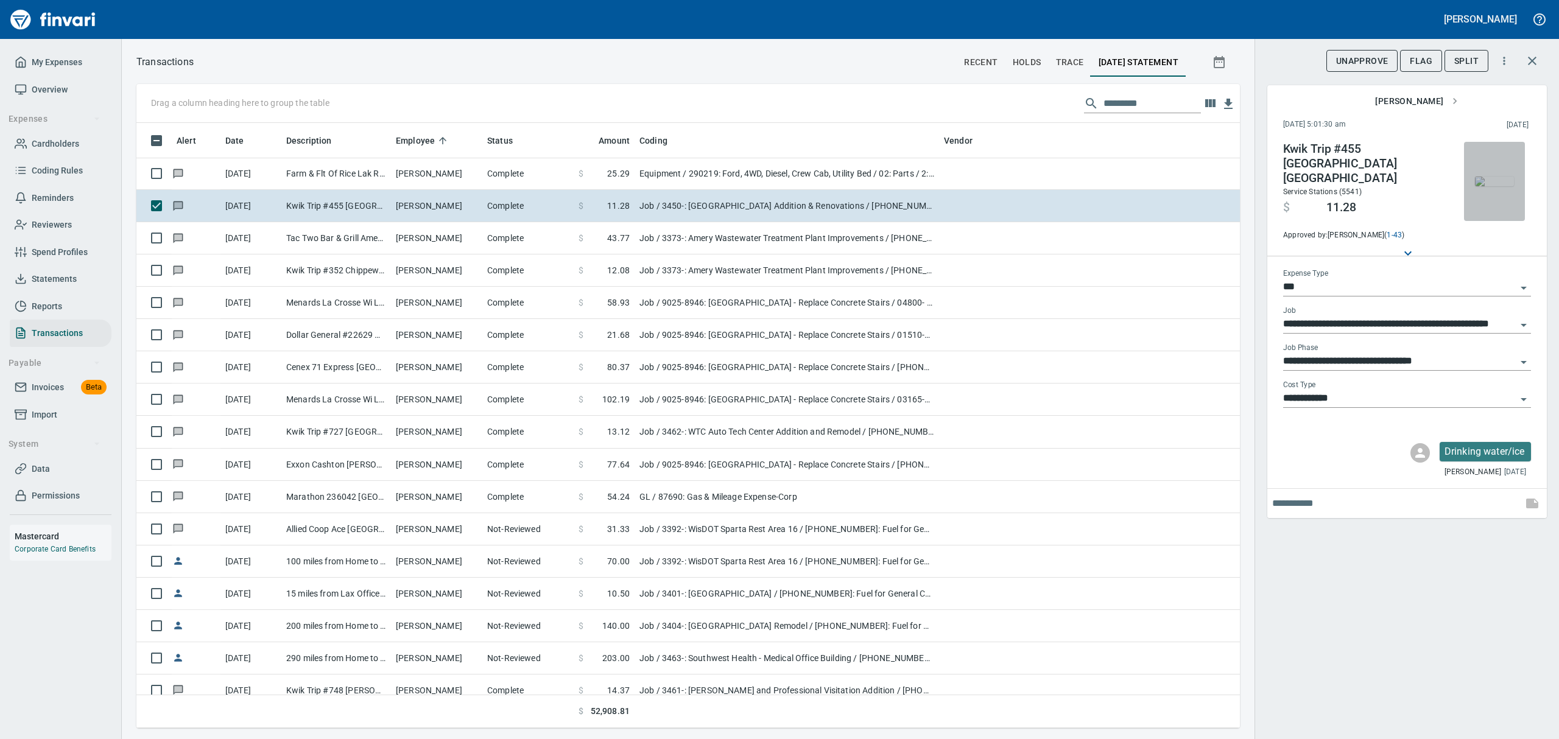
click at [1495, 177] on img "button" at bounding box center [1494, 182] width 39 height 10
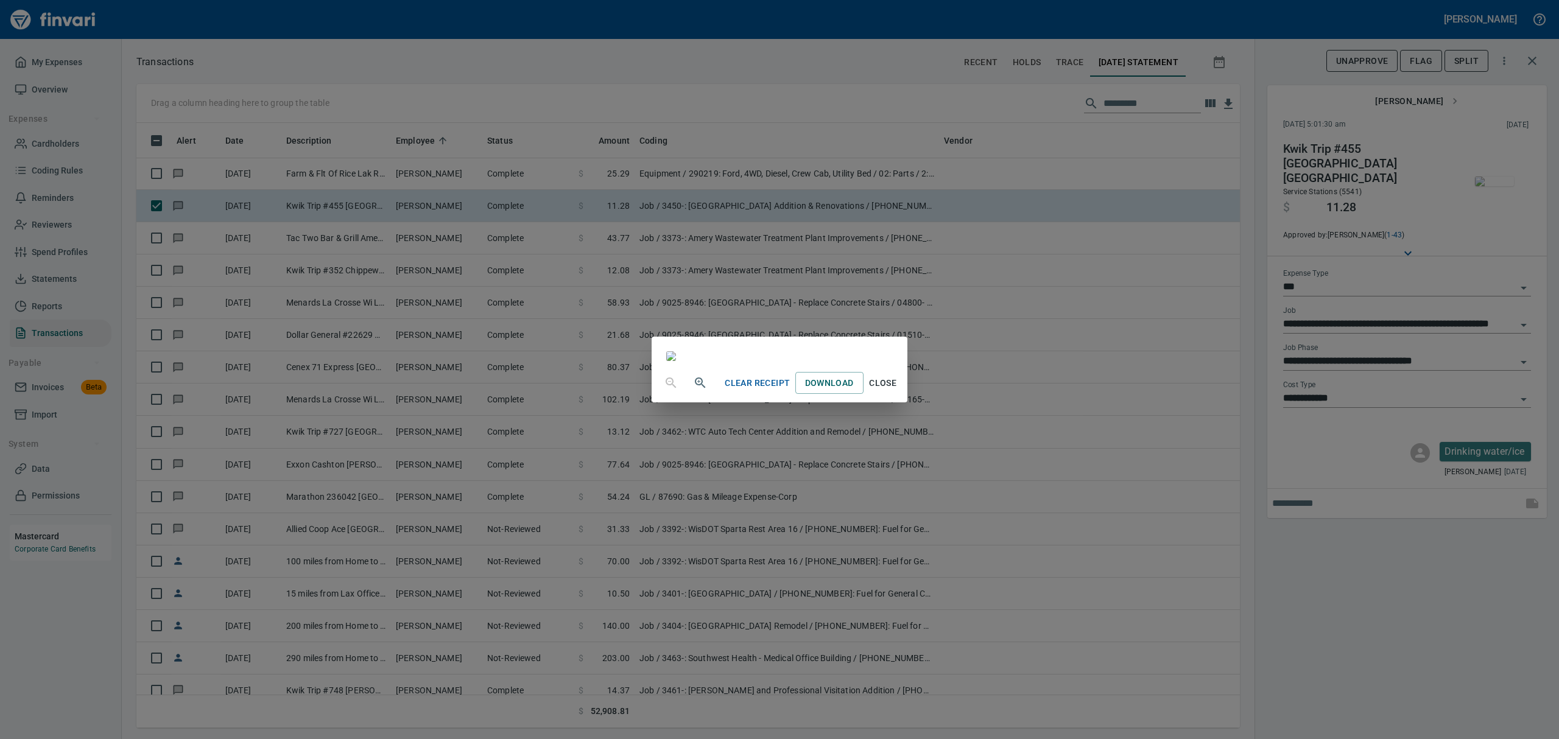
click at [897, 391] on span "Close" at bounding box center [882, 383] width 29 height 15
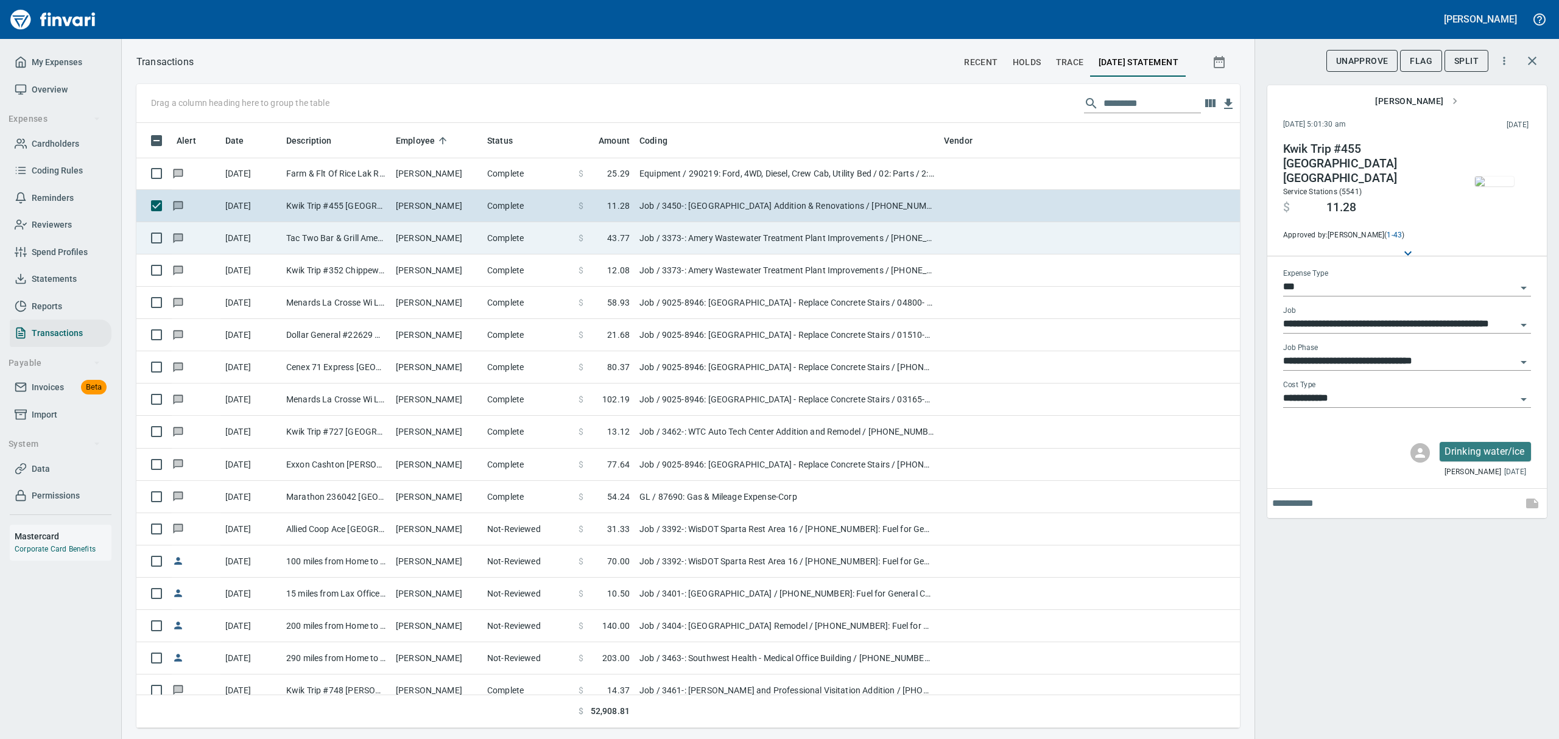
click at [381, 234] on td "Tac Two Bar & Grill Amery WI" at bounding box center [336, 238] width 110 height 32
type input "**********"
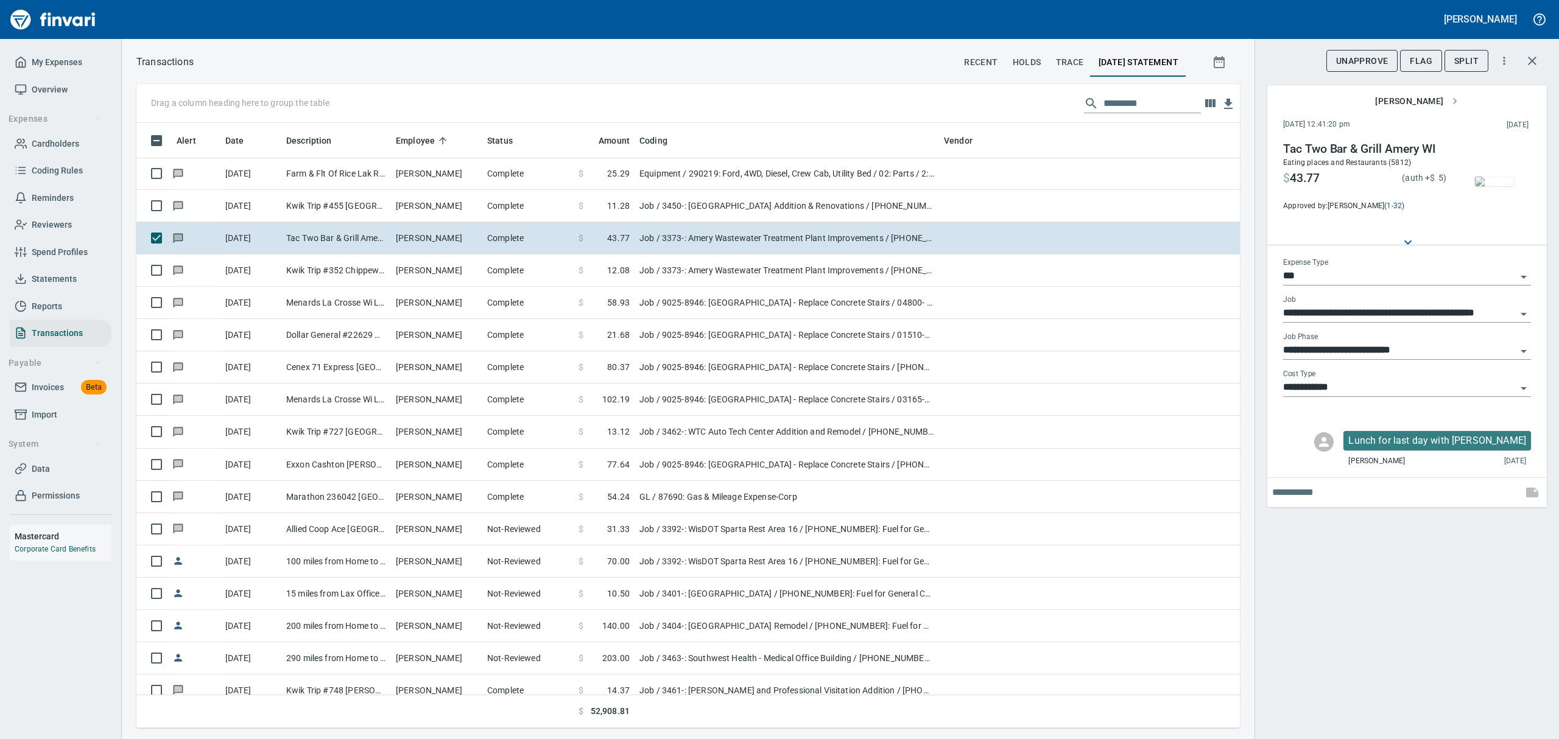
click at [1499, 177] on img "button" at bounding box center [1494, 182] width 39 height 10
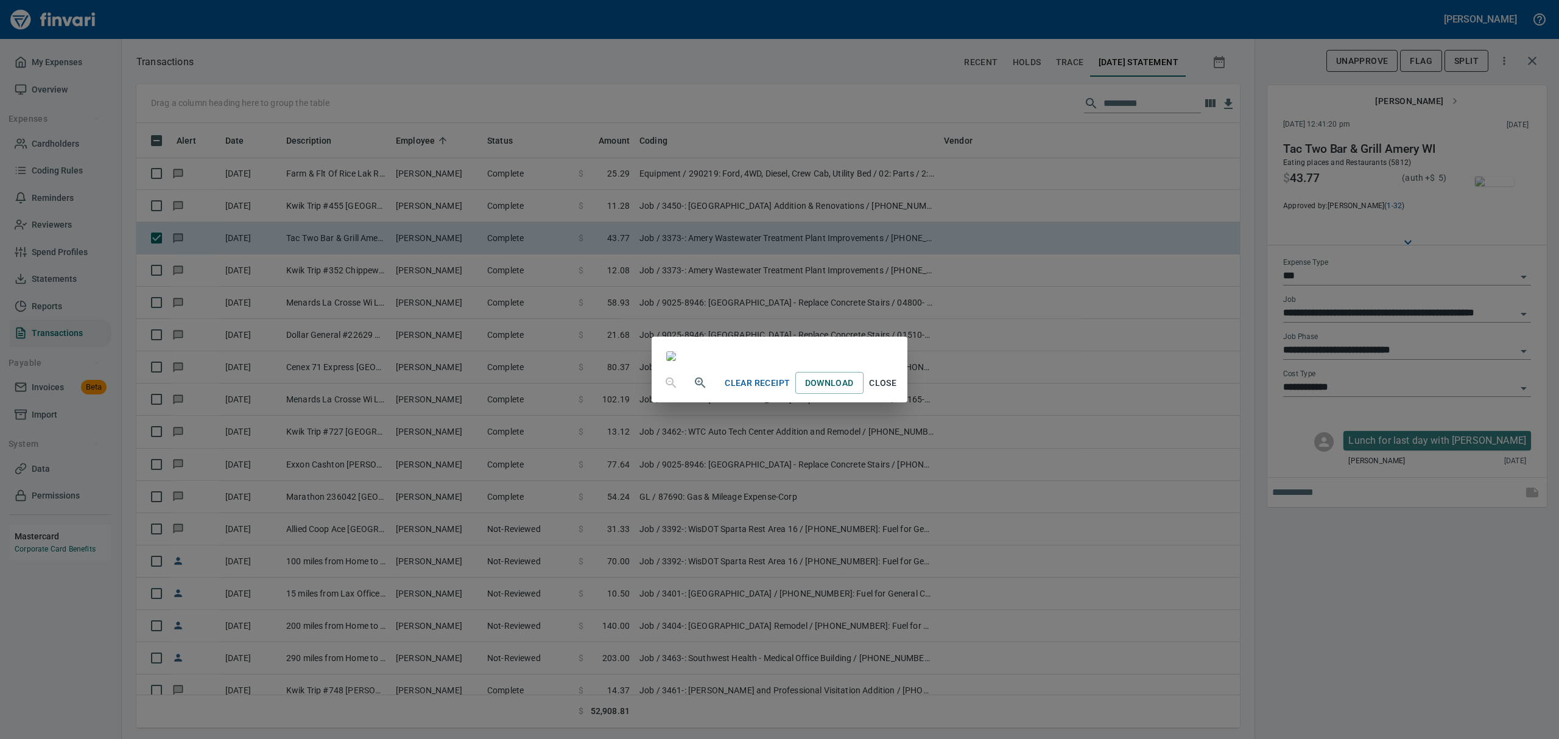
click at [897, 391] on span "Close" at bounding box center [882, 383] width 29 height 15
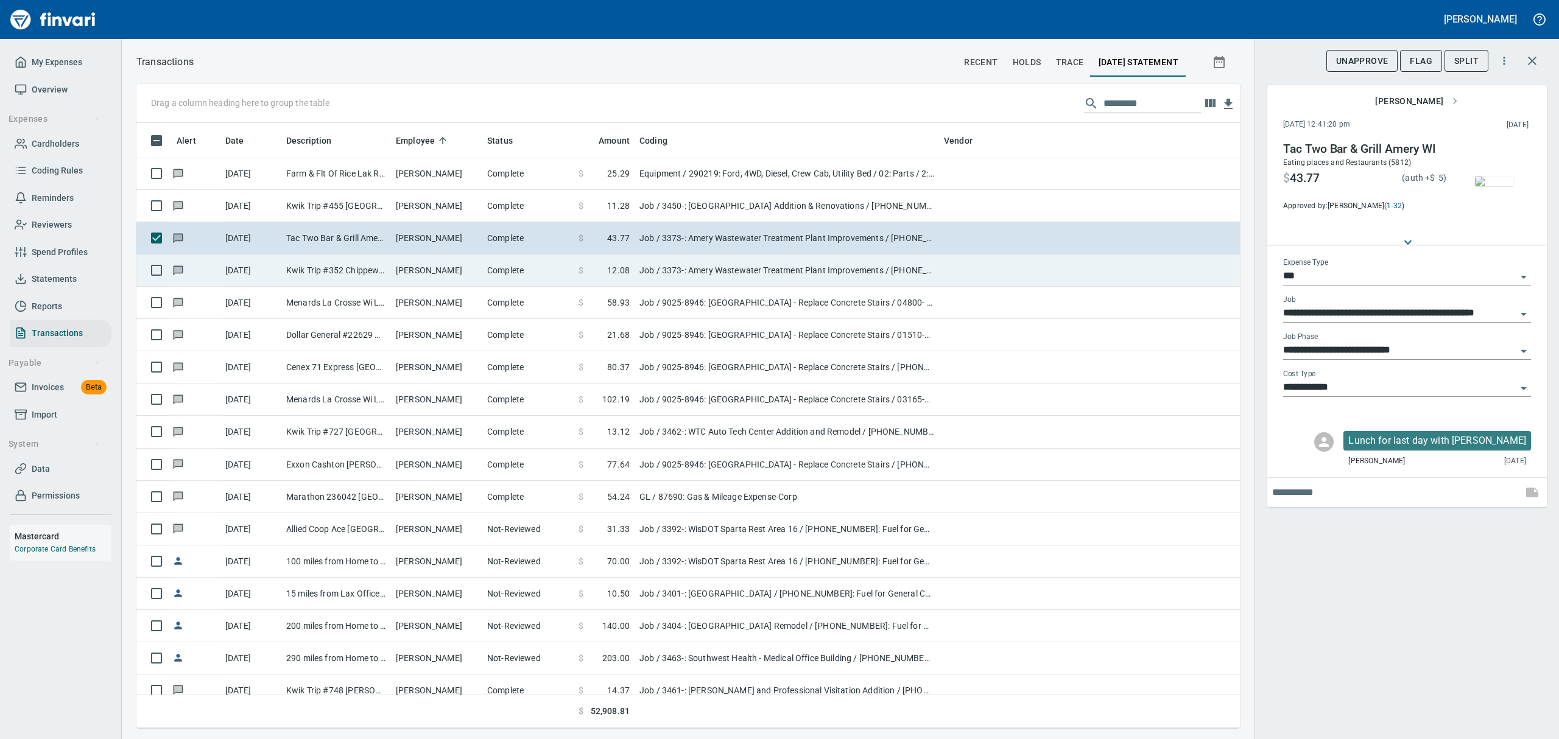
click at [378, 266] on td "Kwik Trip #352 Chippewa Fall WI" at bounding box center [336, 271] width 110 height 32
type input "**********"
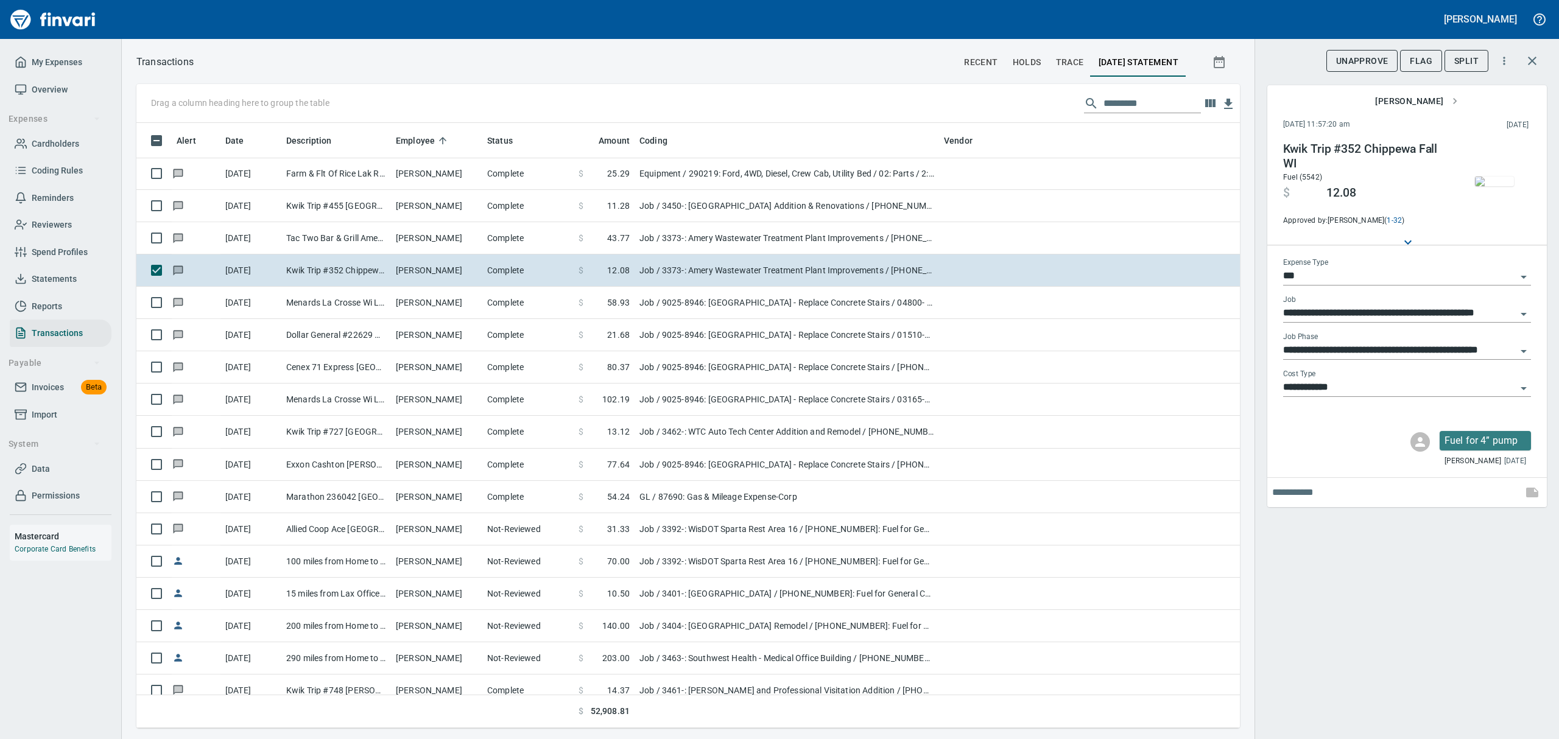
click at [1493, 178] on img "button" at bounding box center [1494, 182] width 39 height 10
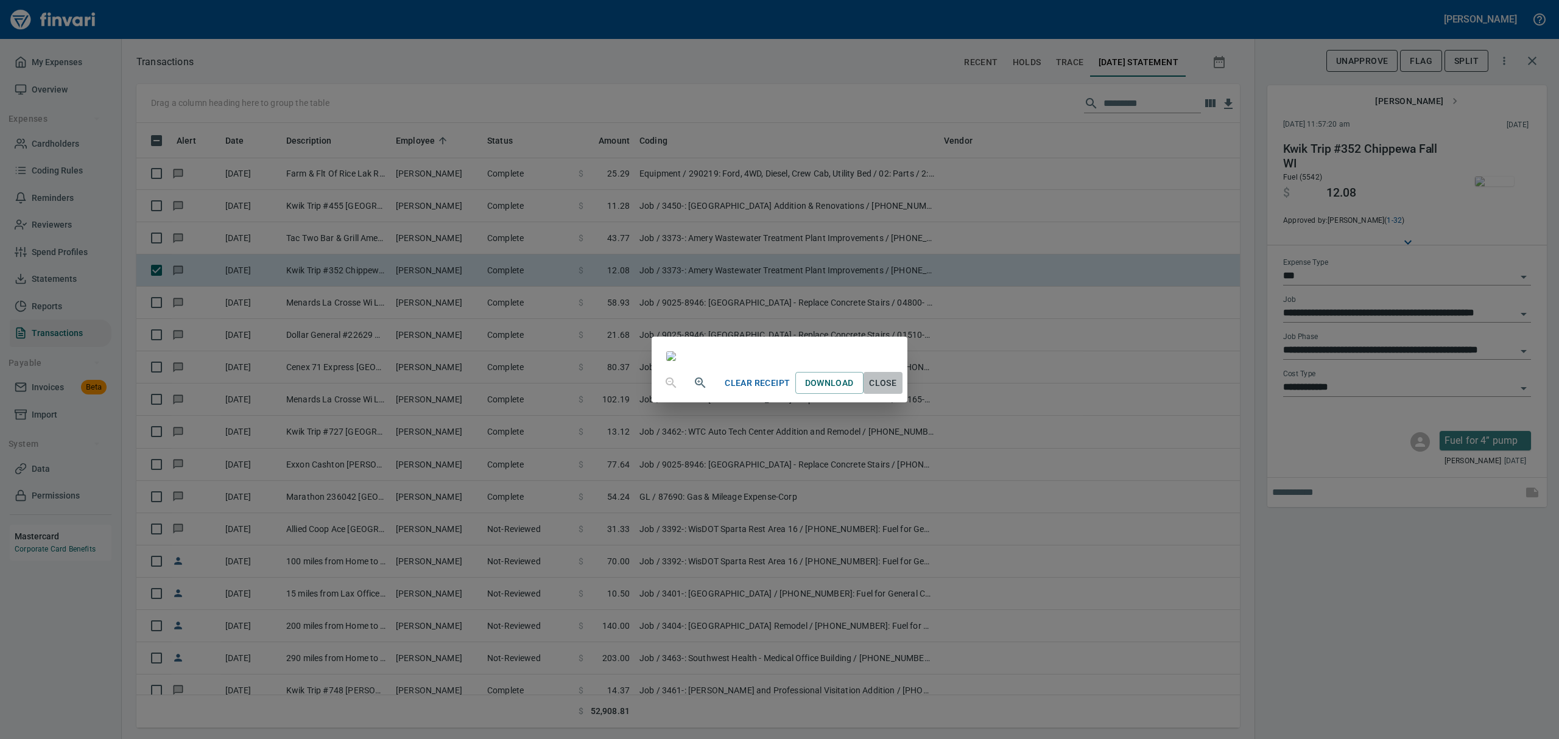
click at [897, 391] on span "Close" at bounding box center [882, 383] width 29 height 15
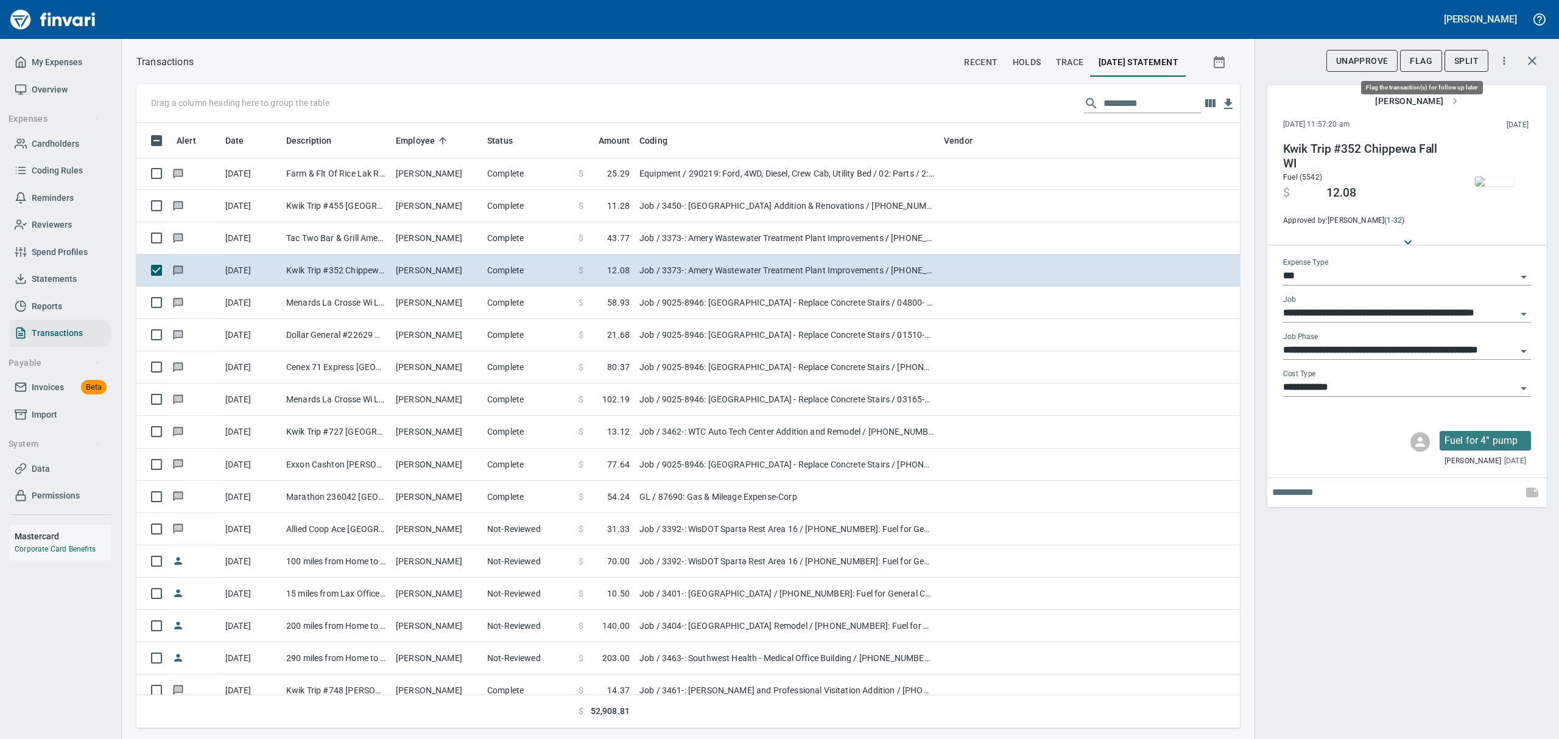
click at [1422, 63] on span "Flag" at bounding box center [1421, 61] width 23 height 15
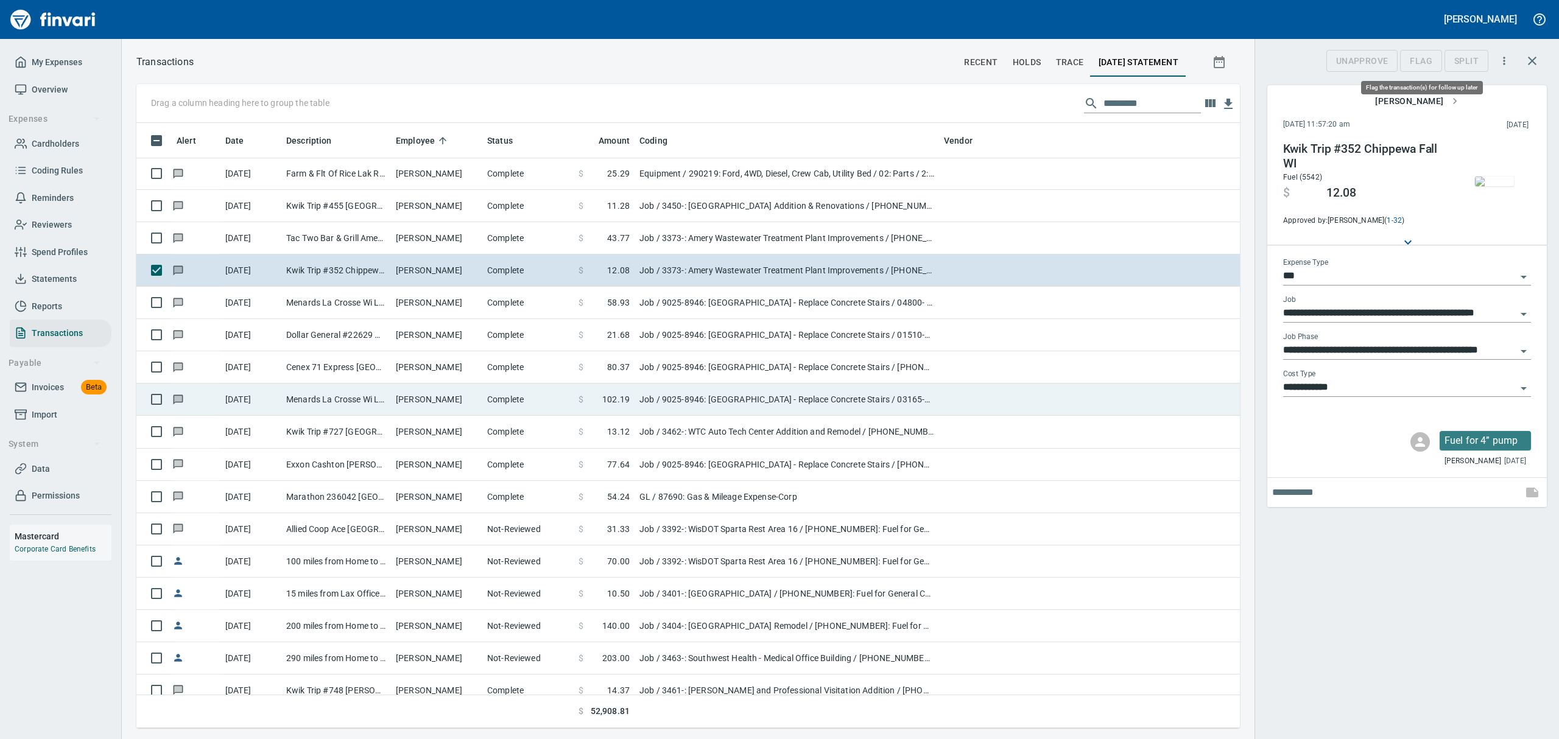
scroll to position [592, 1075]
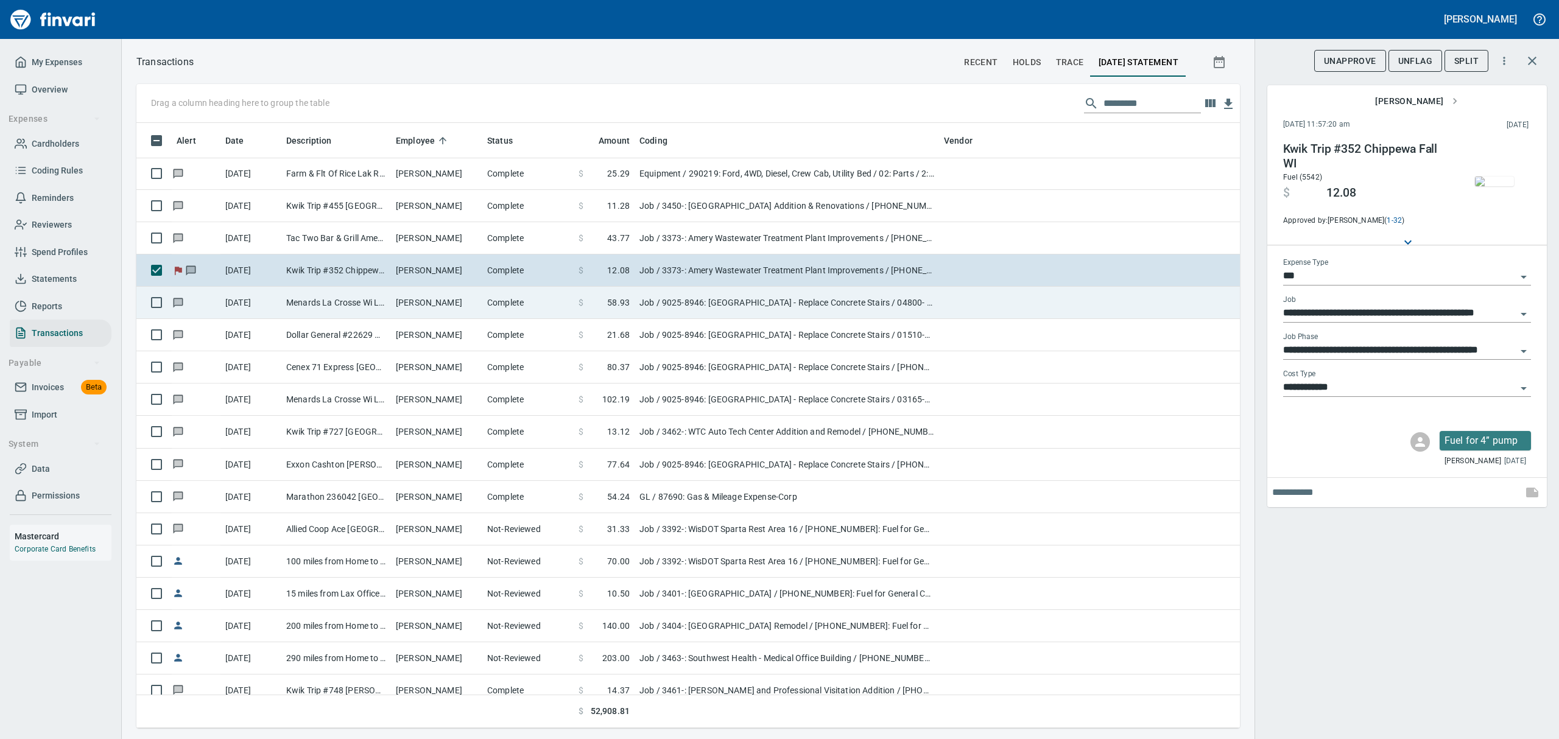
click at [420, 298] on td "[PERSON_NAME]" at bounding box center [436, 303] width 91 height 32
type input "**********"
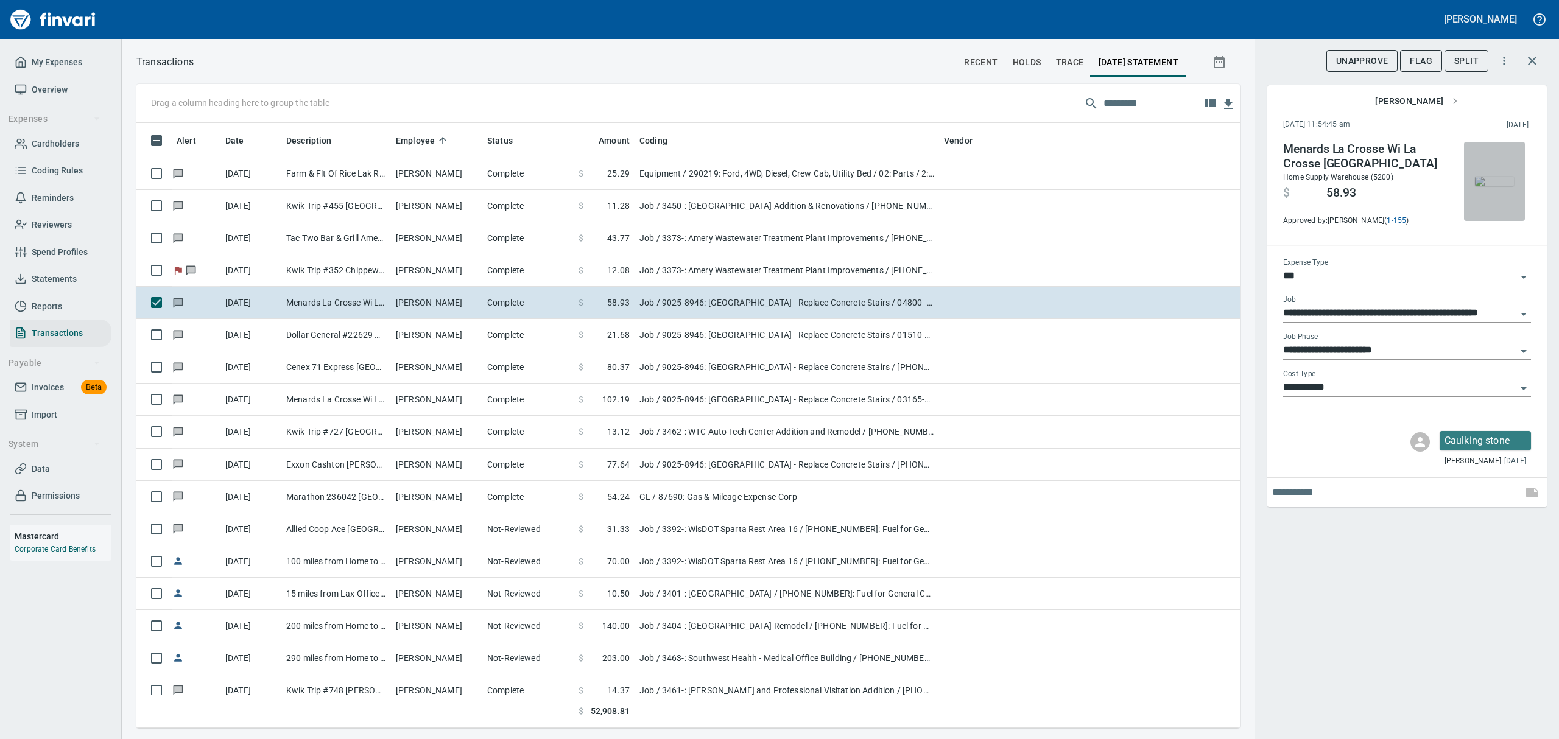
click at [1491, 177] on img "button" at bounding box center [1494, 182] width 39 height 10
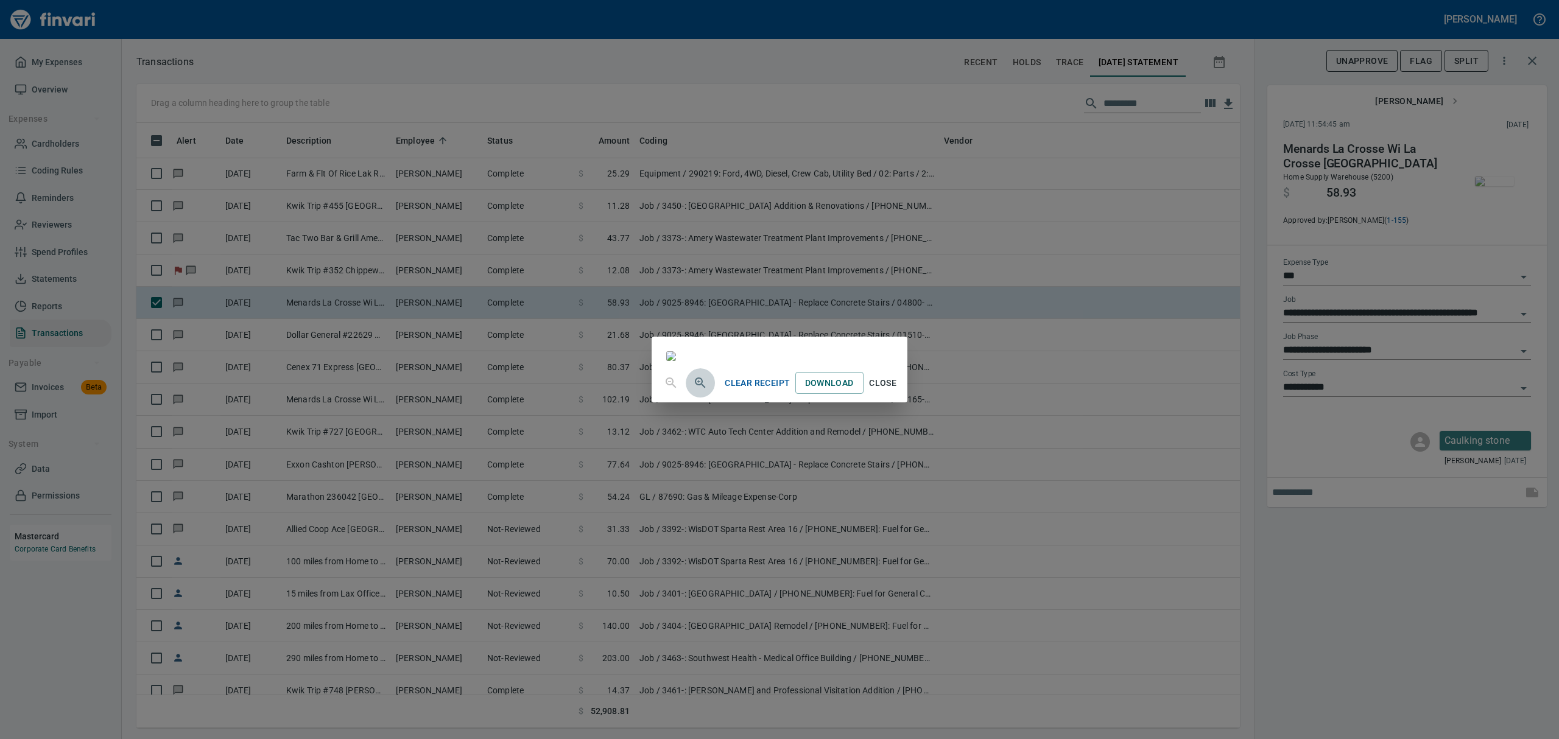
click at [695, 388] on icon "button" at bounding box center [700, 382] width 10 height 10
click at [693, 391] on icon "button" at bounding box center [700, 384] width 15 height 15
click at [897, 396] on span "Close" at bounding box center [882, 388] width 29 height 15
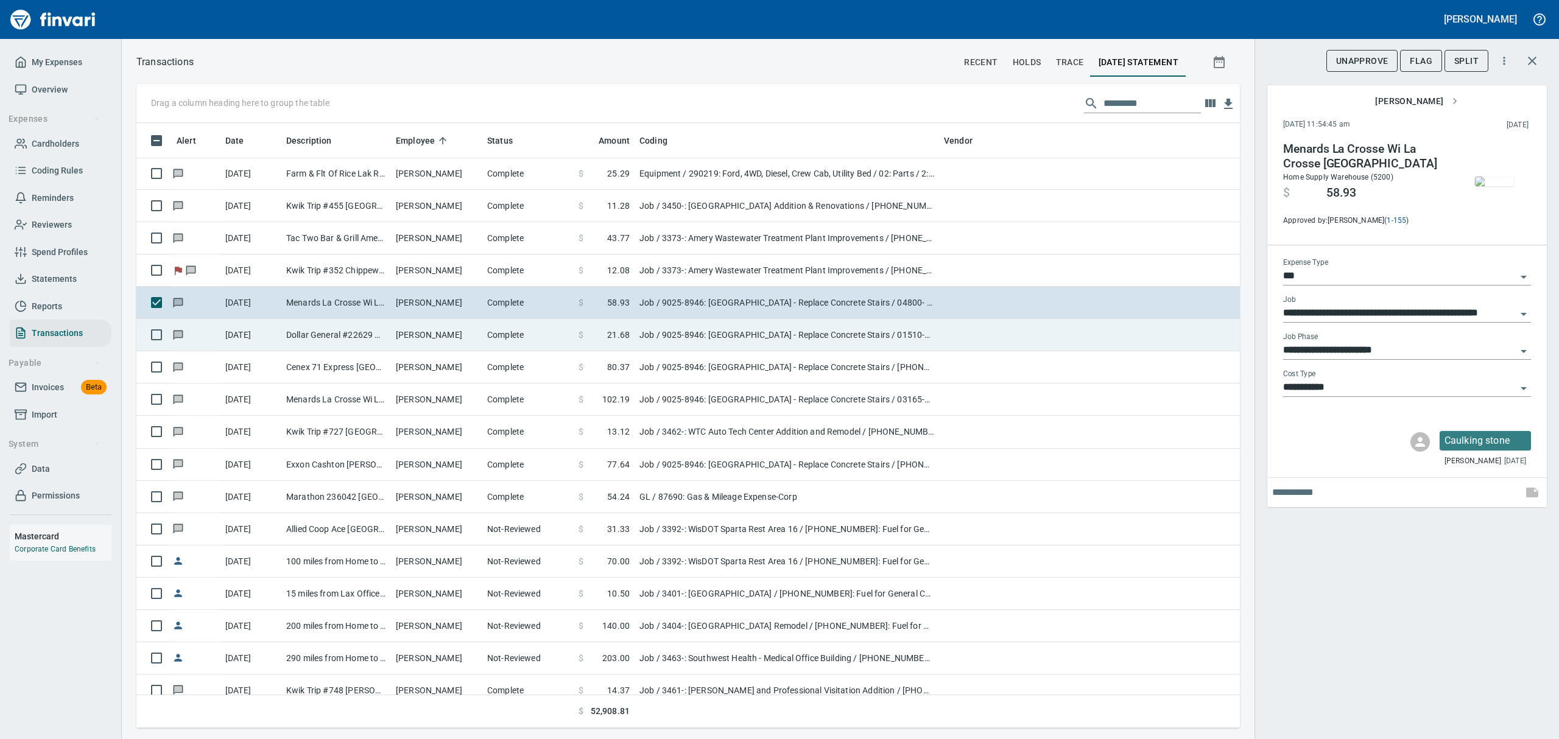
click at [385, 339] on td "Dollar General #22629 Wilton WI" at bounding box center [336, 335] width 110 height 32
type input "**********"
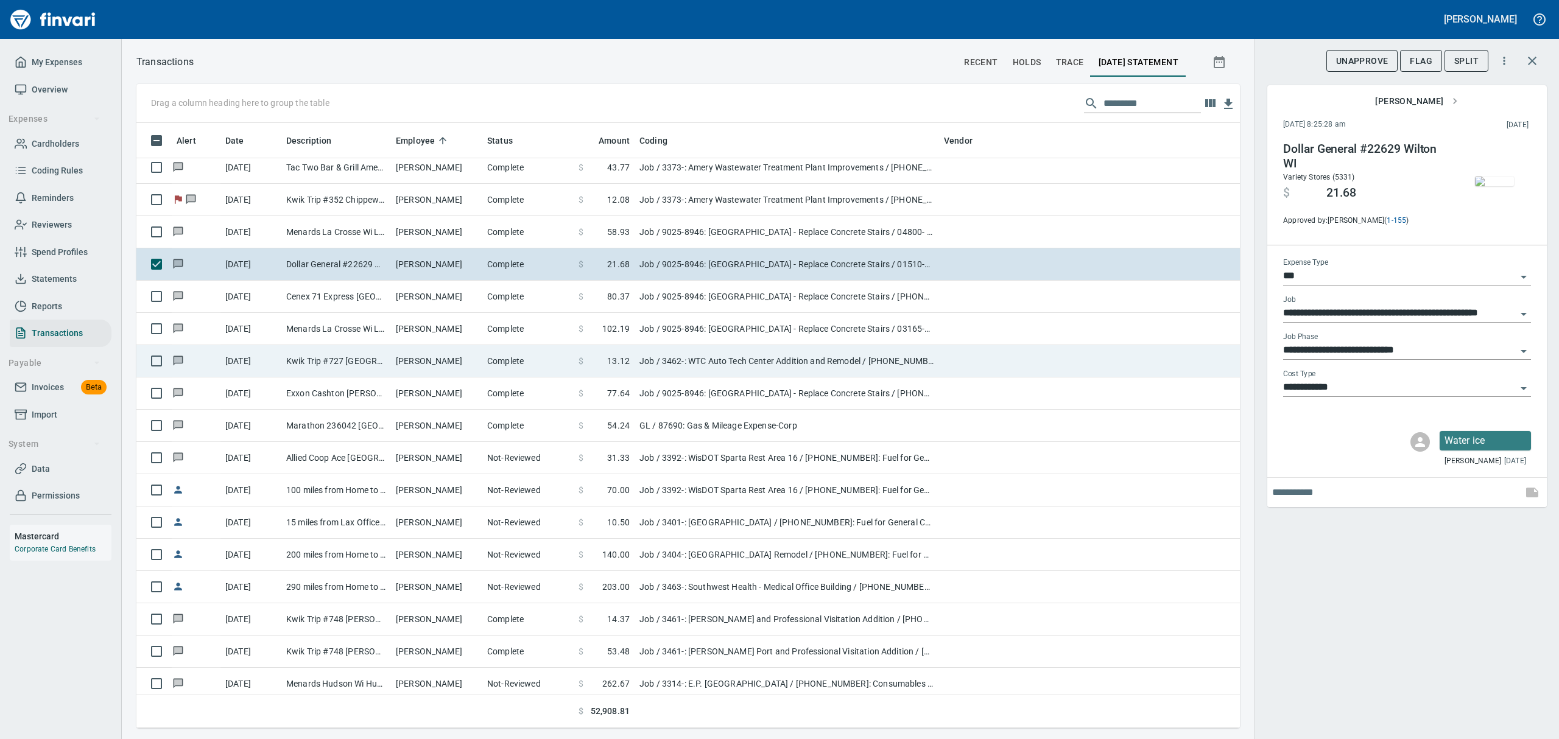
scroll to position [406, 0]
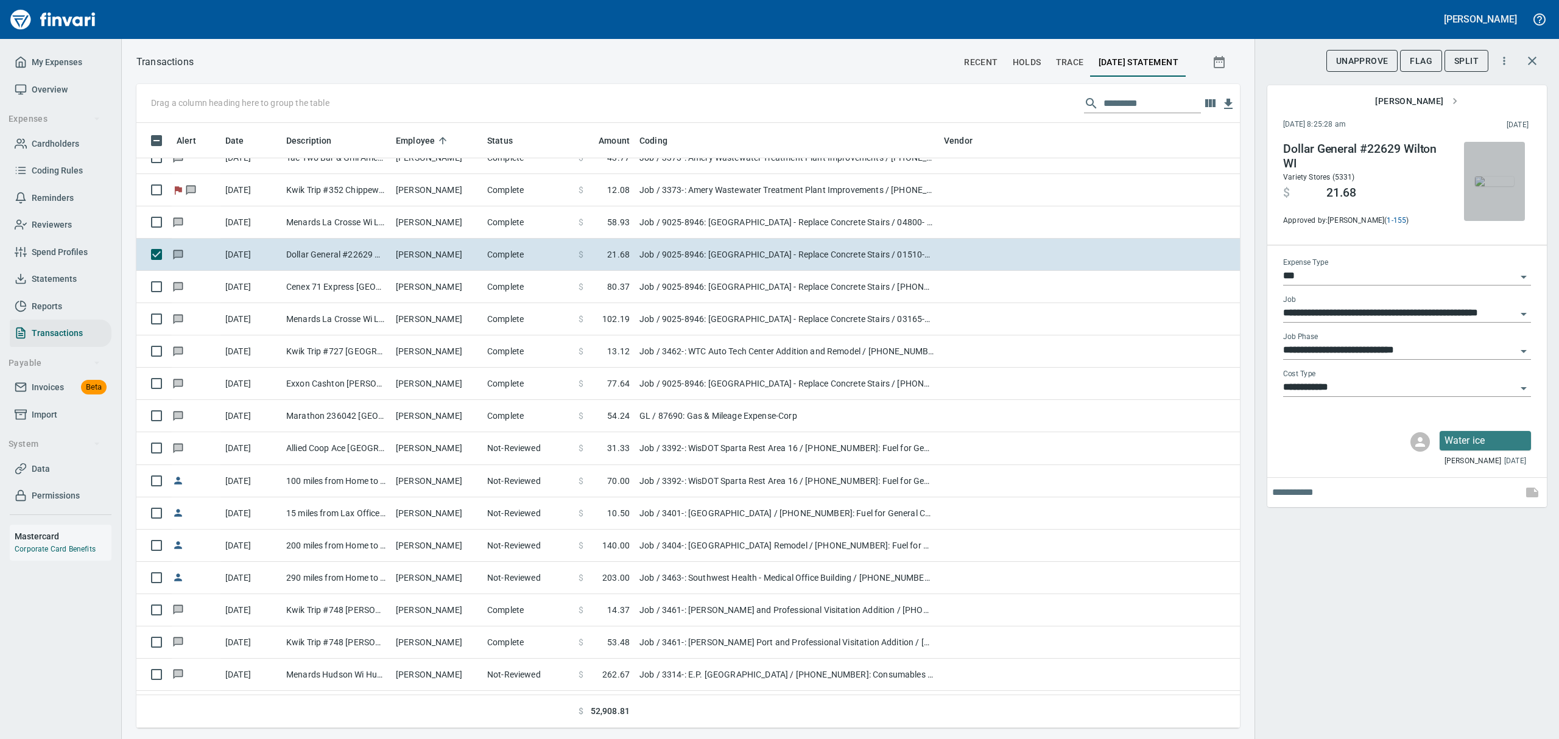
click at [1494, 183] on img "button" at bounding box center [1494, 182] width 39 height 10
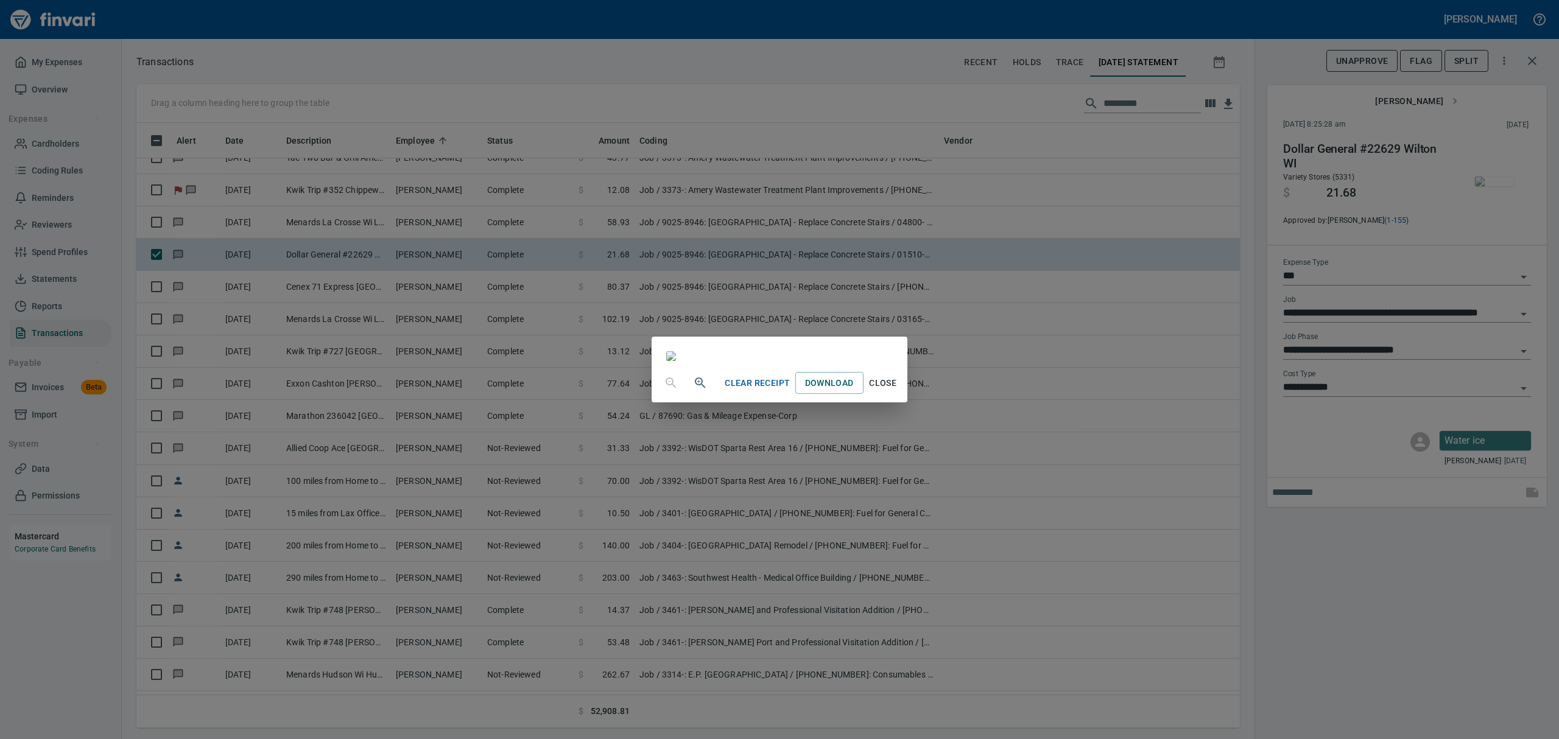
click at [897, 391] on span "Close" at bounding box center [882, 383] width 29 height 15
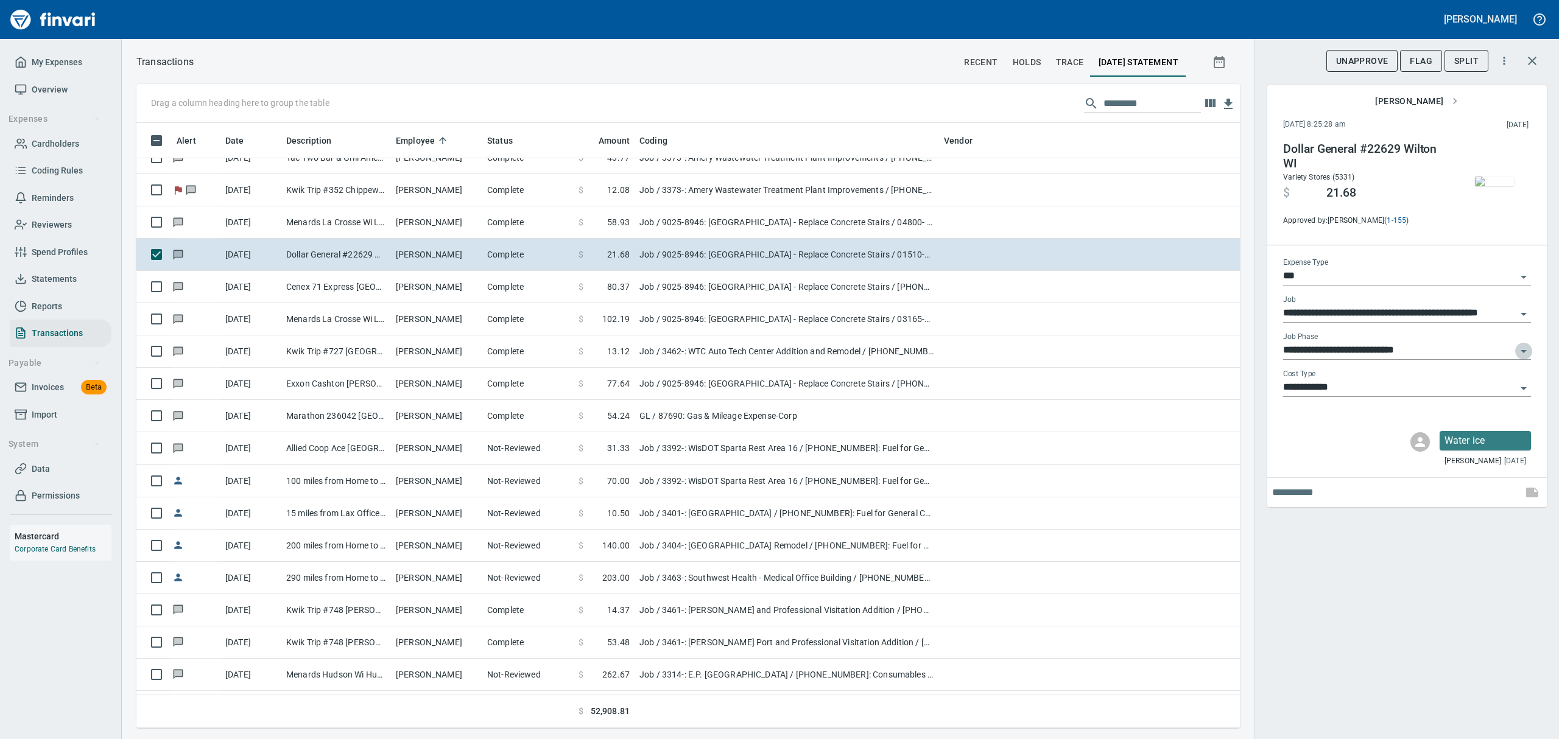
click at [1525, 348] on icon "Open" at bounding box center [1523, 351] width 15 height 15
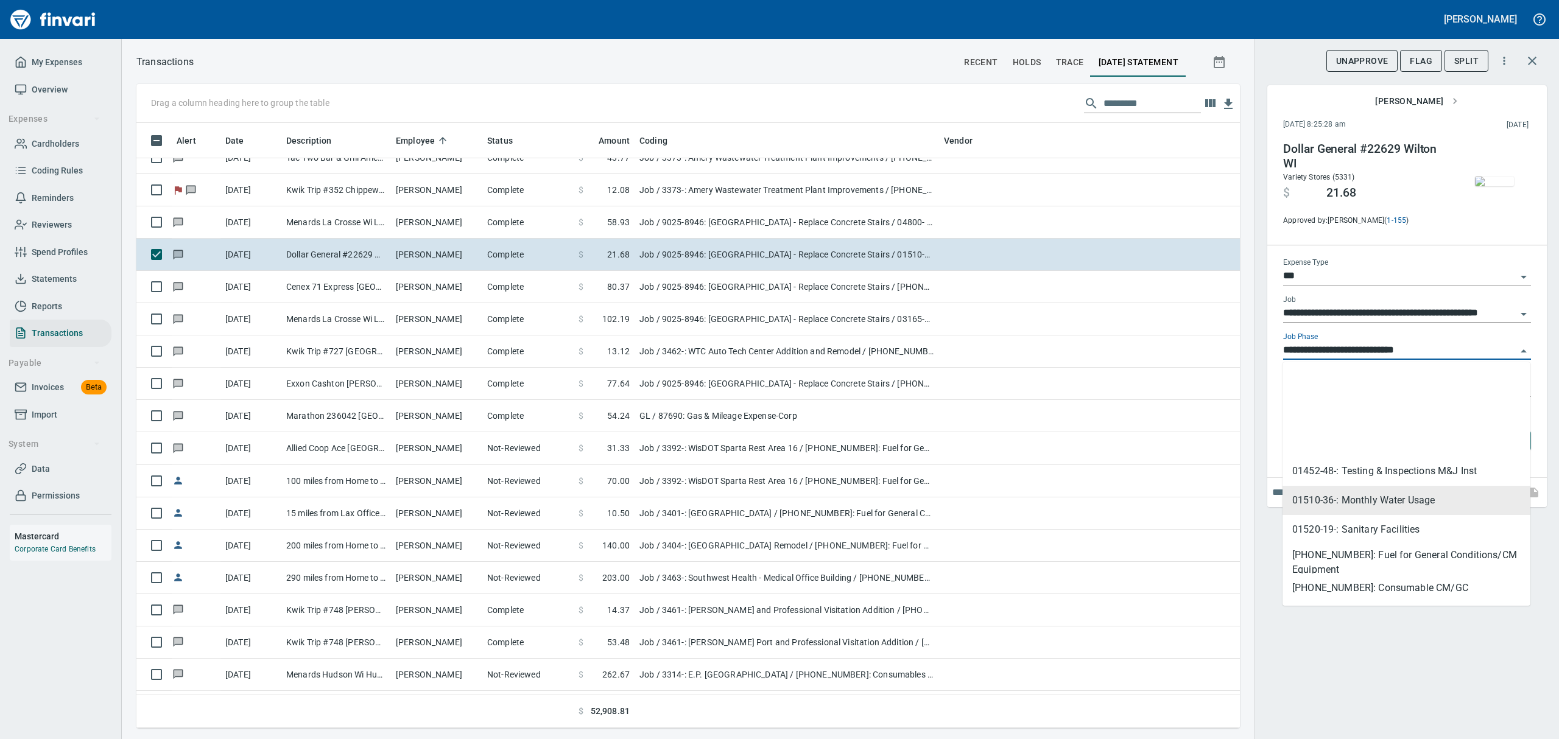
scroll to position [244, 0]
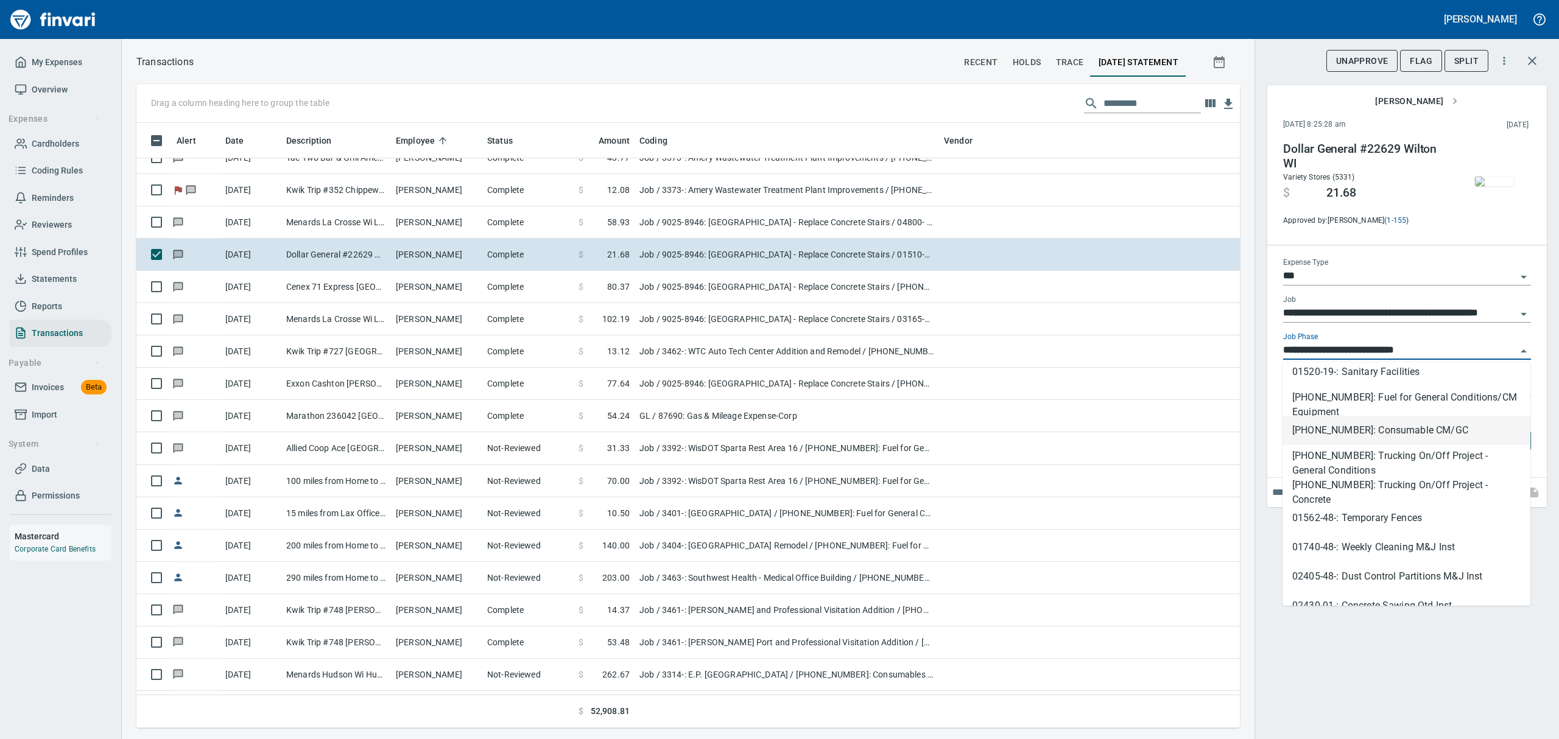
click at [1352, 431] on li "[PHONE_NUMBER]: Consumable CM/GC" at bounding box center [1406, 430] width 248 height 29
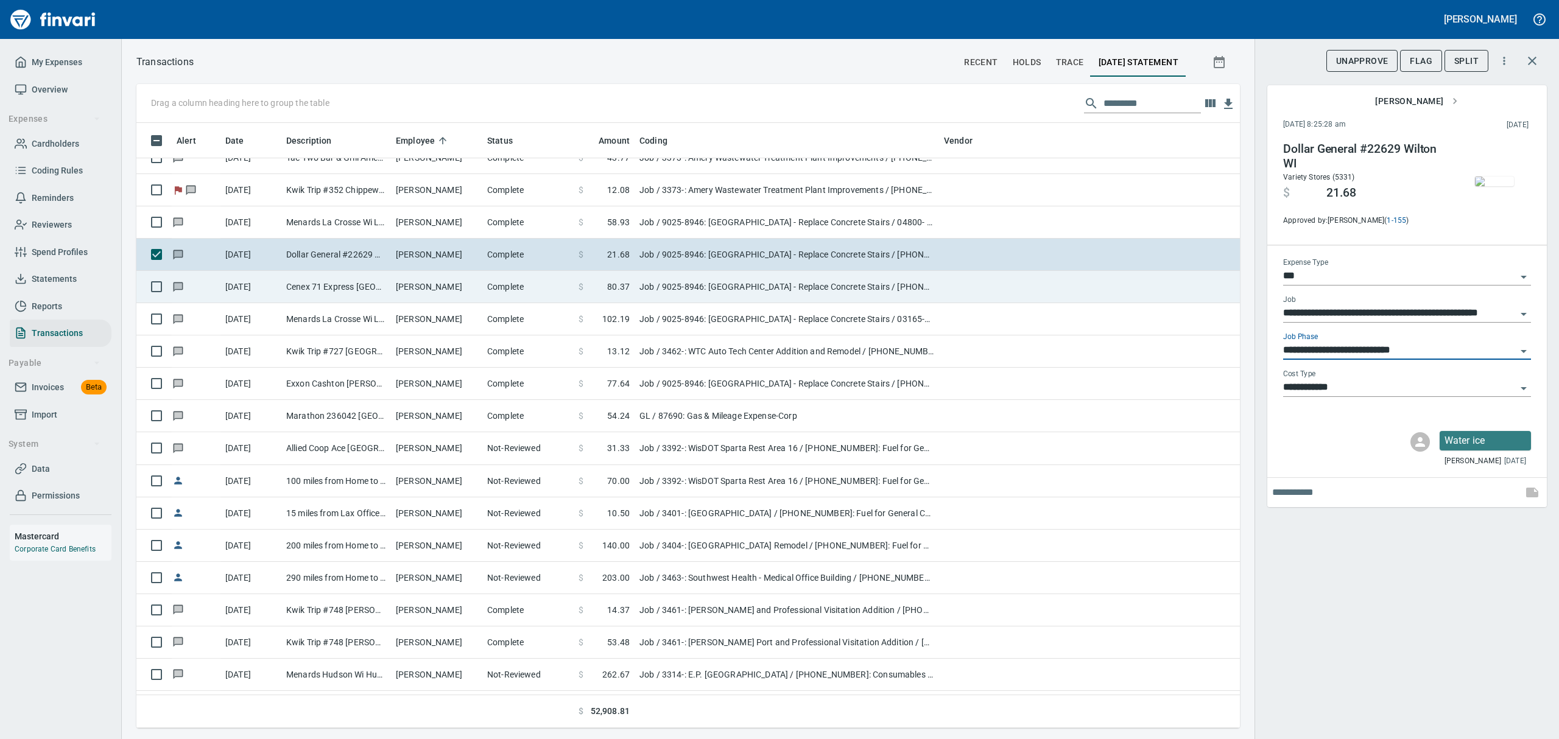
click at [398, 288] on td "[PERSON_NAME]" at bounding box center [436, 287] width 91 height 32
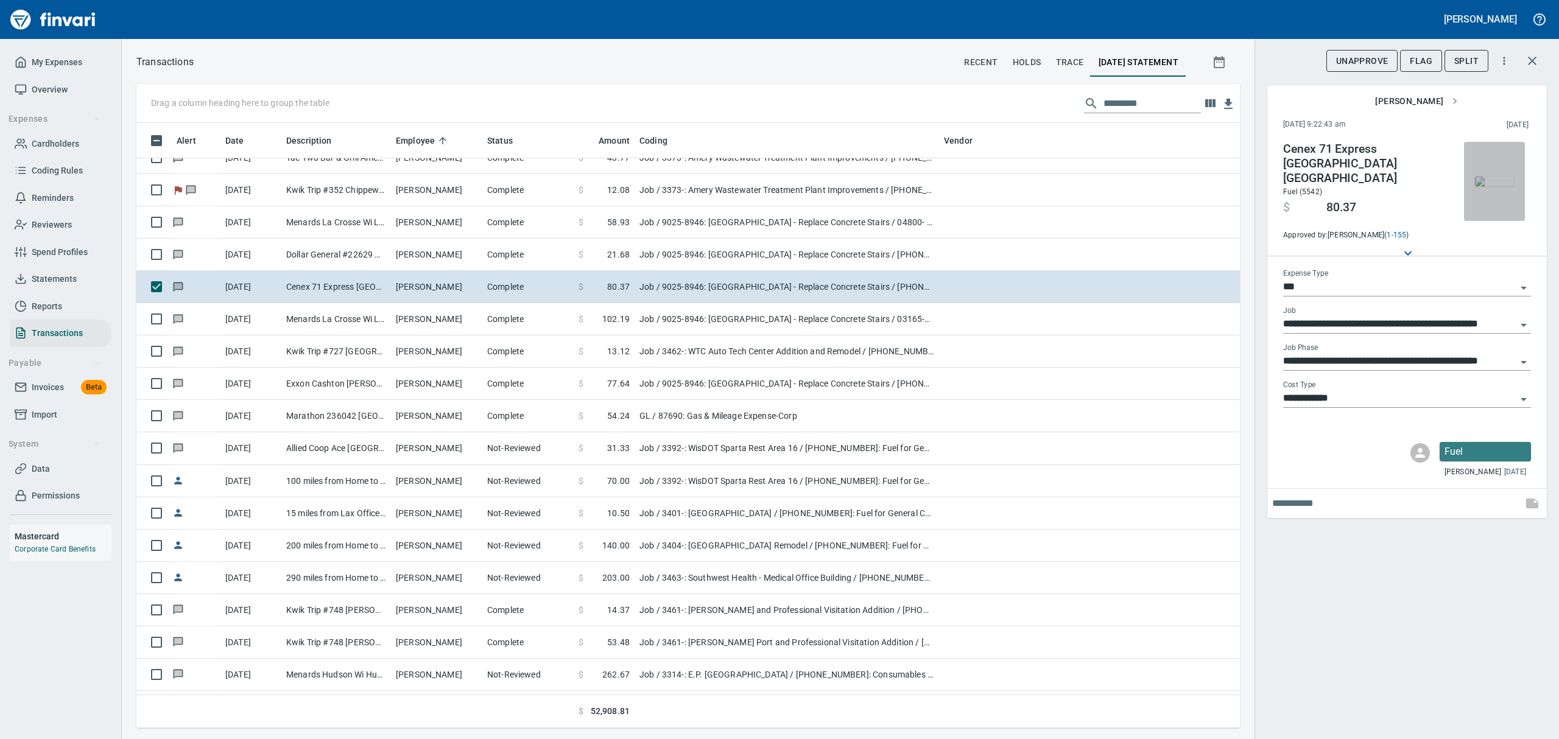
click at [1494, 179] on img "button" at bounding box center [1494, 182] width 39 height 10
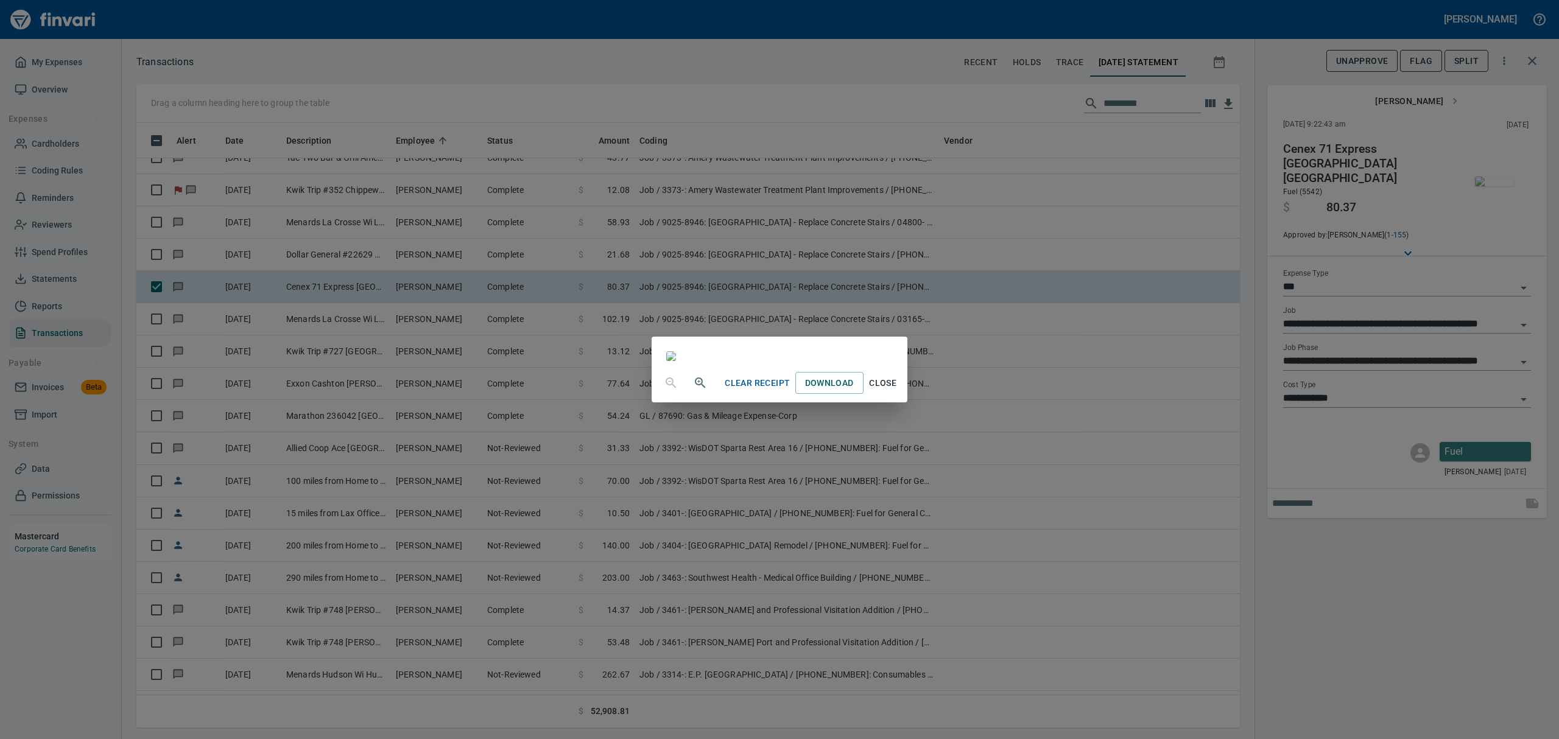
click at [897, 391] on span "Close" at bounding box center [882, 383] width 29 height 15
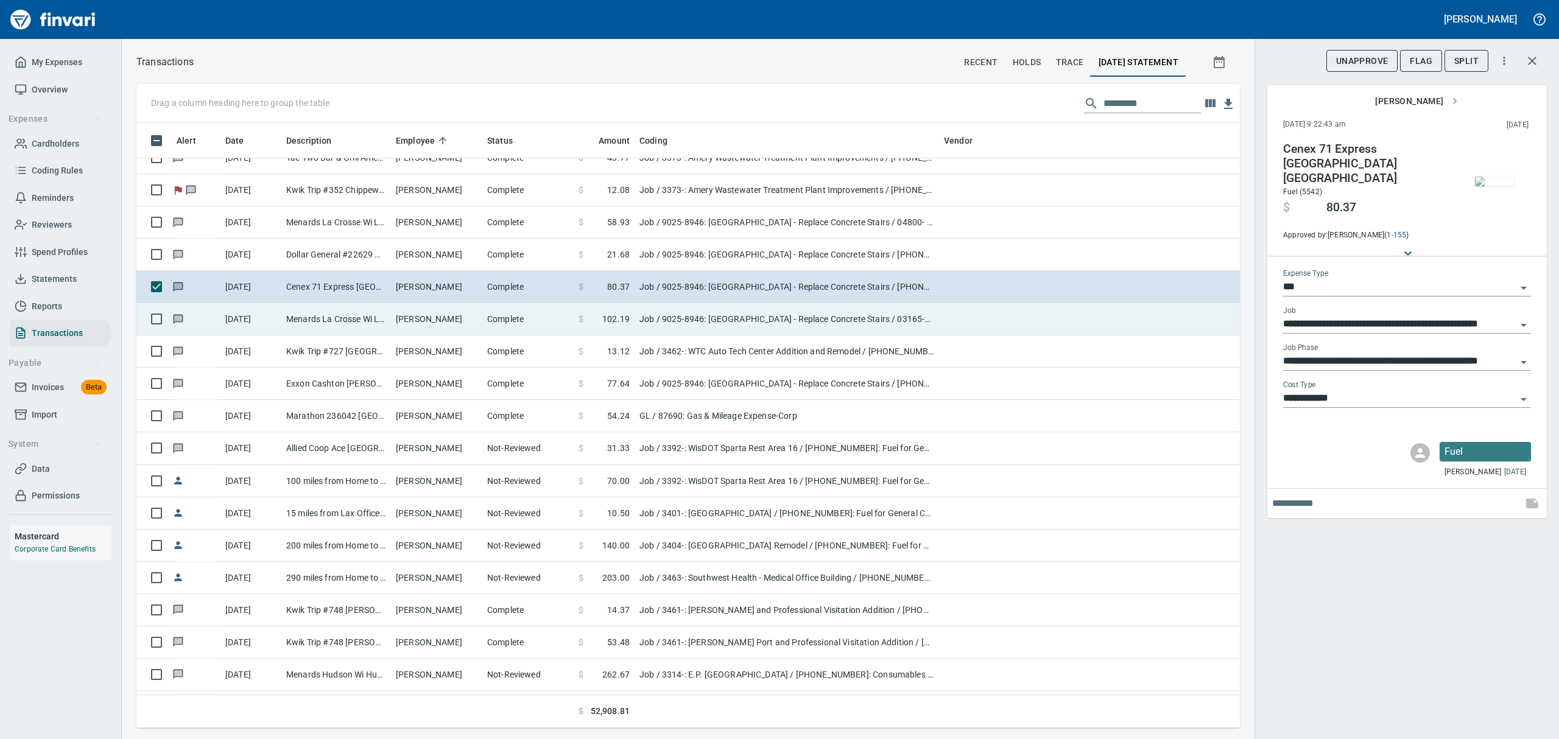
click at [352, 320] on td "Menards La Crosse Wi La Crosse [GEOGRAPHIC_DATA]" at bounding box center [336, 319] width 110 height 32
type input "**********"
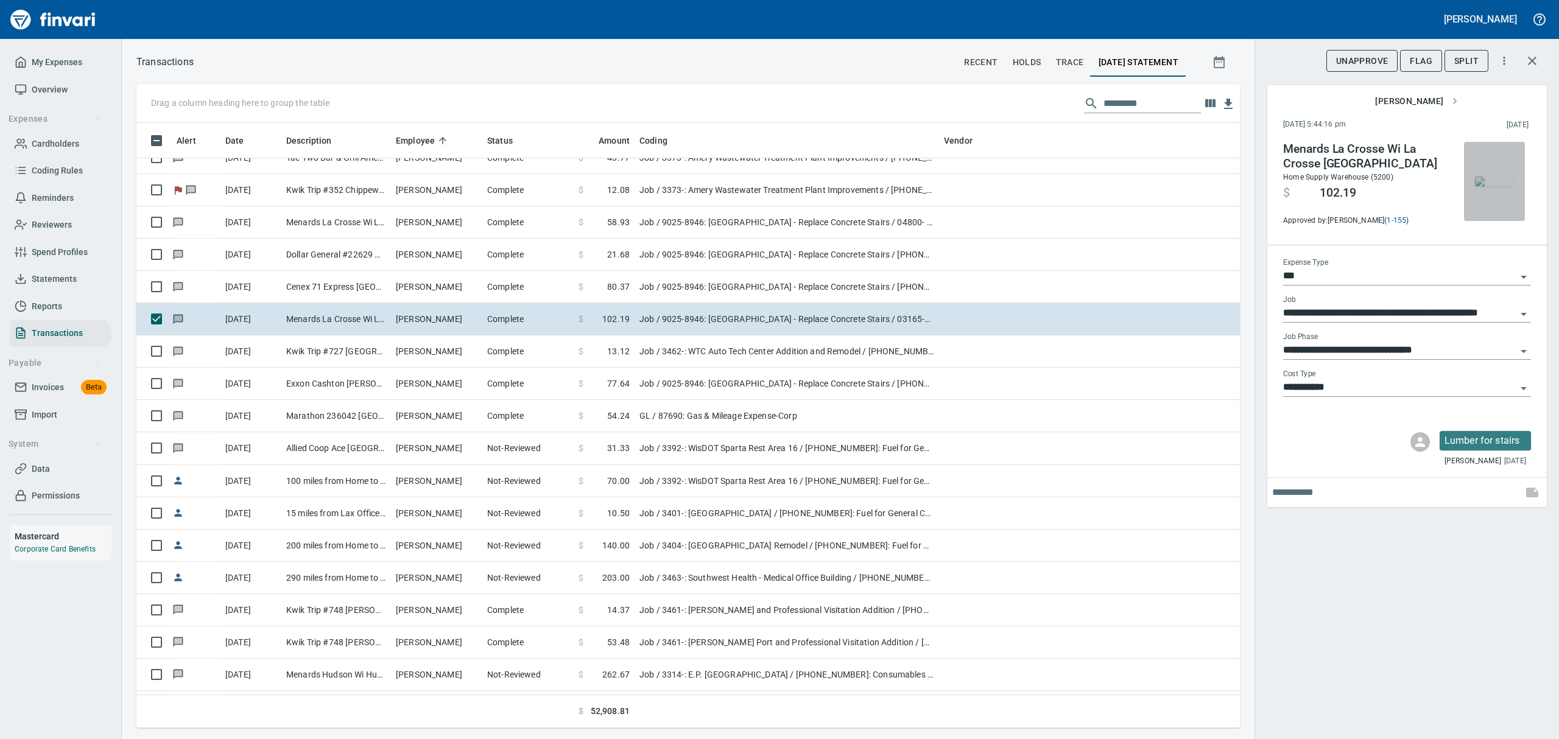
click at [1489, 183] on img "button" at bounding box center [1494, 182] width 39 height 10
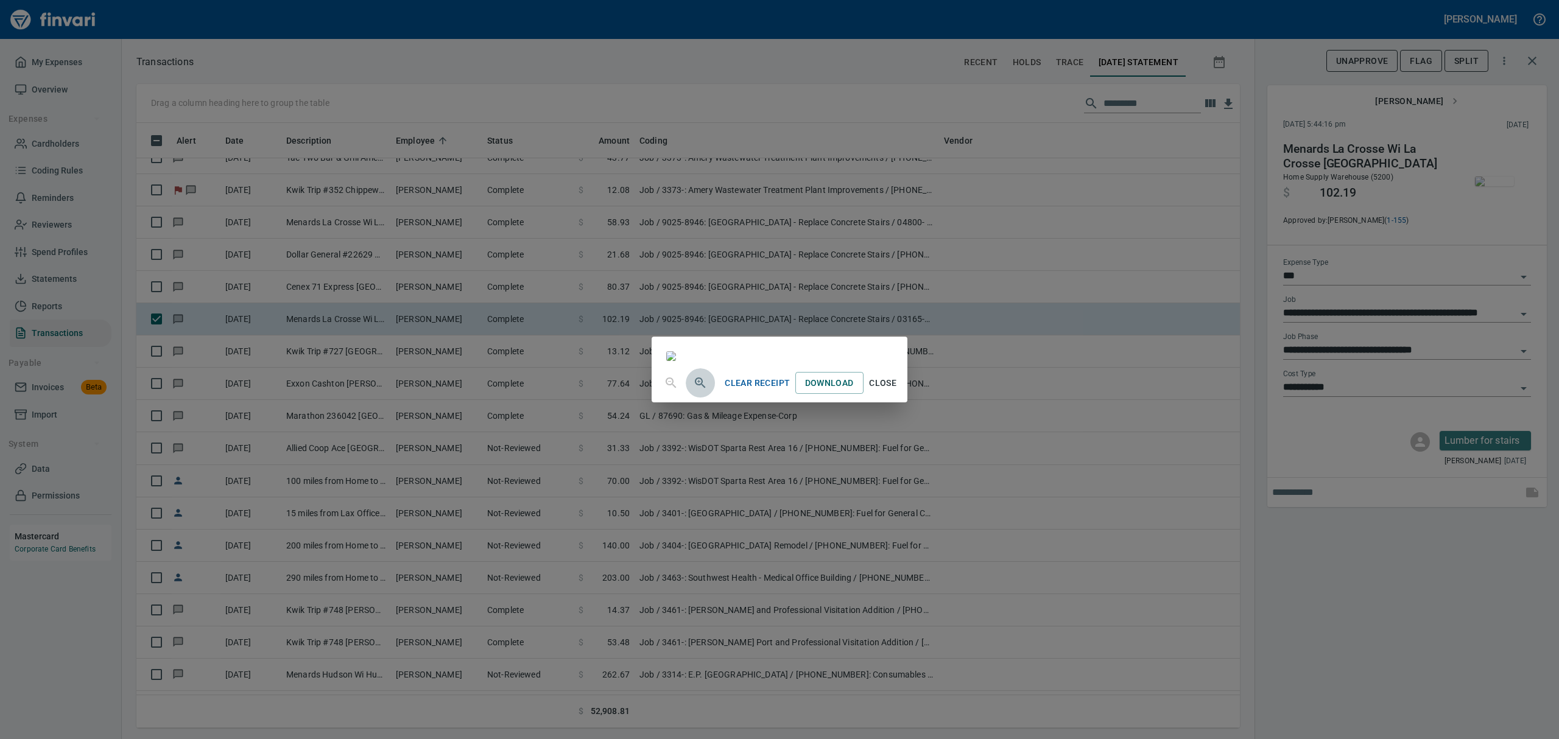
click at [693, 390] on icon "button" at bounding box center [700, 383] width 15 height 15
click at [695, 389] on icon "button" at bounding box center [700, 384] width 10 height 10
click at [693, 395] on icon "button" at bounding box center [700, 388] width 15 height 15
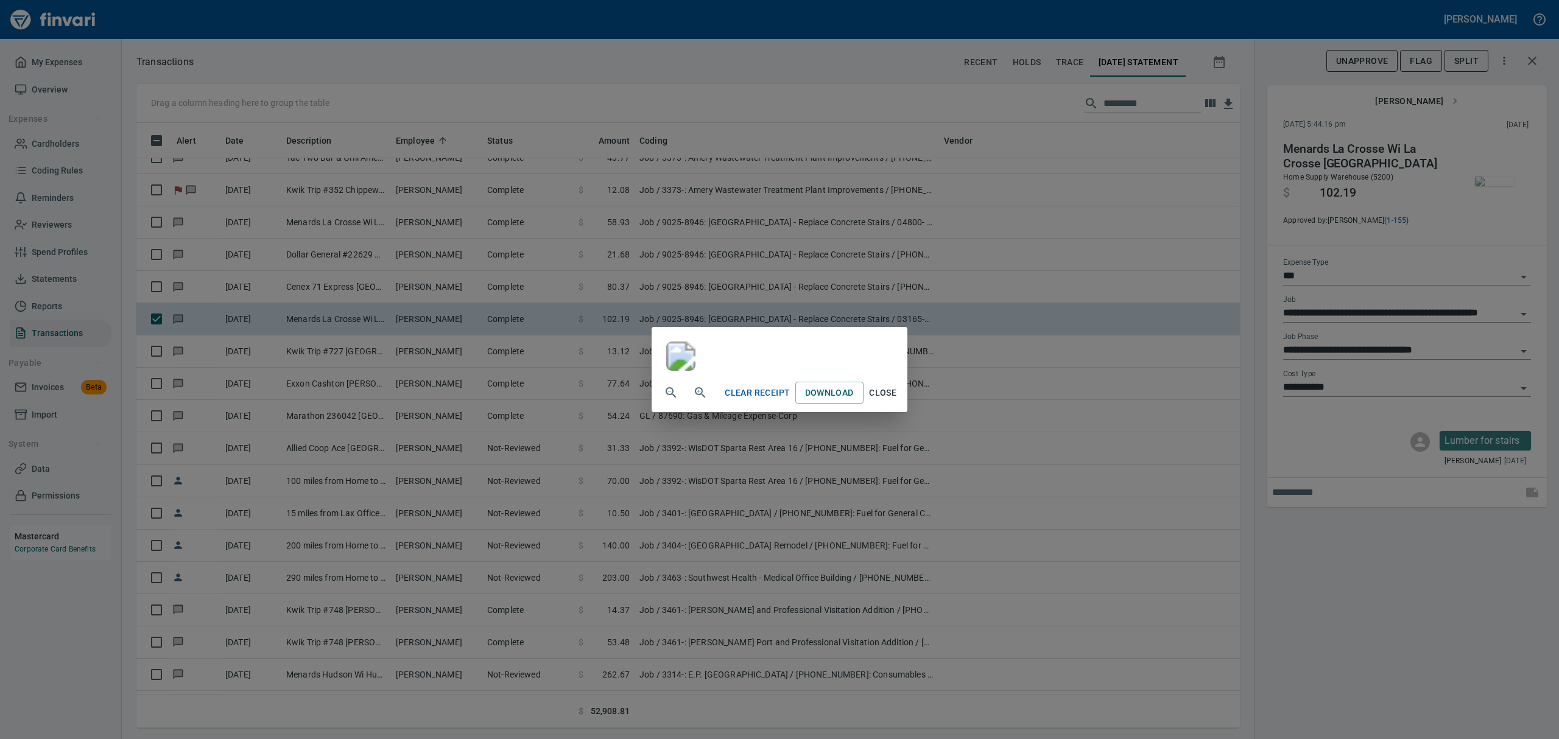
scroll to position [244, 0]
click at [897, 401] on span "Close" at bounding box center [882, 392] width 29 height 15
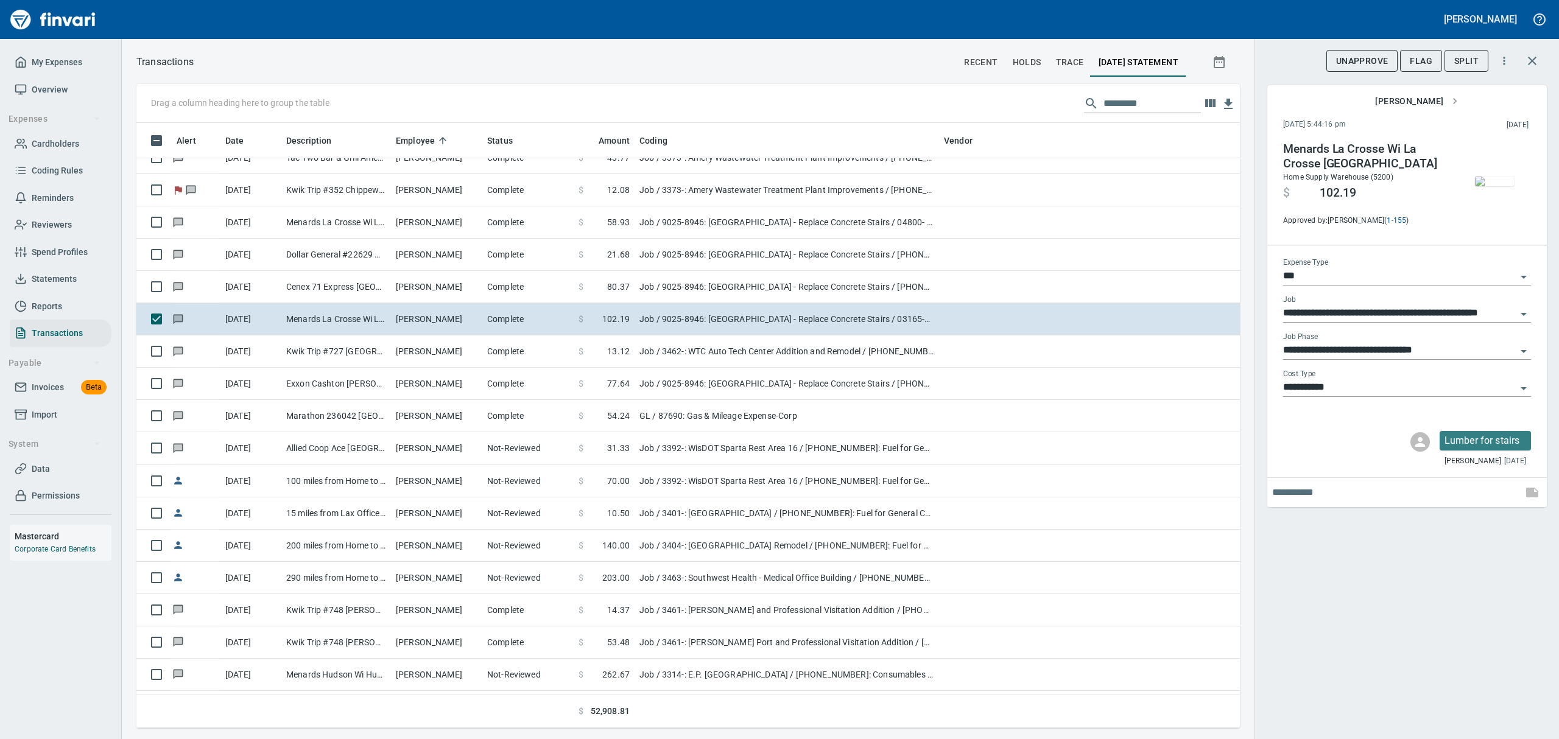
click at [1489, 184] on img "button" at bounding box center [1494, 182] width 39 height 10
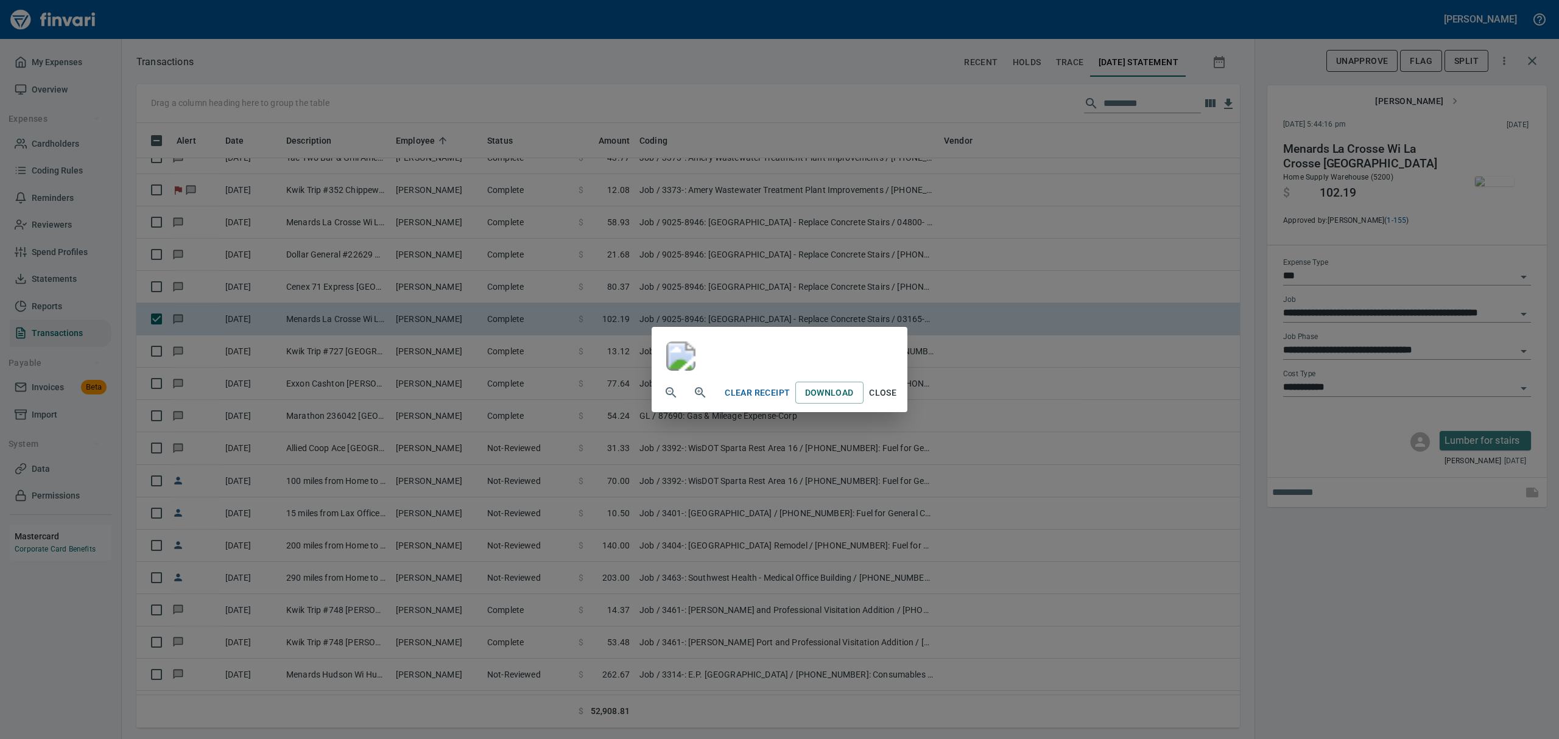
click at [897, 401] on span "Close" at bounding box center [882, 392] width 29 height 15
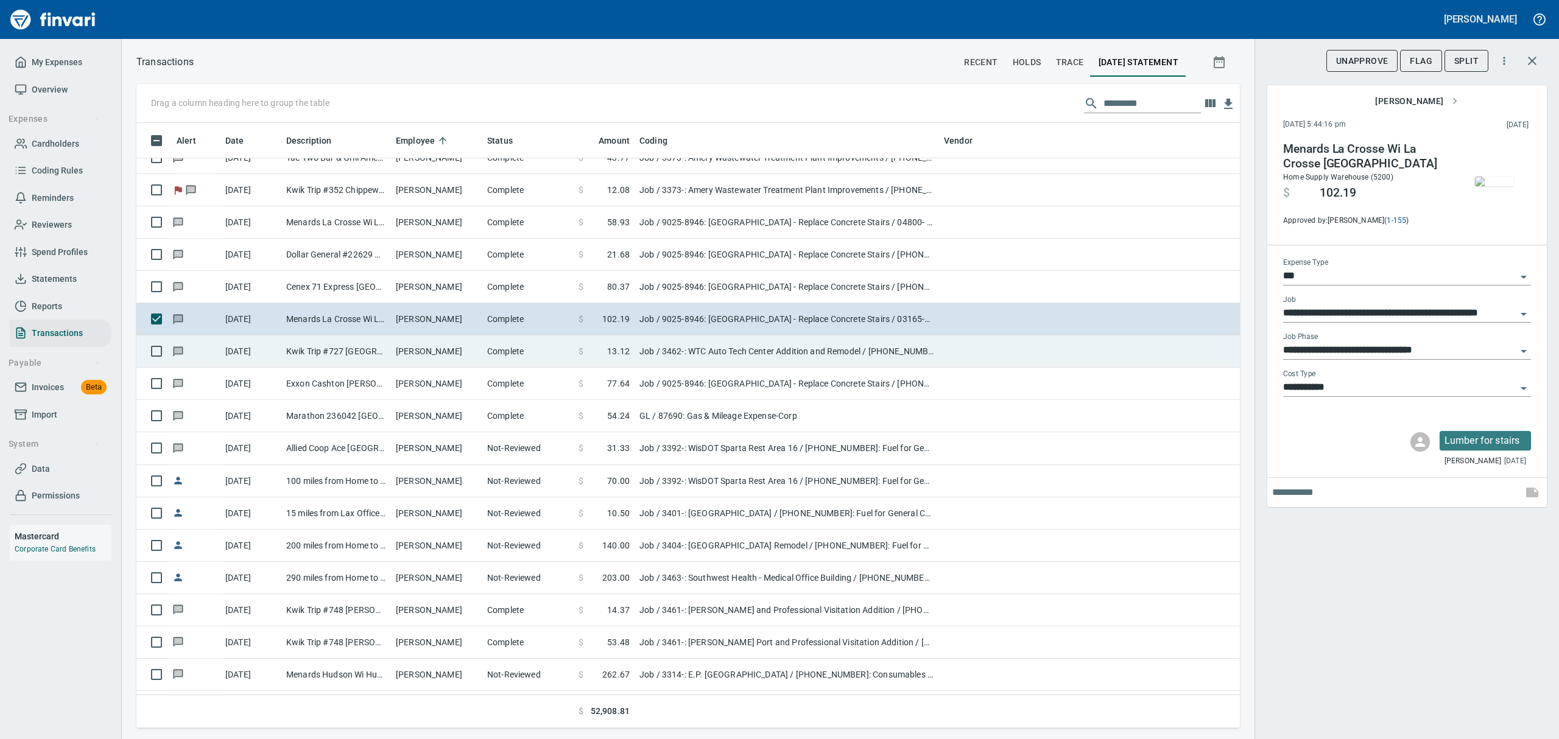
click at [346, 358] on td "Kwik Trip #727 [GEOGRAPHIC_DATA]" at bounding box center [336, 351] width 110 height 32
type input "**********"
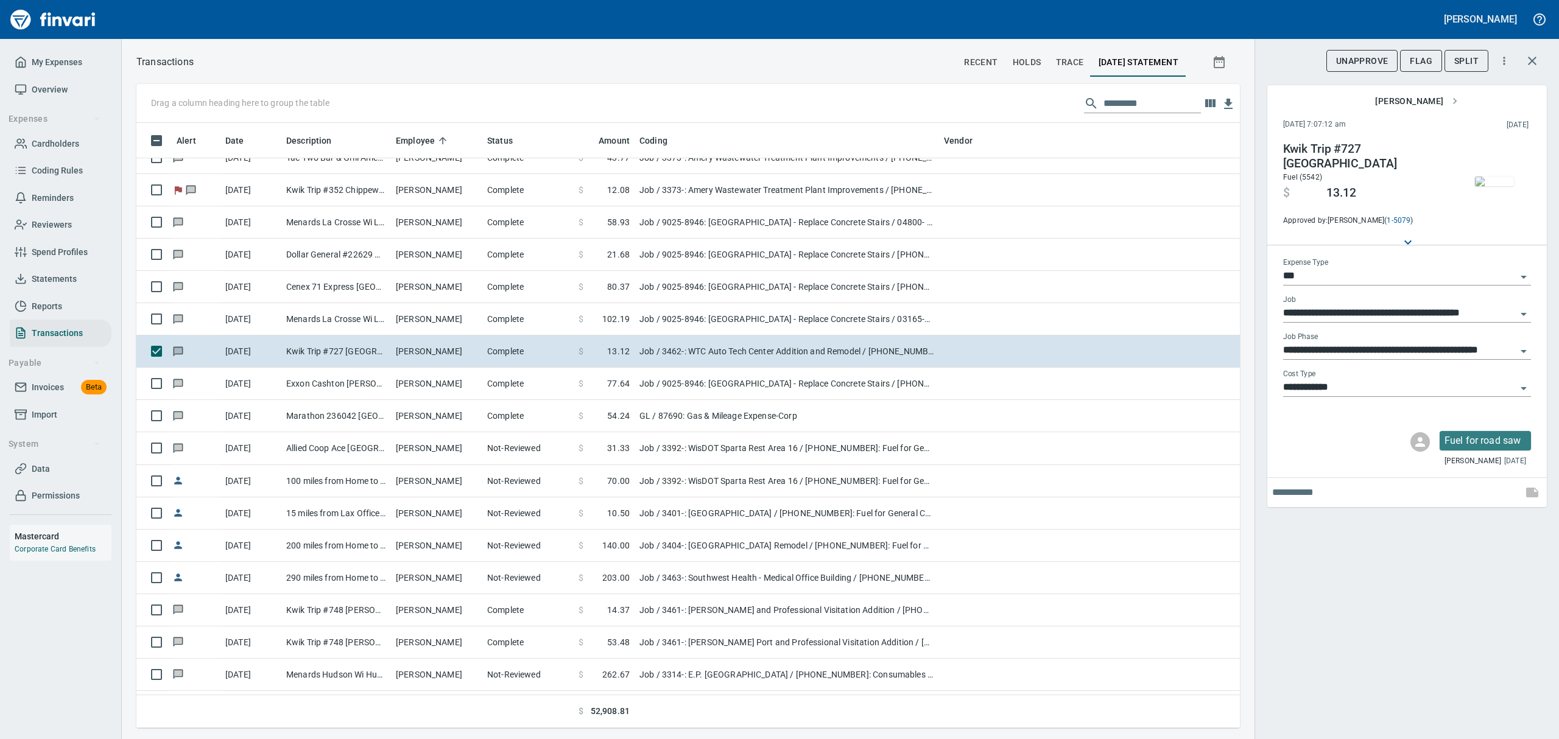
click at [1481, 186] on img "button" at bounding box center [1494, 182] width 39 height 10
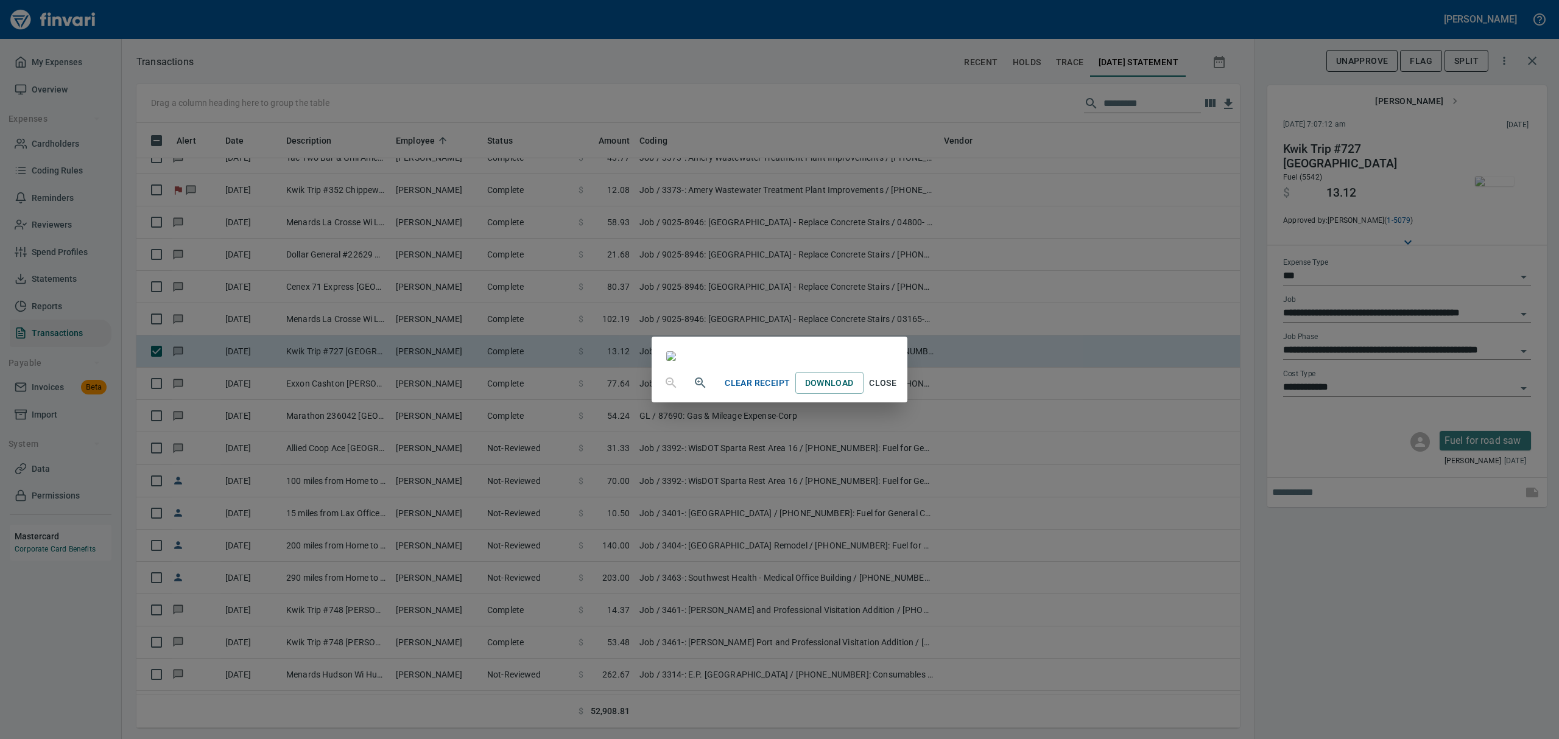
click at [897, 391] on span "Close" at bounding box center [882, 383] width 29 height 15
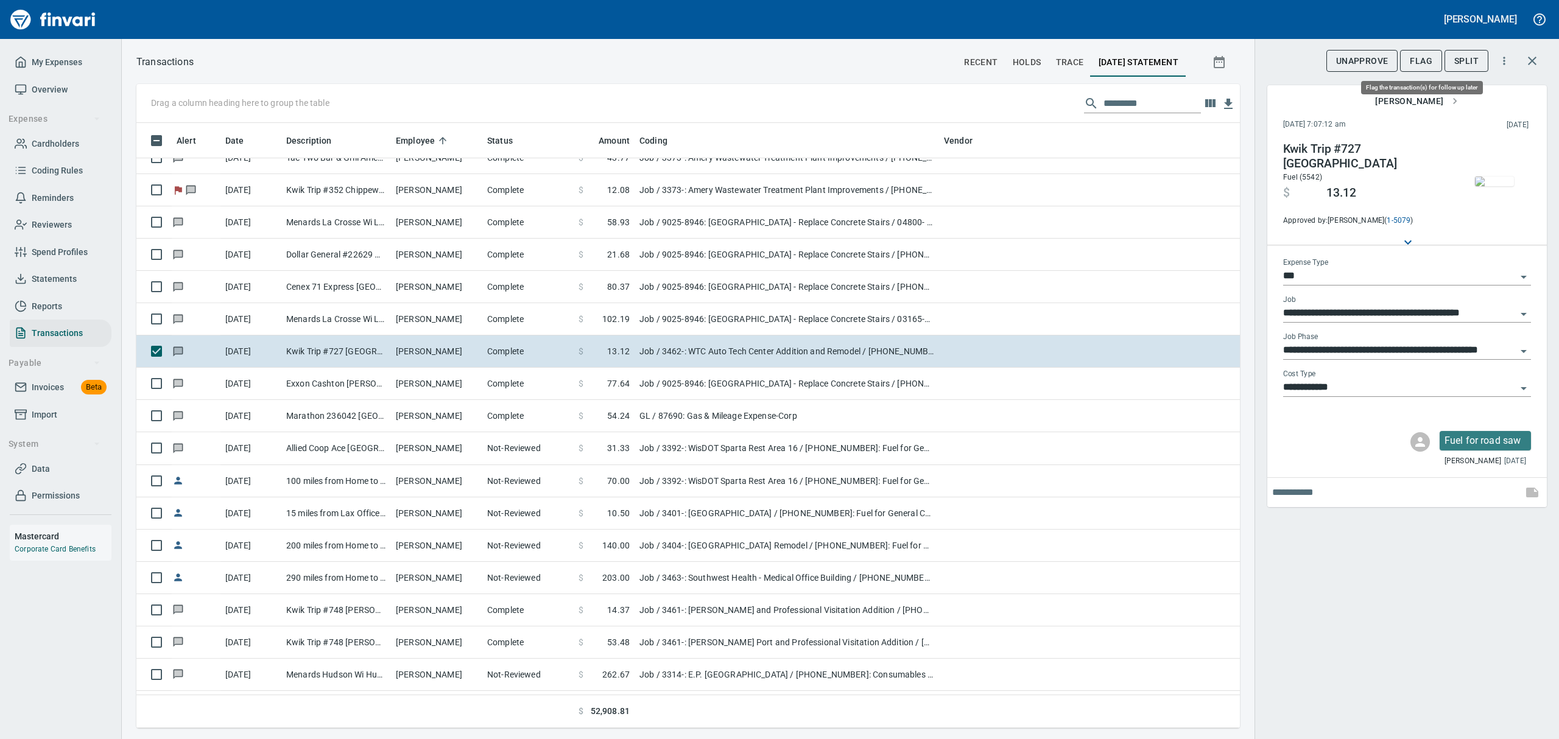
click at [1416, 60] on span "Flag" at bounding box center [1421, 61] width 23 height 15
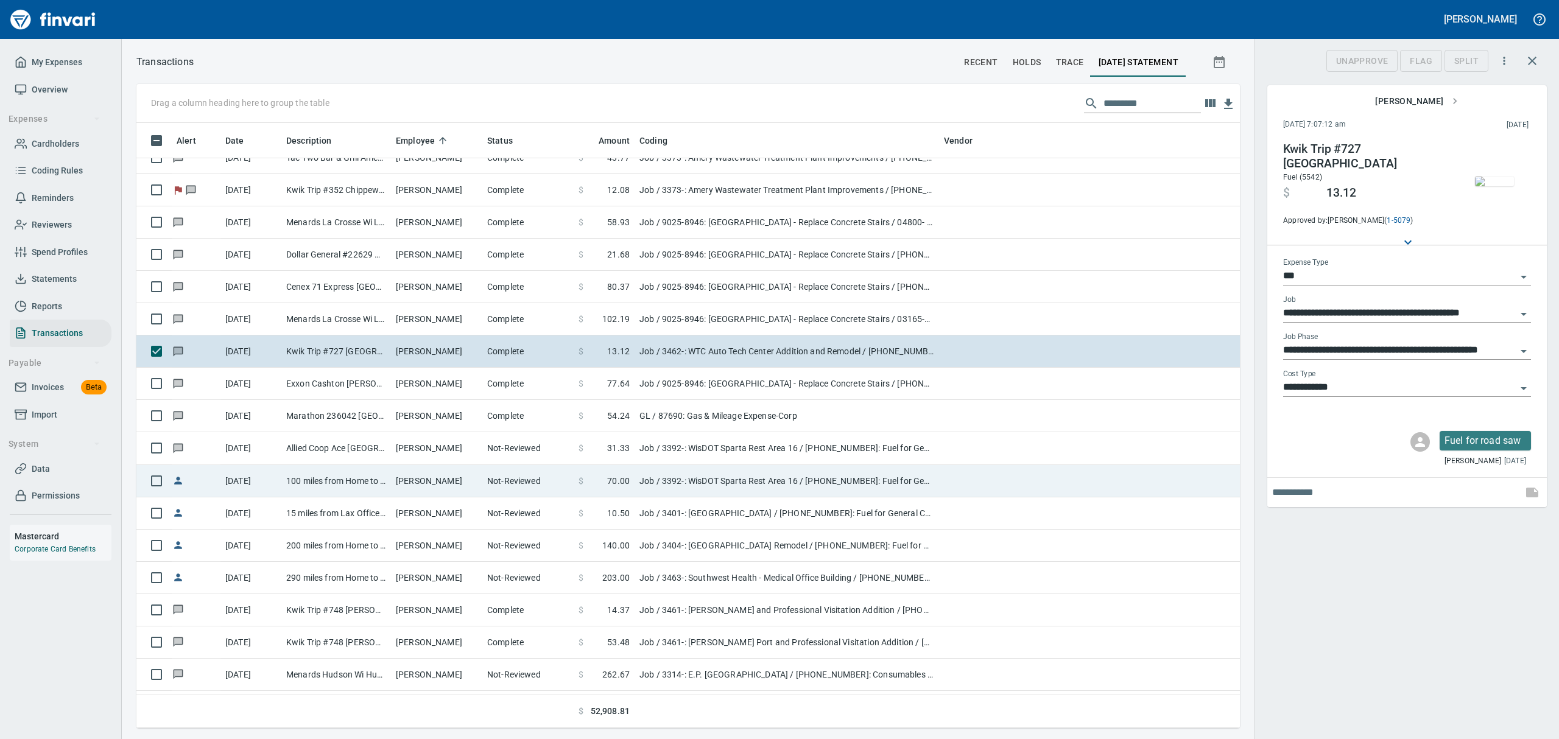
scroll to position [592, 1075]
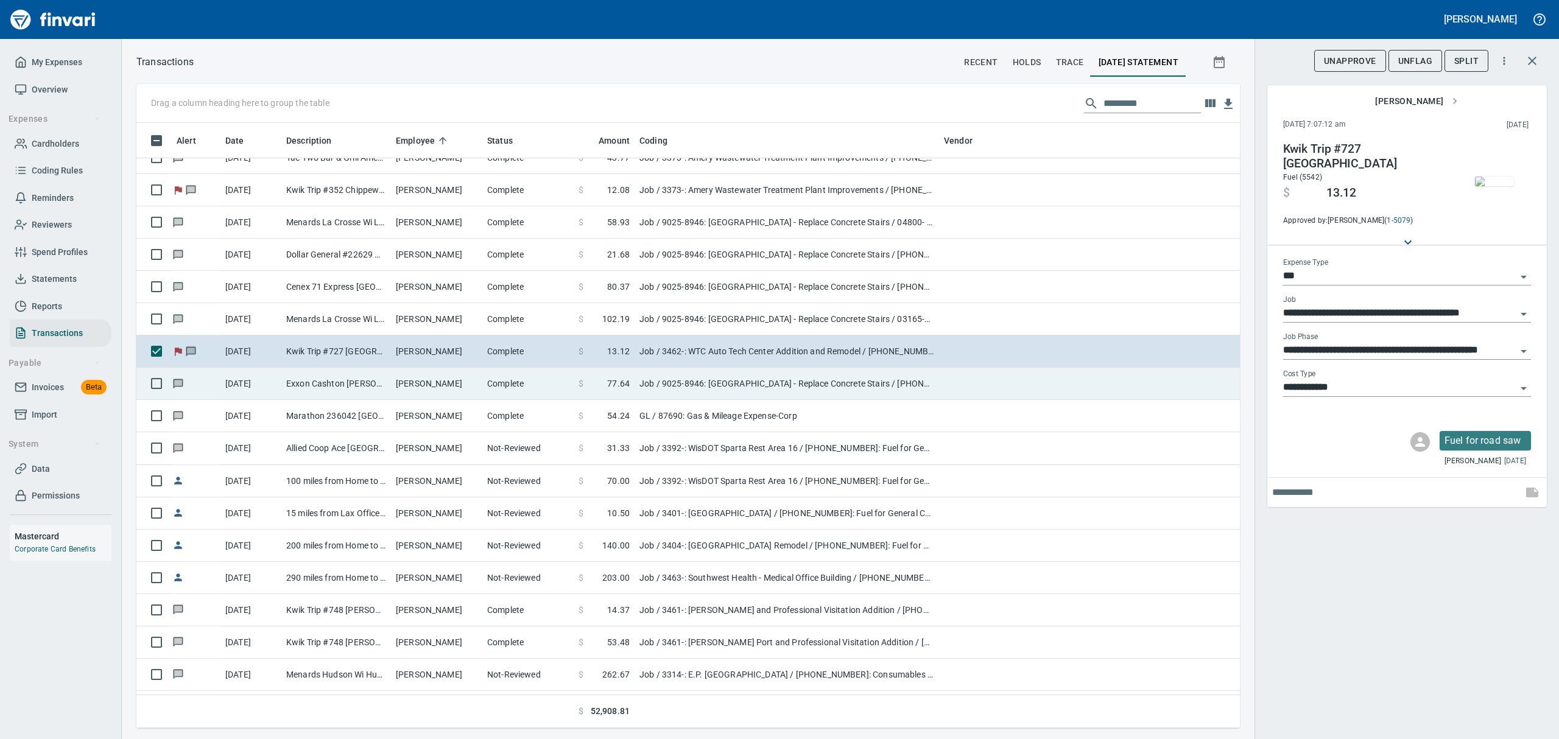
click at [286, 385] on td "Exxon Cashton [PERSON_NAME] [GEOGRAPHIC_DATA]" at bounding box center [336, 384] width 110 height 32
type input "**********"
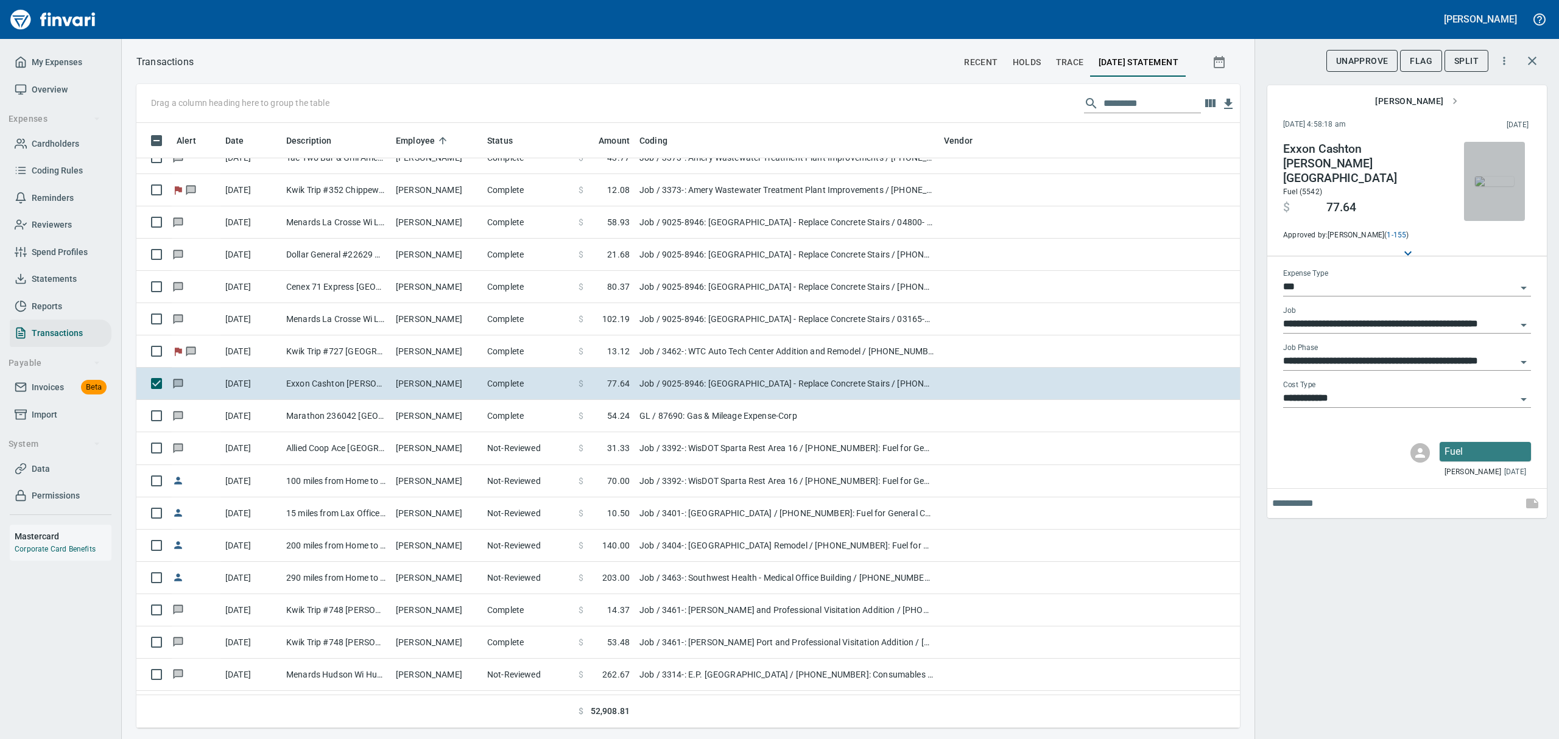
click at [1498, 180] on img "button" at bounding box center [1494, 182] width 39 height 10
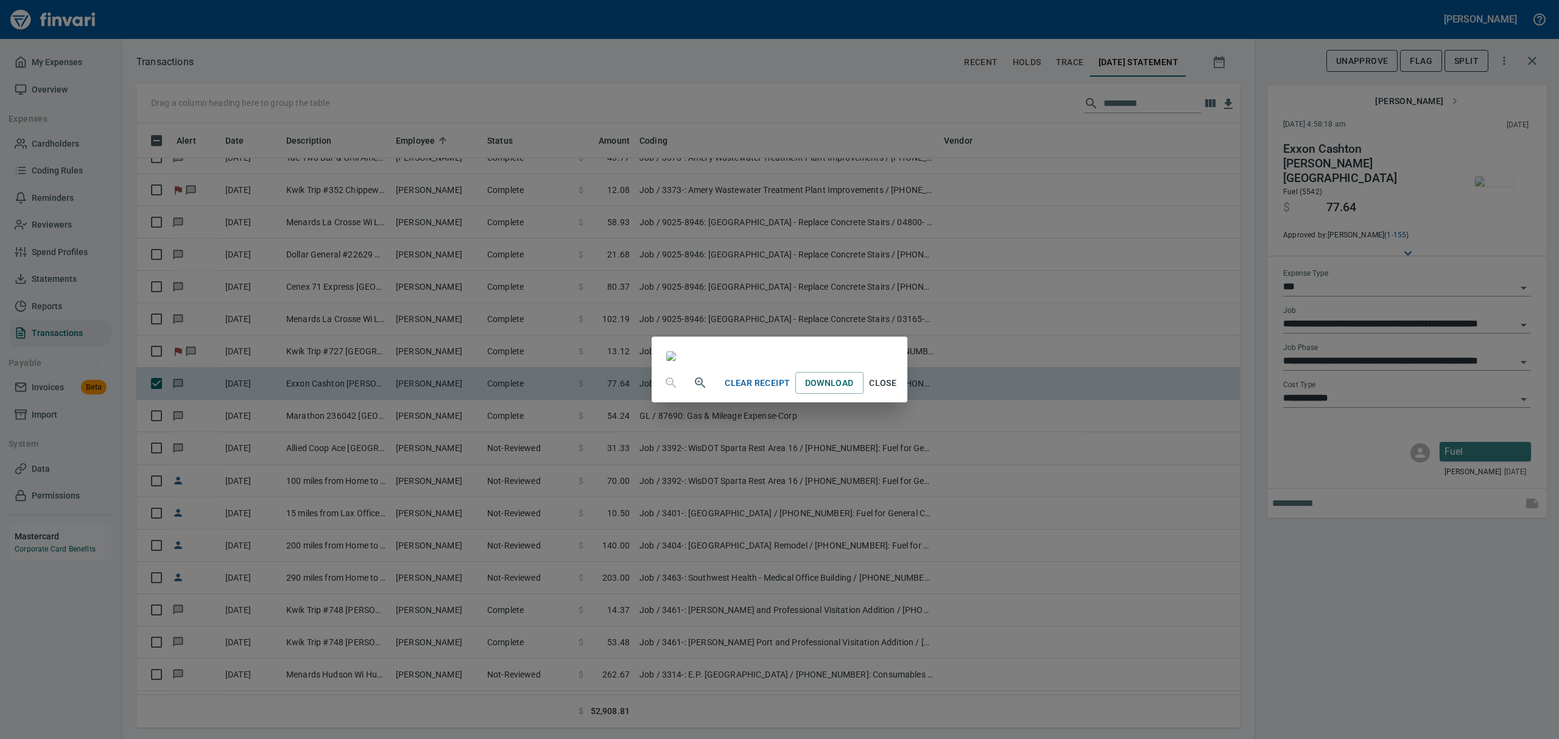
click at [897, 391] on span "Close" at bounding box center [882, 383] width 29 height 15
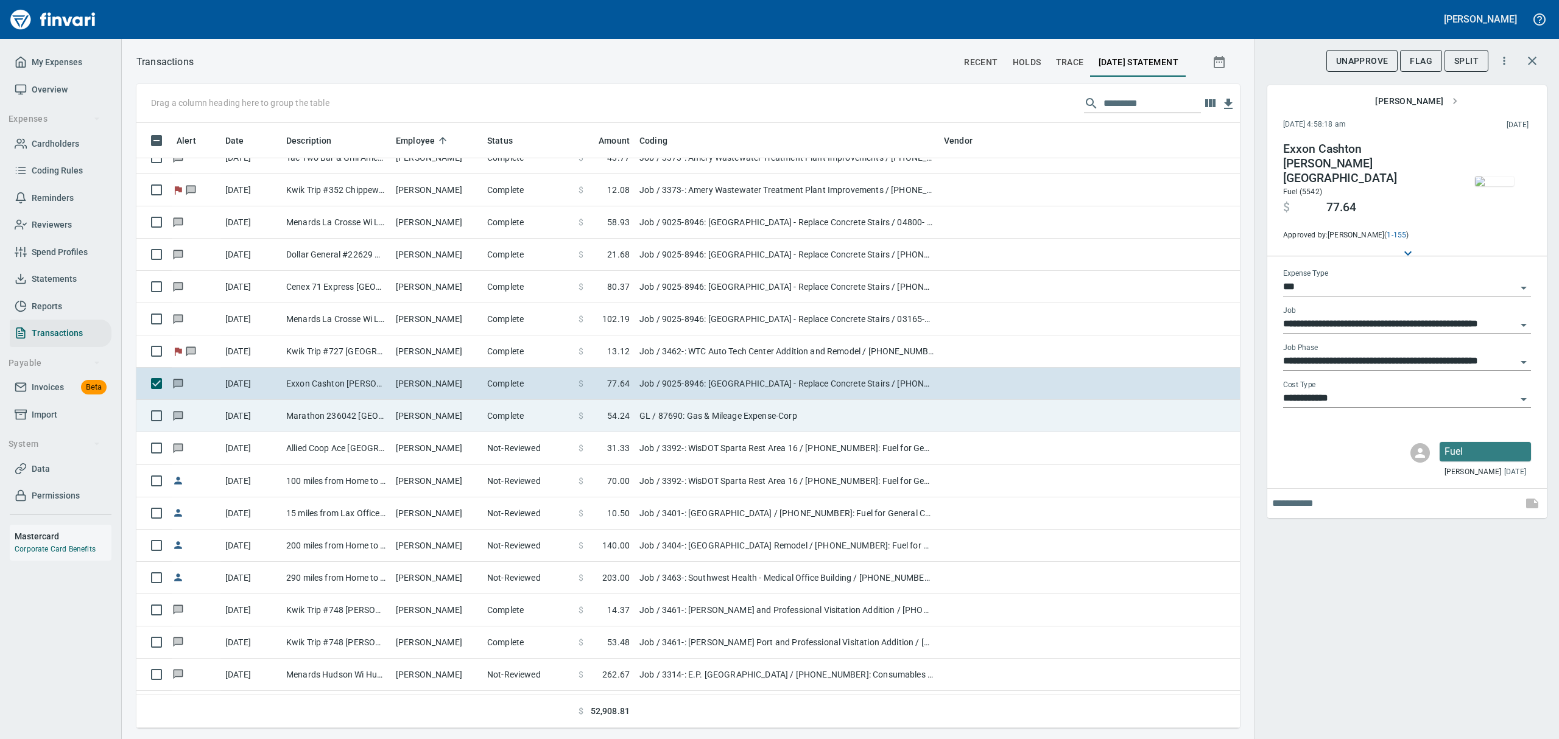
click at [295, 420] on td "Marathon 236042 [GEOGRAPHIC_DATA]" at bounding box center [336, 416] width 110 height 32
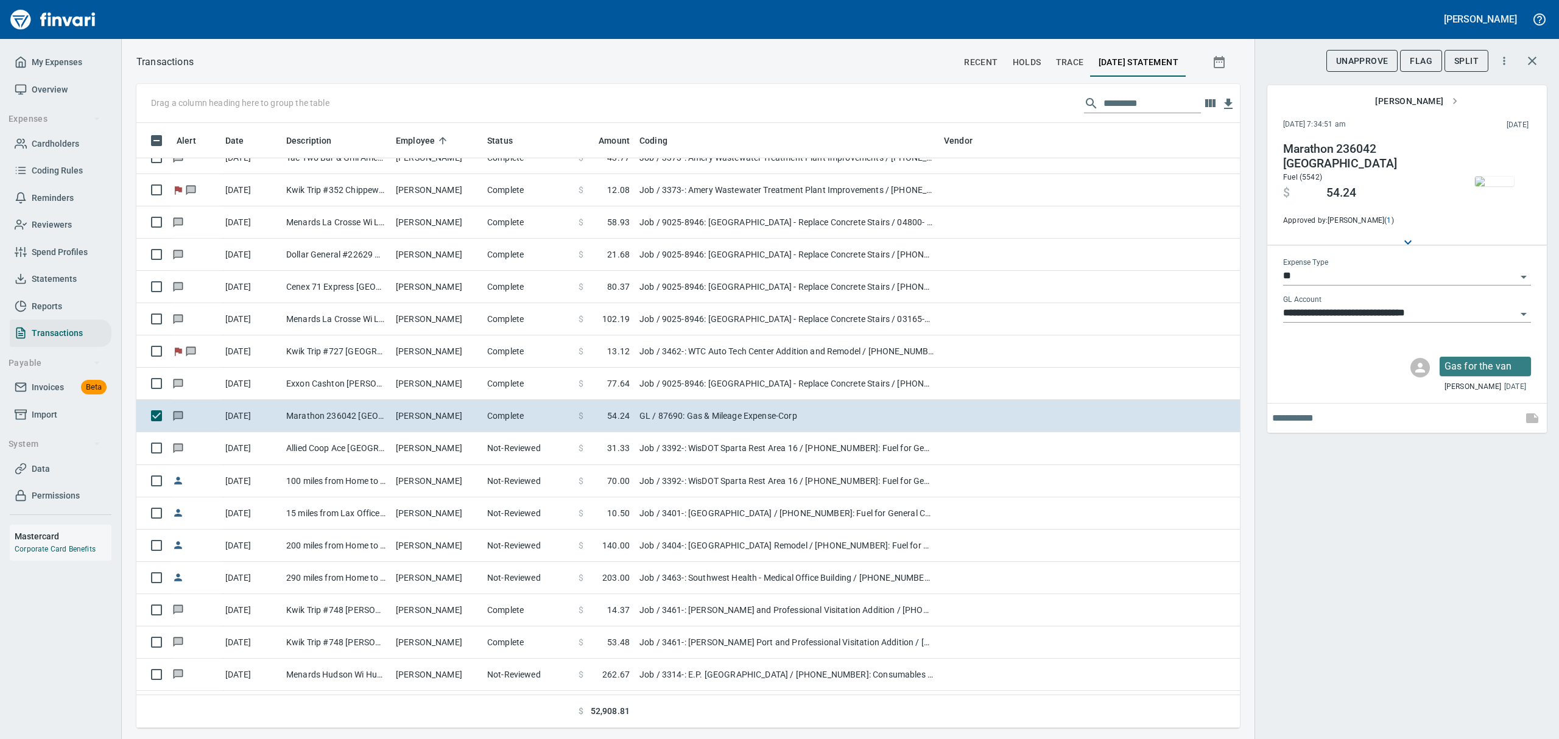
click at [1508, 181] on img "button" at bounding box center [1494, 182] width 39 height 10
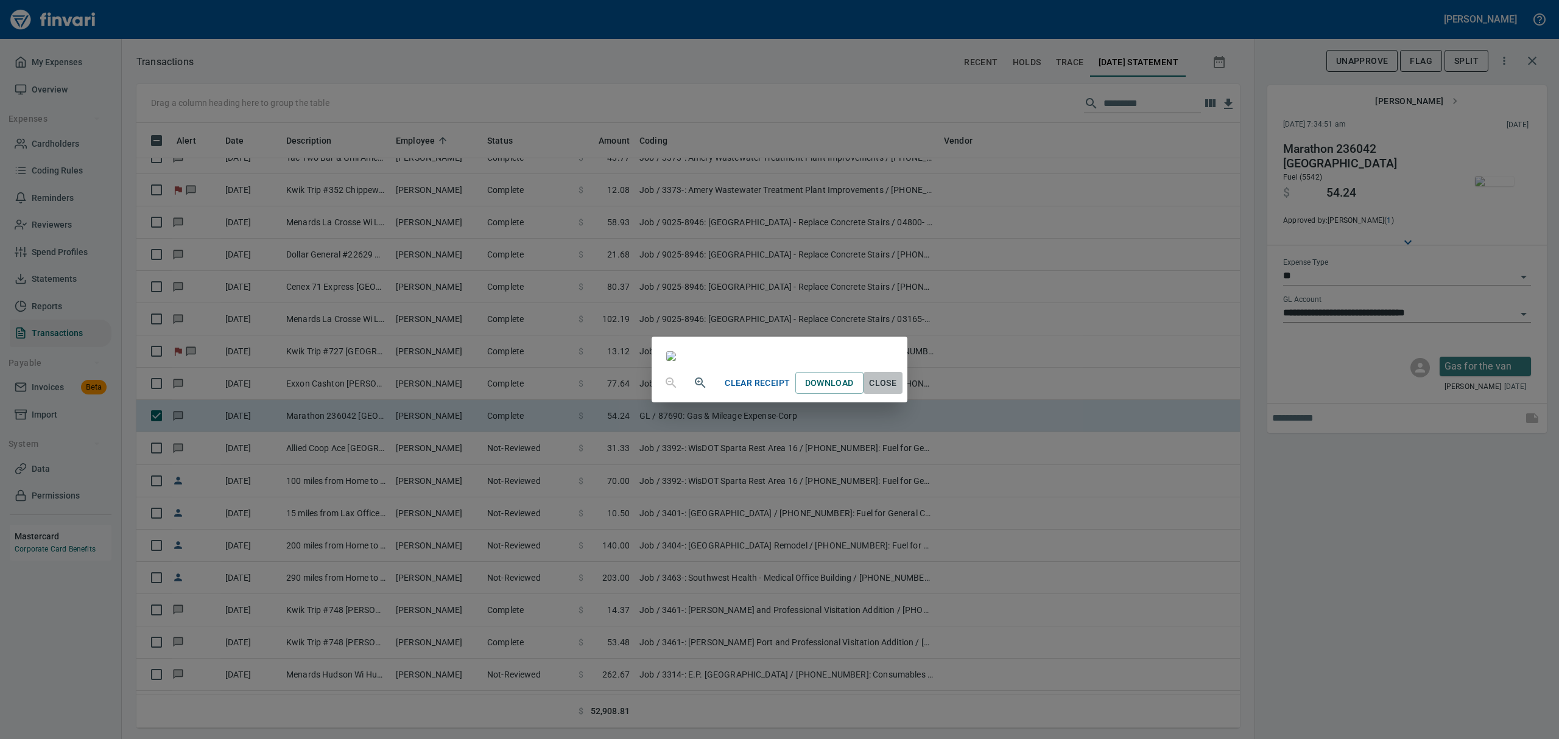
click at [897, 391] on span "Close" at bounding box center [882, 383] width 29 height 15
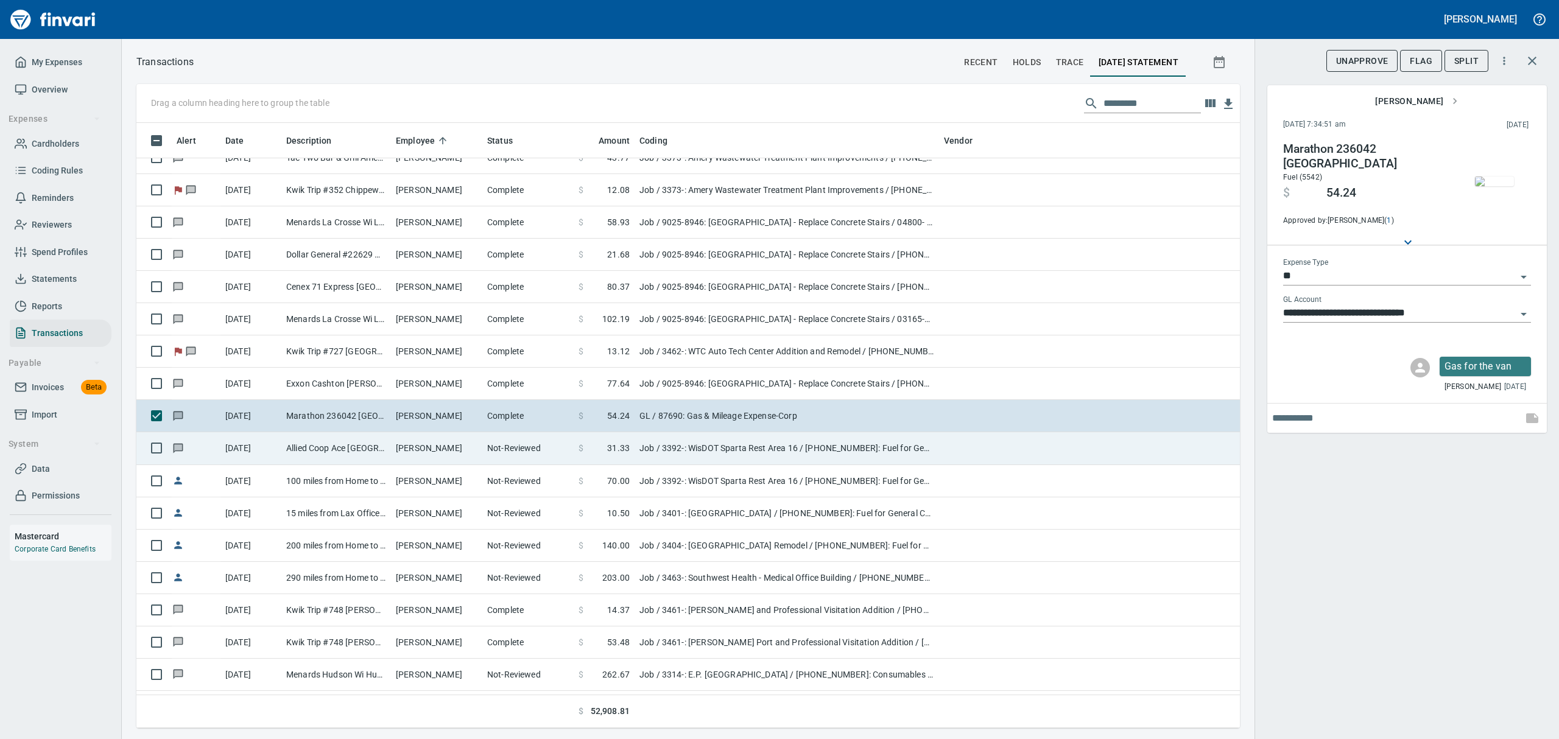
click at [349, 441] on td "Allied Coop Ace [GEOGRAPHIC_DATA] [GEOGRAPHIC_DATA]" at bounding box center [336, 448] width 110 height 32
type input "***"
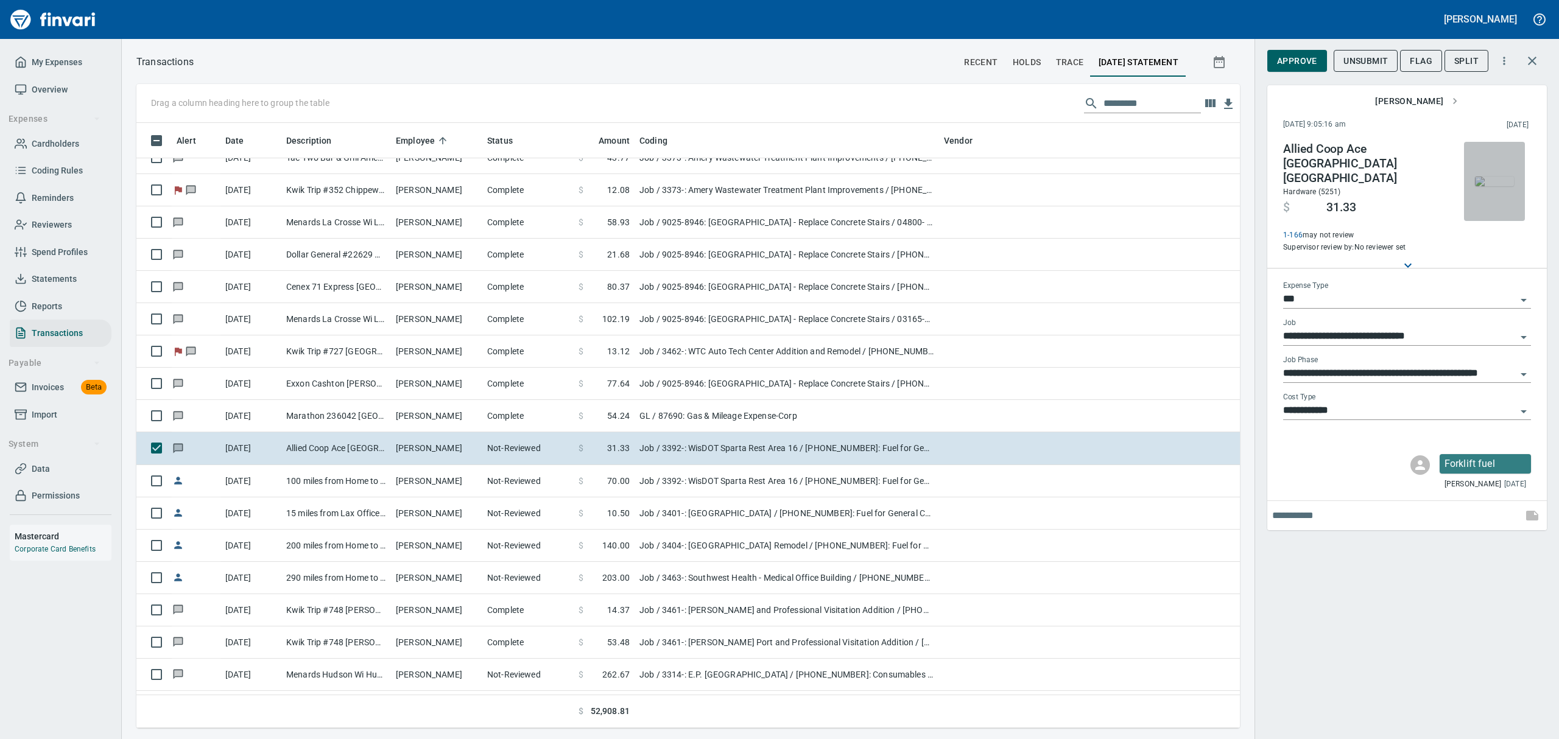
click at [1482, 186] on img "button" at bounding box center [1494, 182] width 39 height 10
click at [1498, 186] on img "button" at bounding box center [1494, 182] width 39 height 10
click at [1297, 63] on span "Approve" at bounding box center [1297, 61] width 40 height 15
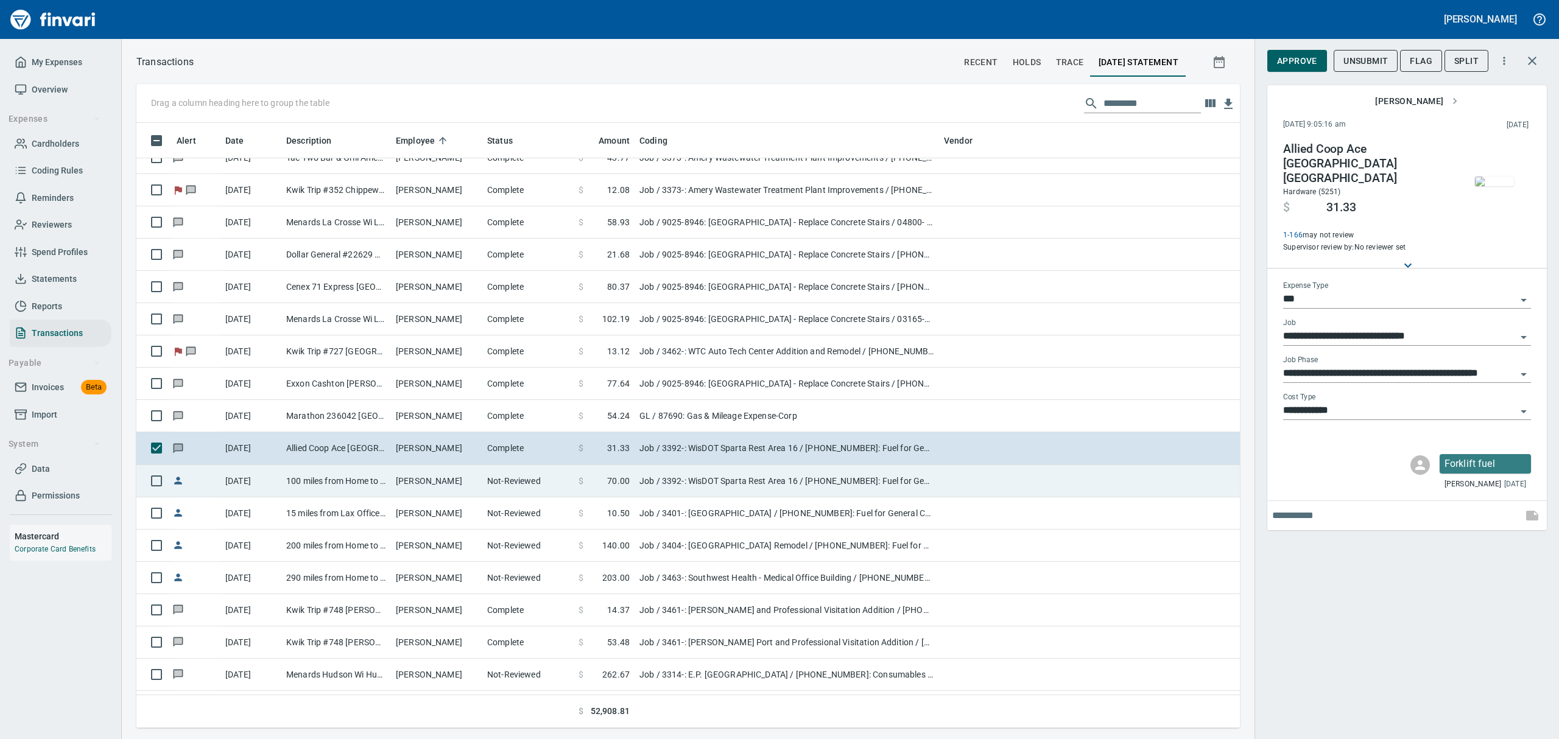
scroll to position [592, 1075]
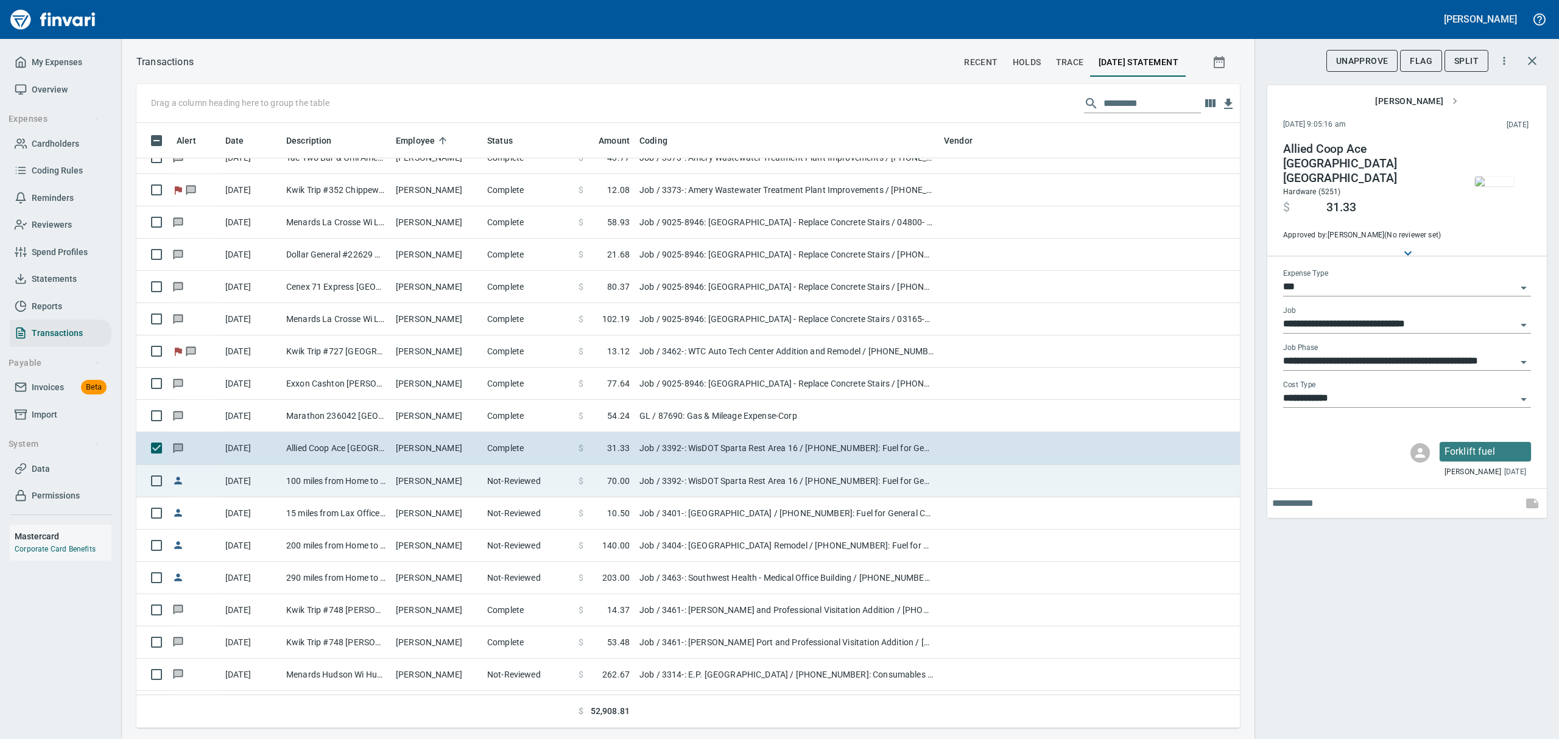
click at [391, 493] on td "[PERSON_NAME]" at bounding box center [436, 481] width 91 height 32
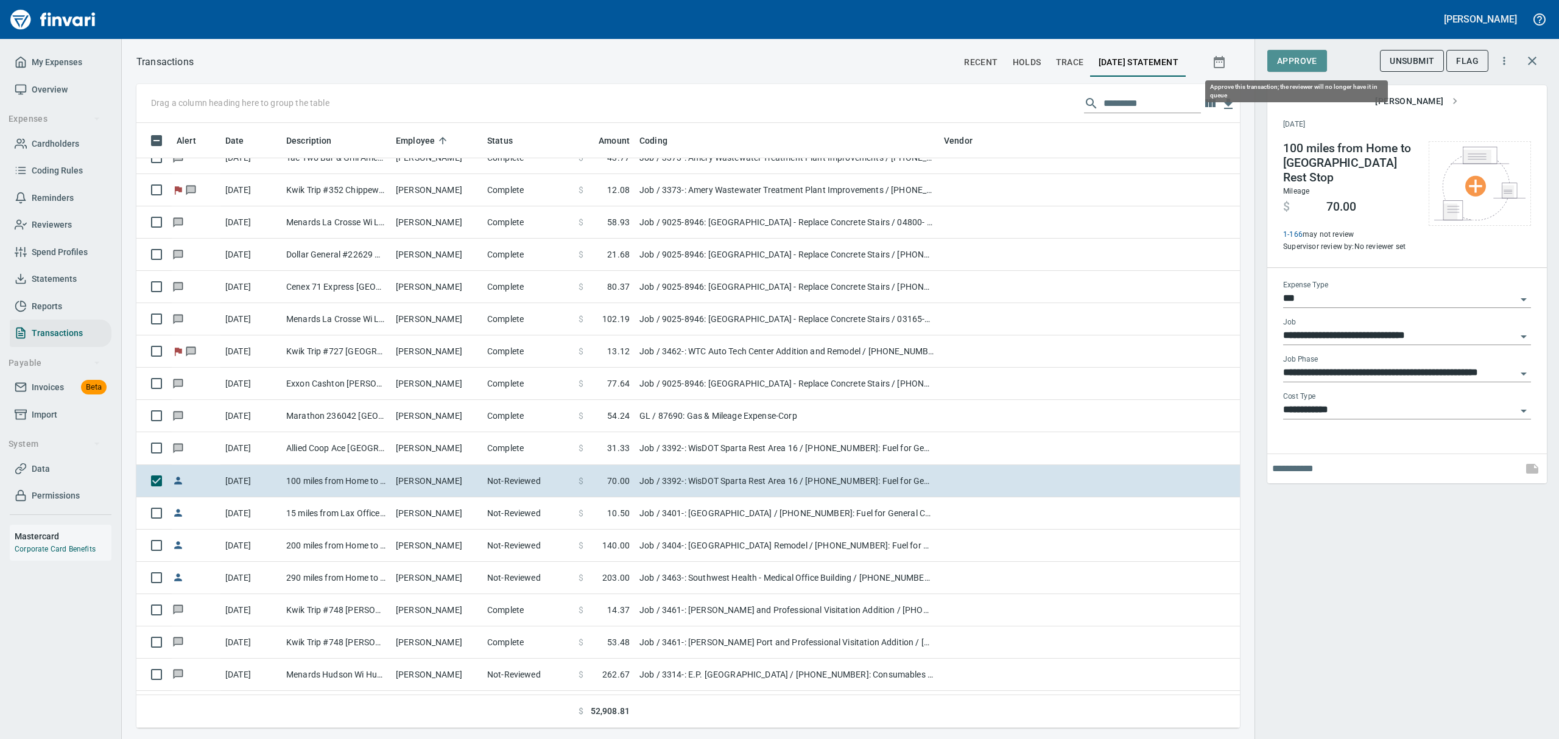
click at [1293, 57] on span "Approve" at bounding box center [1297, 61] width 40 height 15
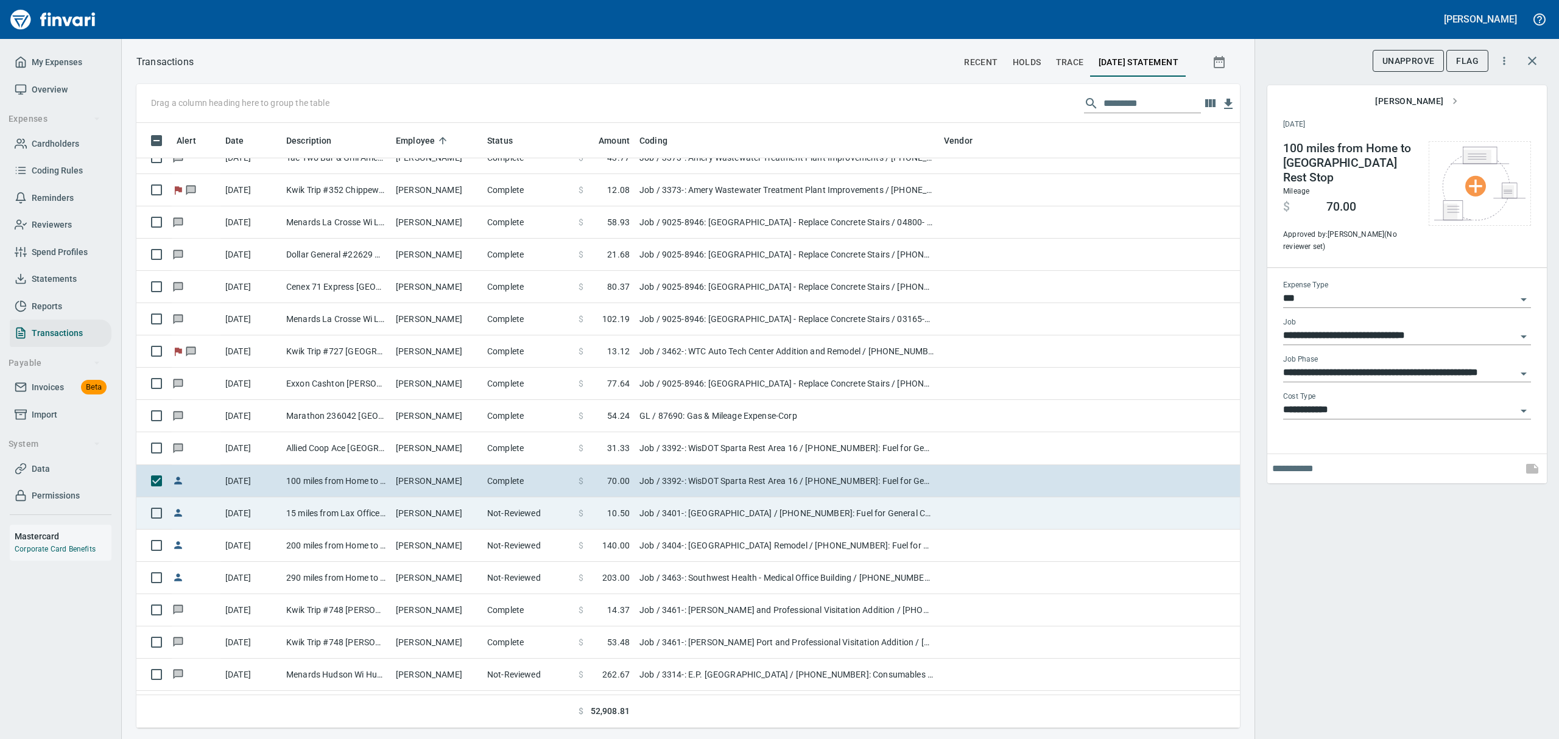
click at [434, 517] on td "[PERSON_NAME]" at bounding box center [436, 513] width 91 height 32
type input "**********"
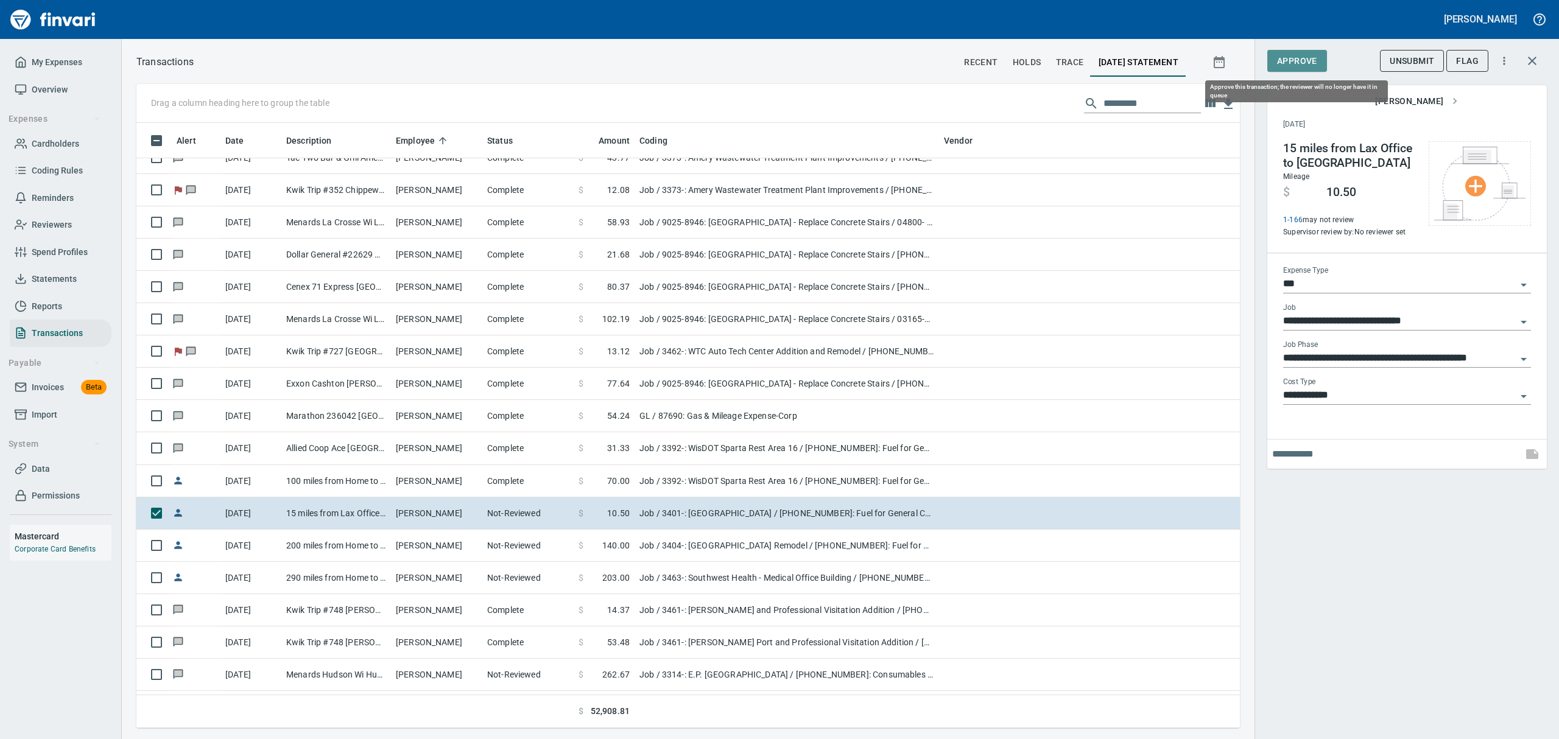
click at [1290, 57] on span "Approve" at bounding box center [1297, 61] width 40 height 15
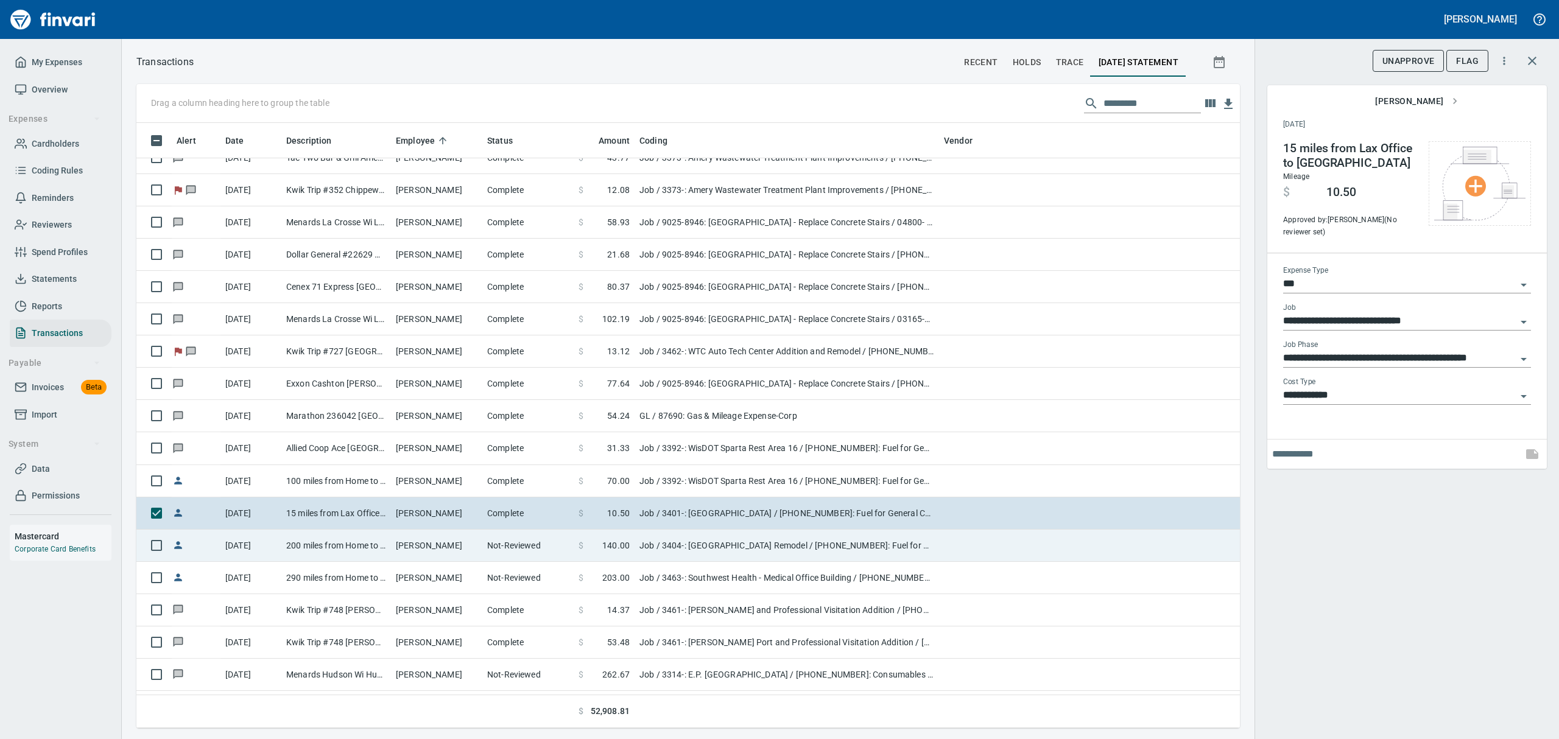
click at [410, 548] on td "[PERSON_NAME]" at bounding box center [436, 546] width 91 height 32
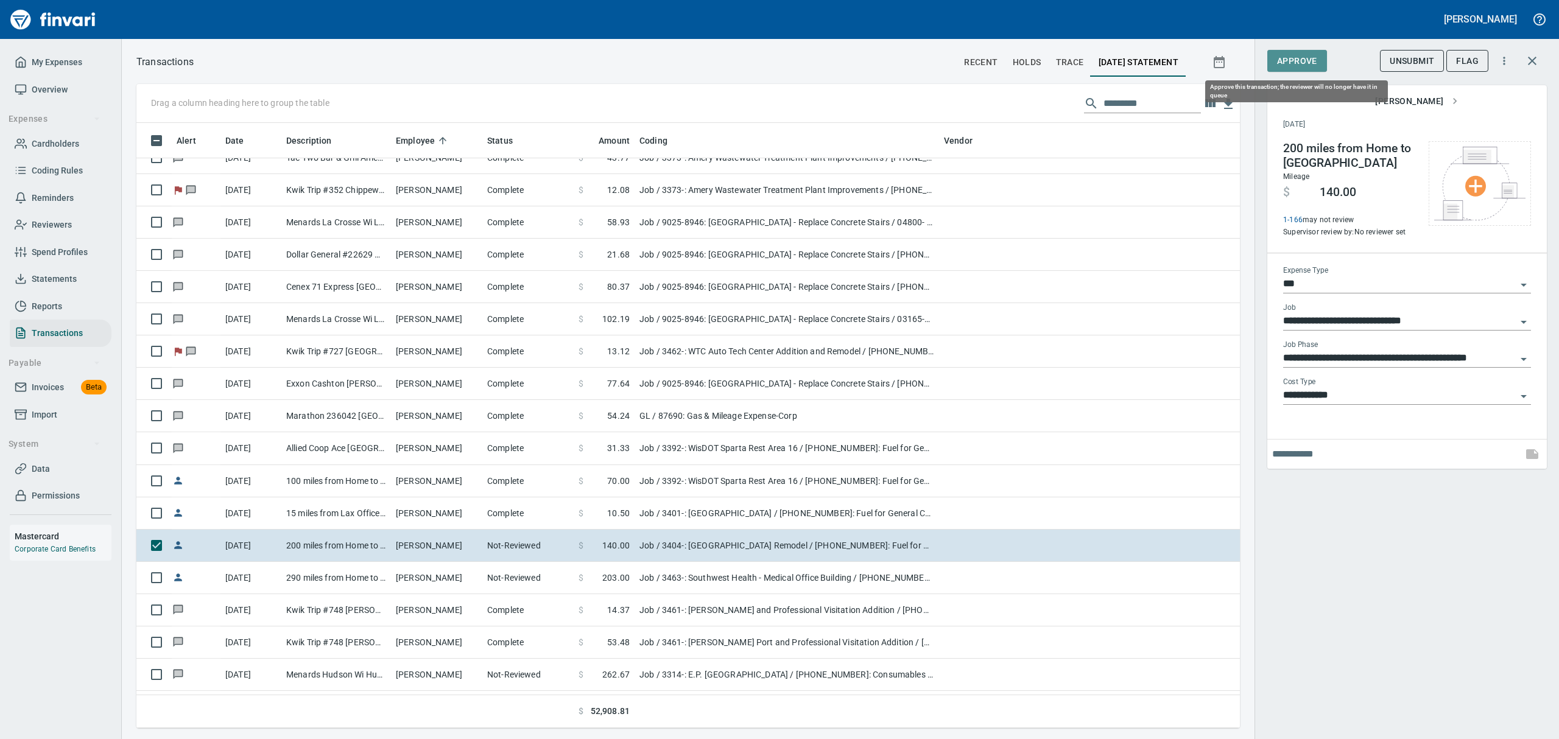
click at [1287, 56] on span "Approve" at bounding box center [1297, 61] width 40 height 15
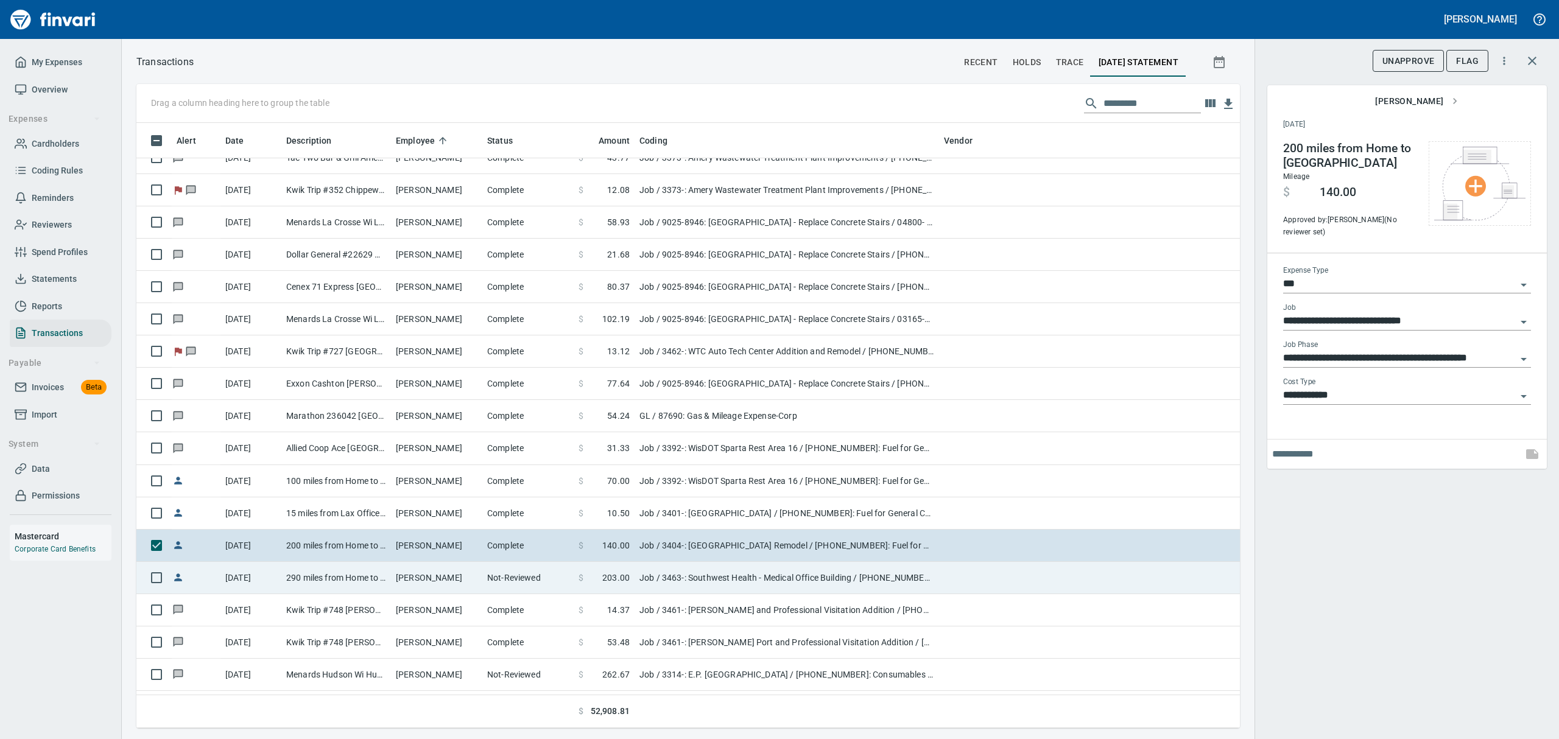
click at [370, 578] on td "290 miles from Home to SWH MOB" at bounding box center [336, 578] width 110 height 32
type input "**********"
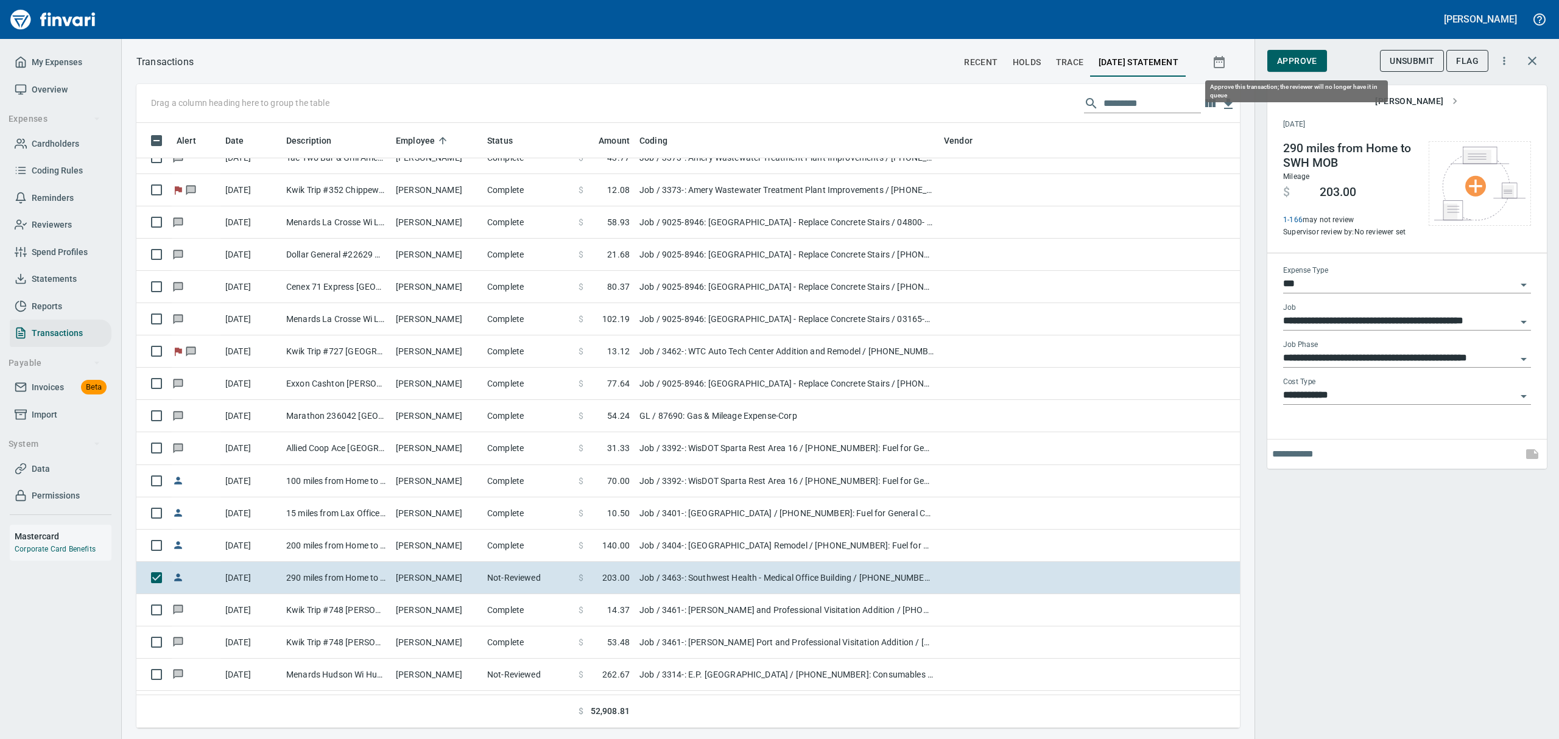
click at [1289, 58] on span "Approve" at bounding box center [1297, 61] width 40 height 15
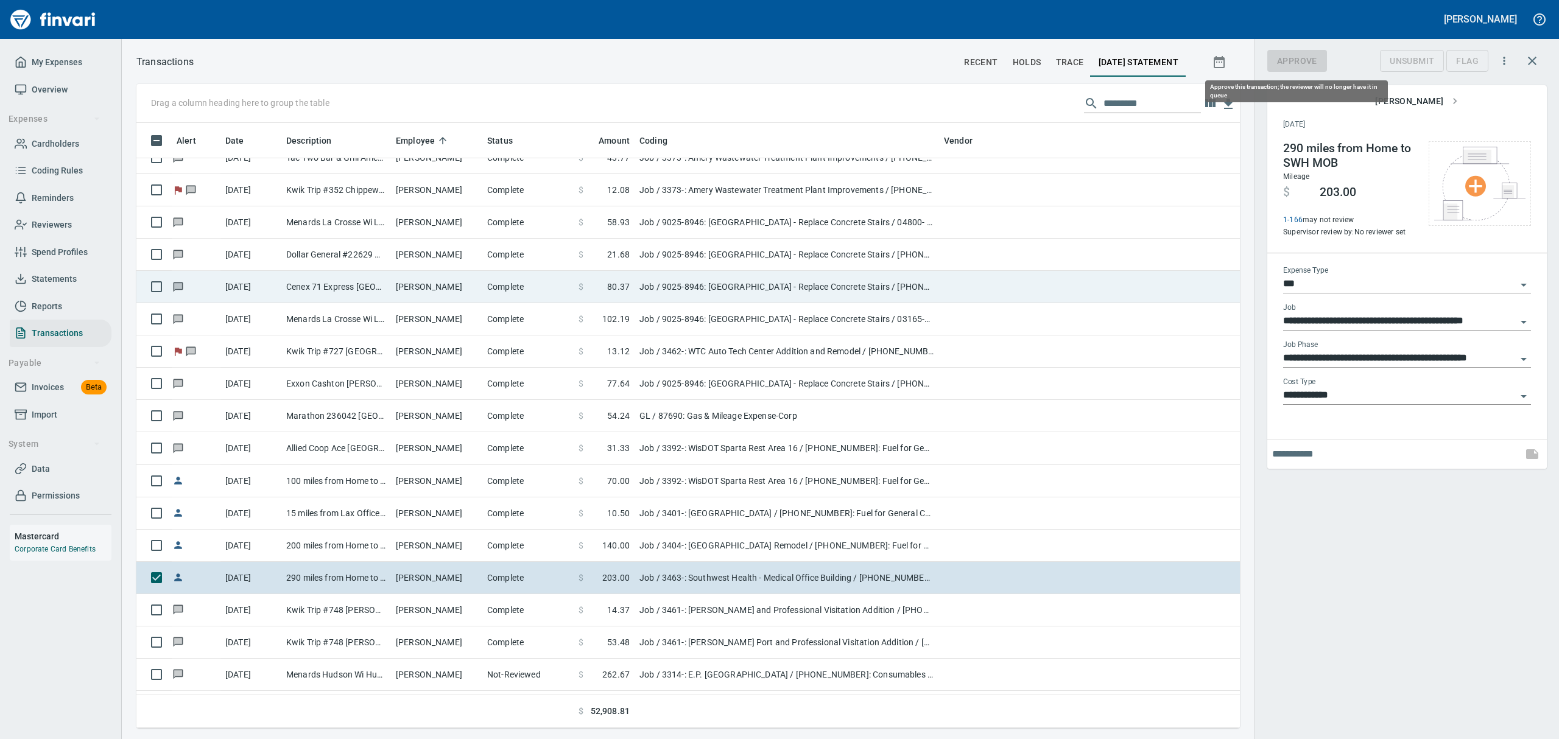
scroll to position [592, 1075]
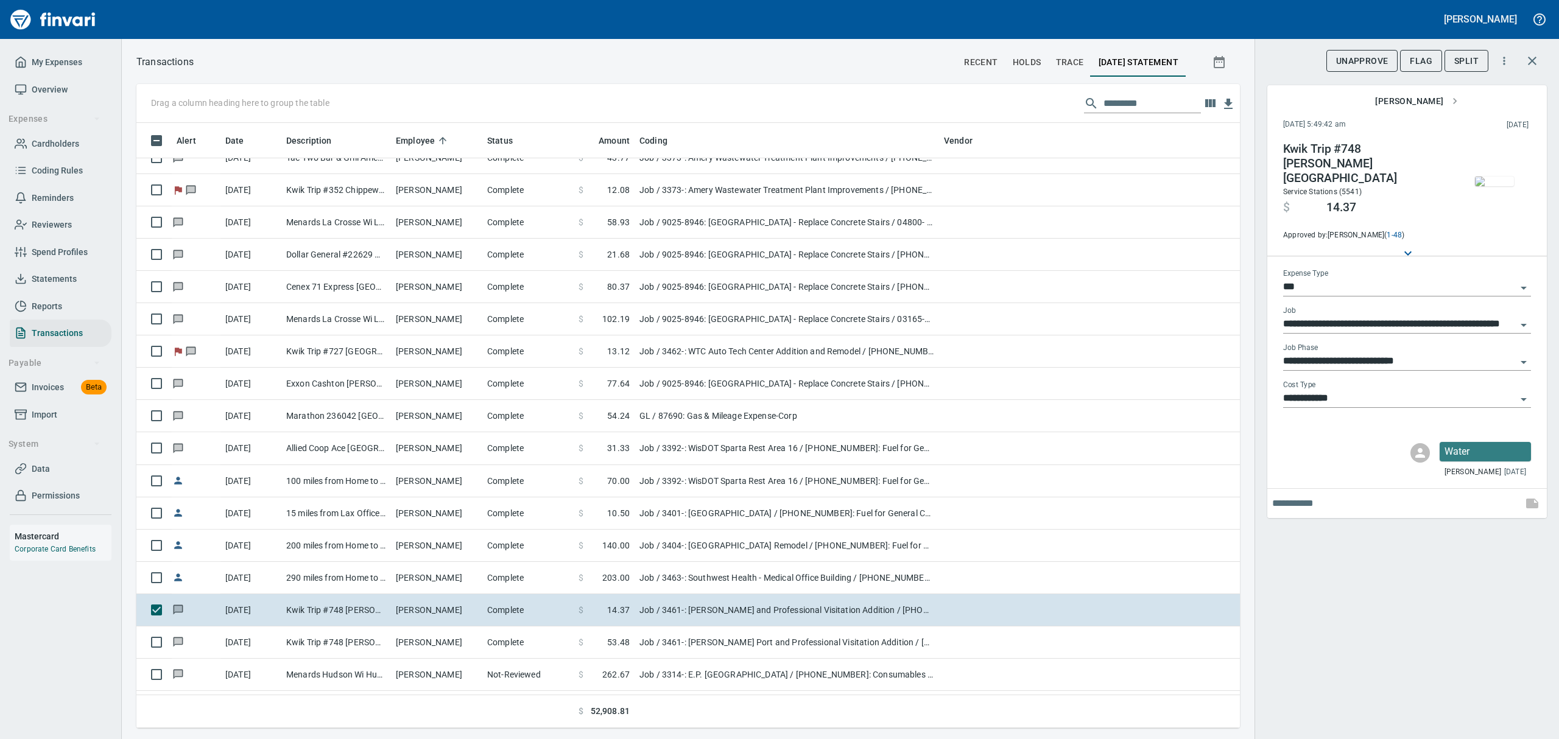
scroll to position [592, 1075]
click at [1419, 54] on span "Flag" at bounding box center [1421, 61] width 23 height 15
